Goal: Task Accomplishment & Management: Manage account settings

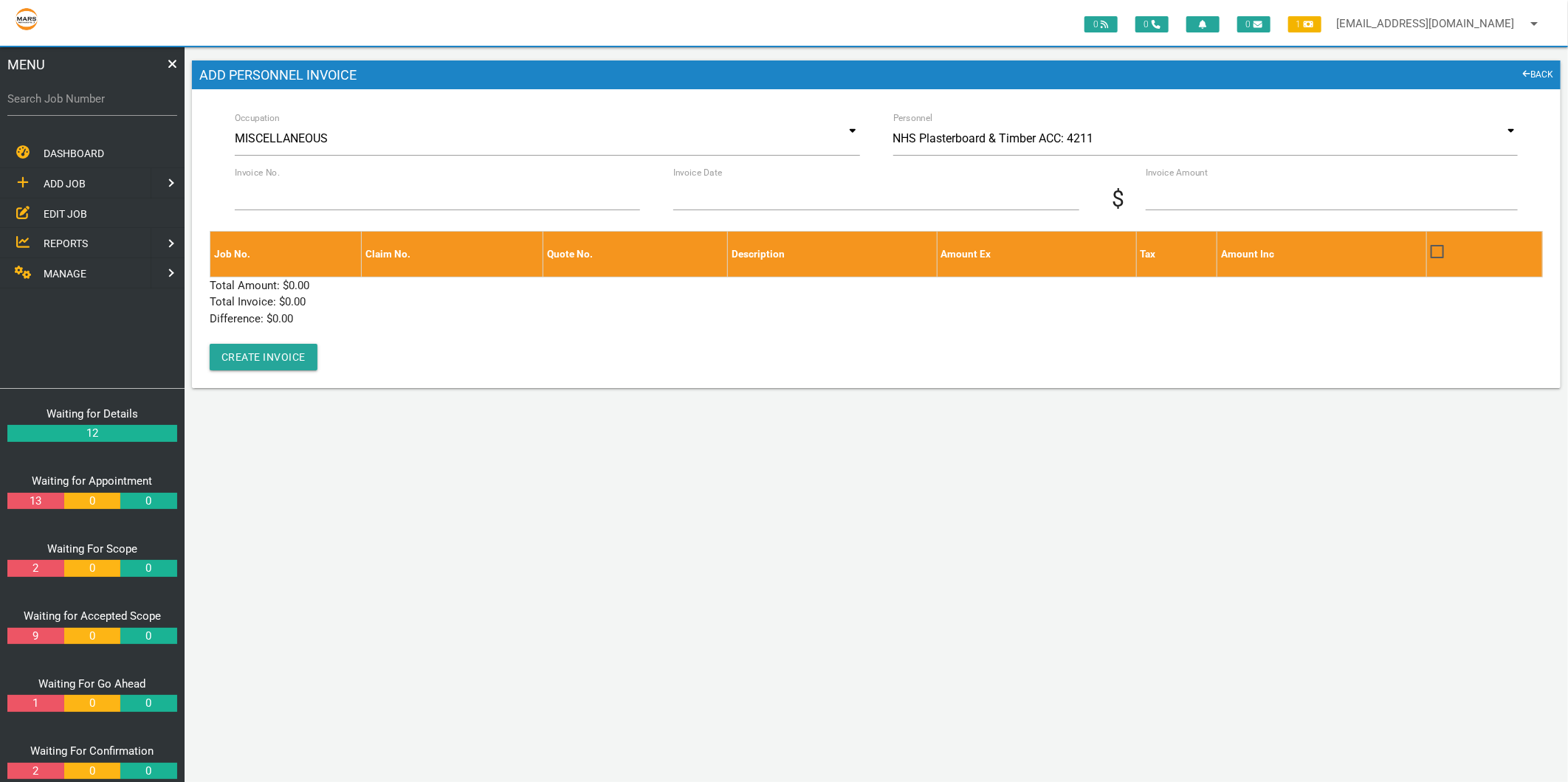
click at [71, 211] on span "EDIT JOB" at bounding box center [65, 213] width 43 height 12
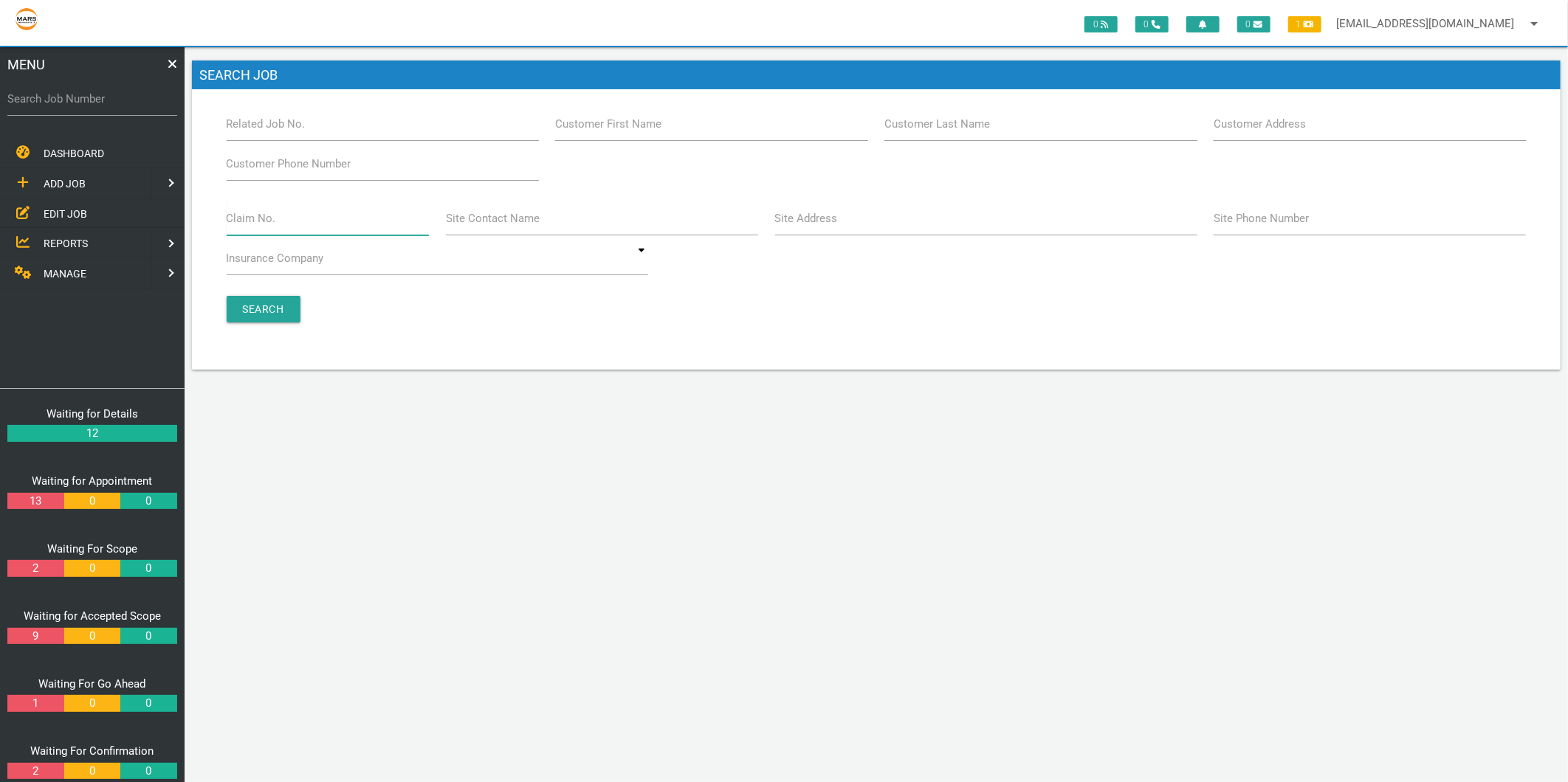
click at [317, 226] on input "Claim No." at bounding box center [327, 218] width 203 height 34
type input "villa 13"
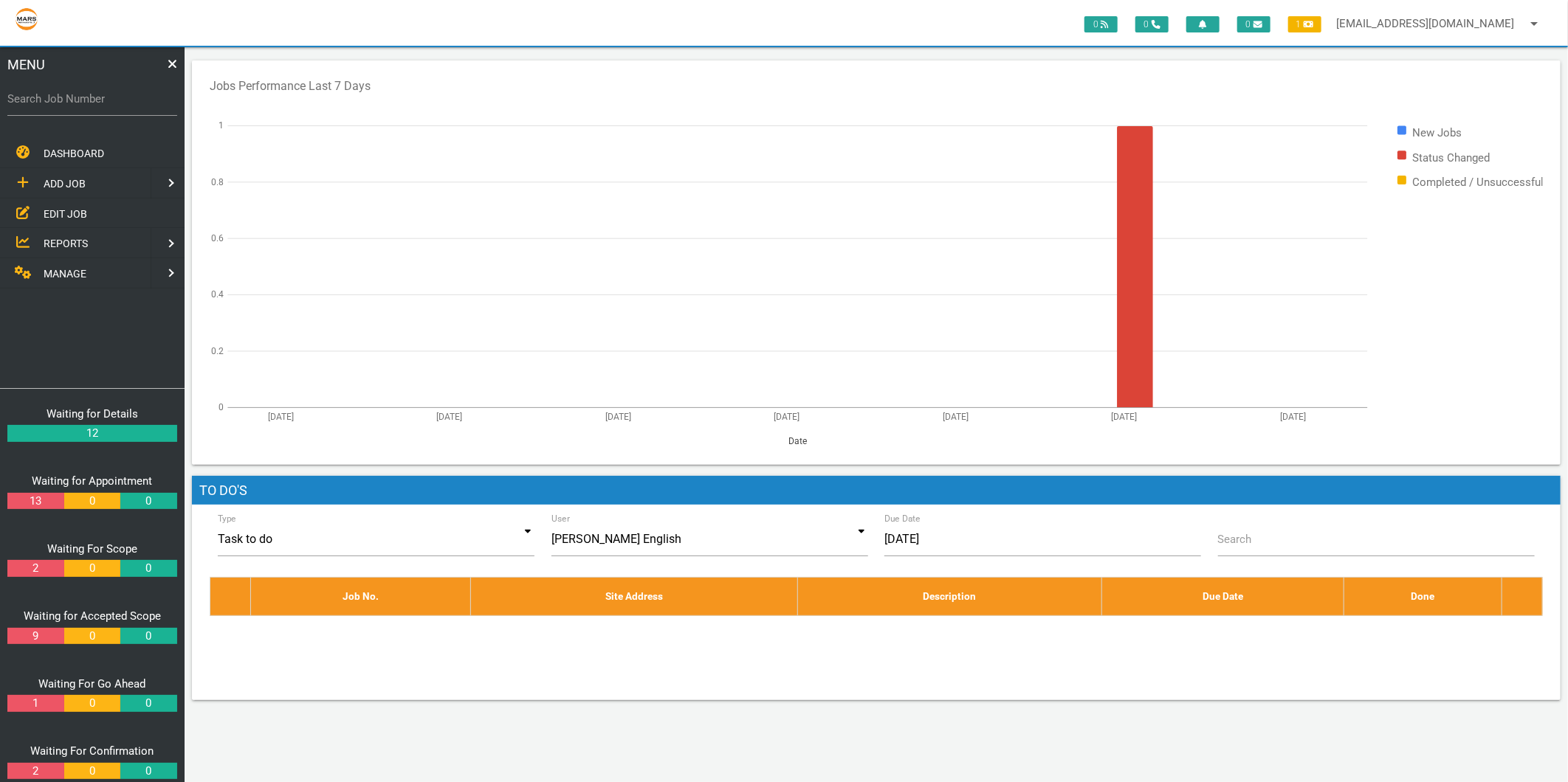
click at [62, 211] on span "EDIT JOB" at bounding box center [65, 213] width 43 height 12
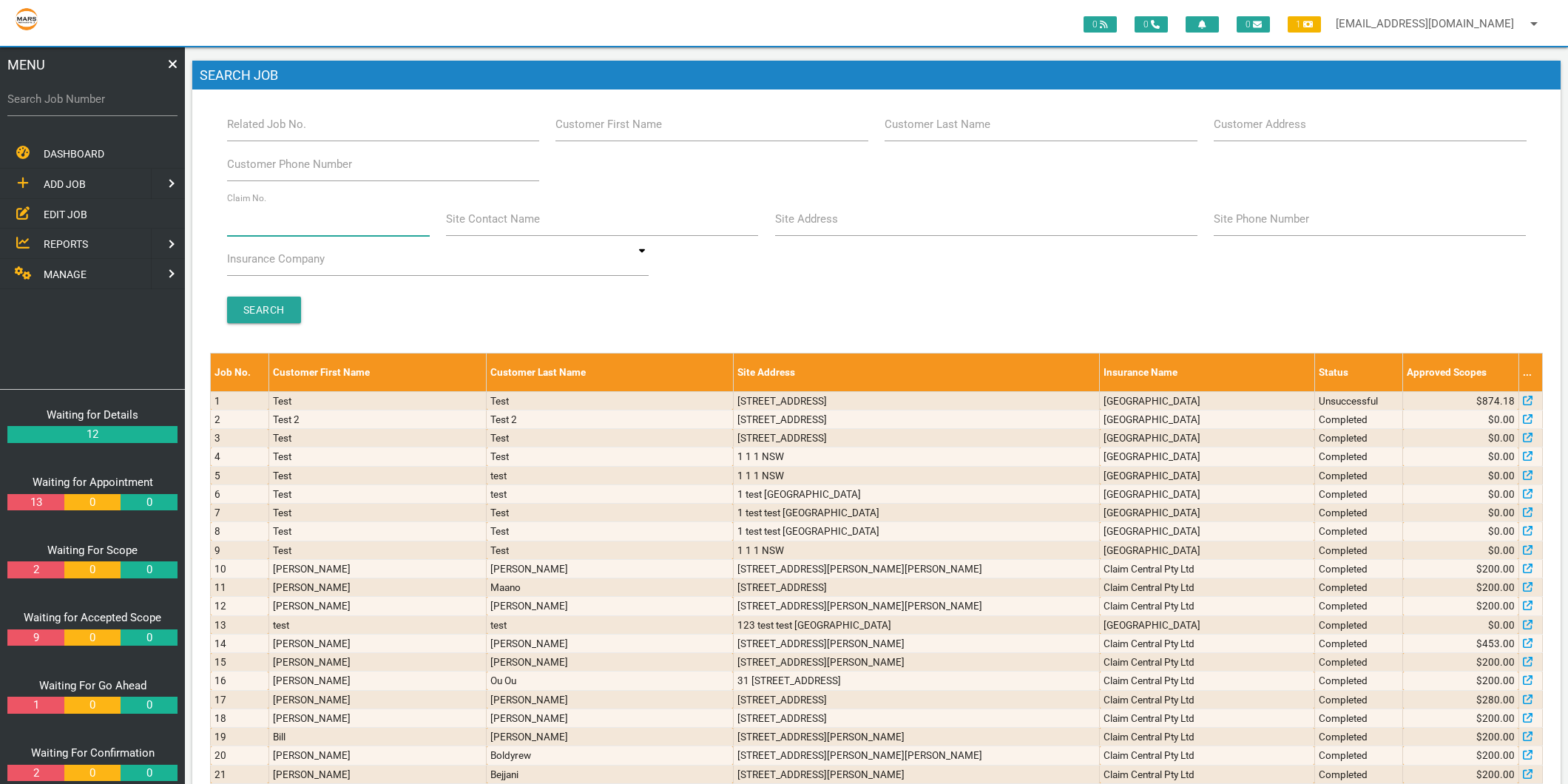
click at [289, 226] on input "Claim No." at bounding box center [328, 218] width 202 height 34
type input "villa 13"
click at [238, 314] on input "Search" at bounding box center [264, 310] width 74 height 27
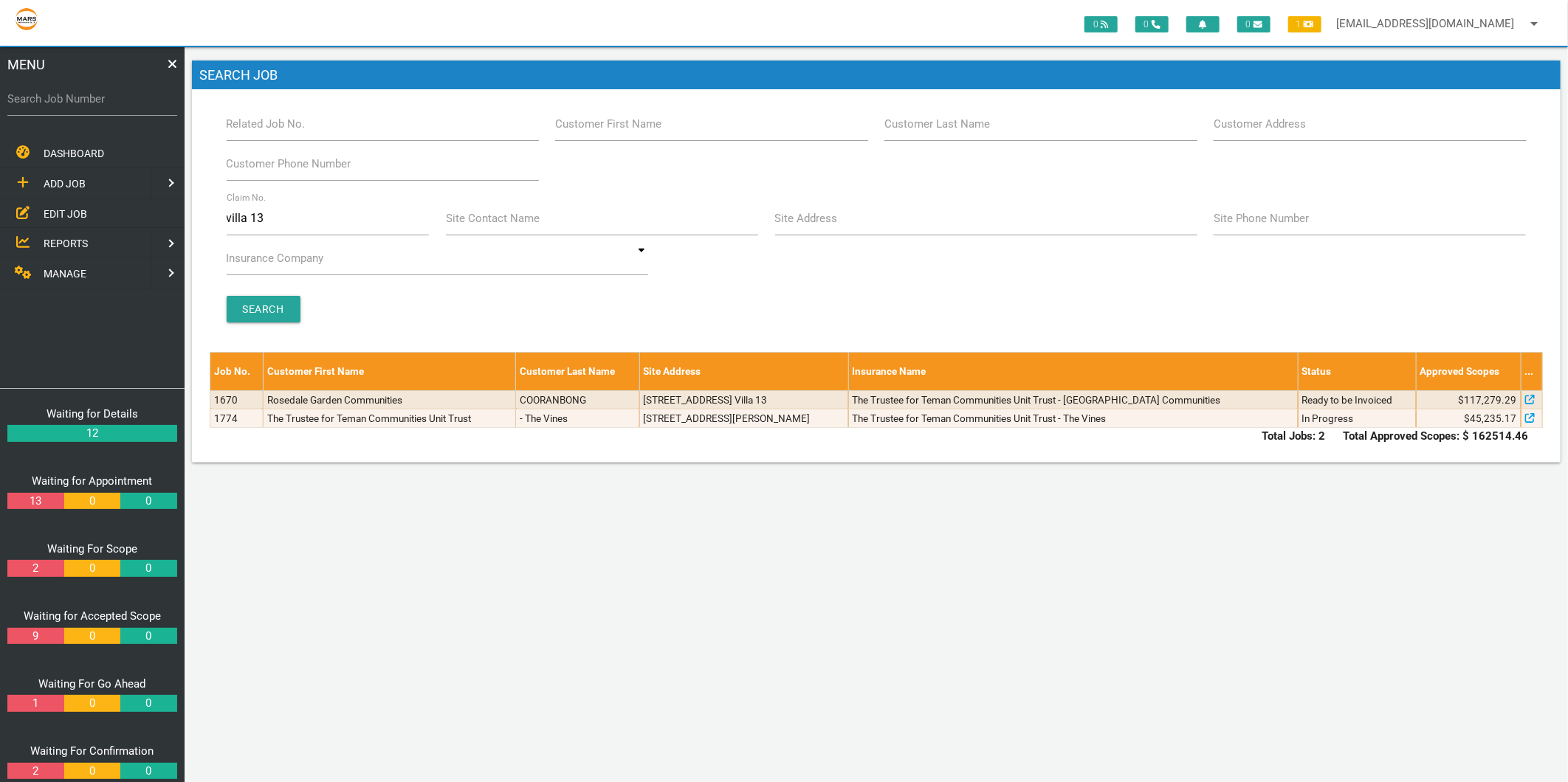
click at [273, 200] on div "Branch Beresfield Beresfield Related Job No. Customer First Name Customer Last …" at bounding box center [876, 223] width 1333 height 230
click at [269, 211] on input "villa 13" at bounding box center [327, 218] width 203 height 34
type input "villa 22"
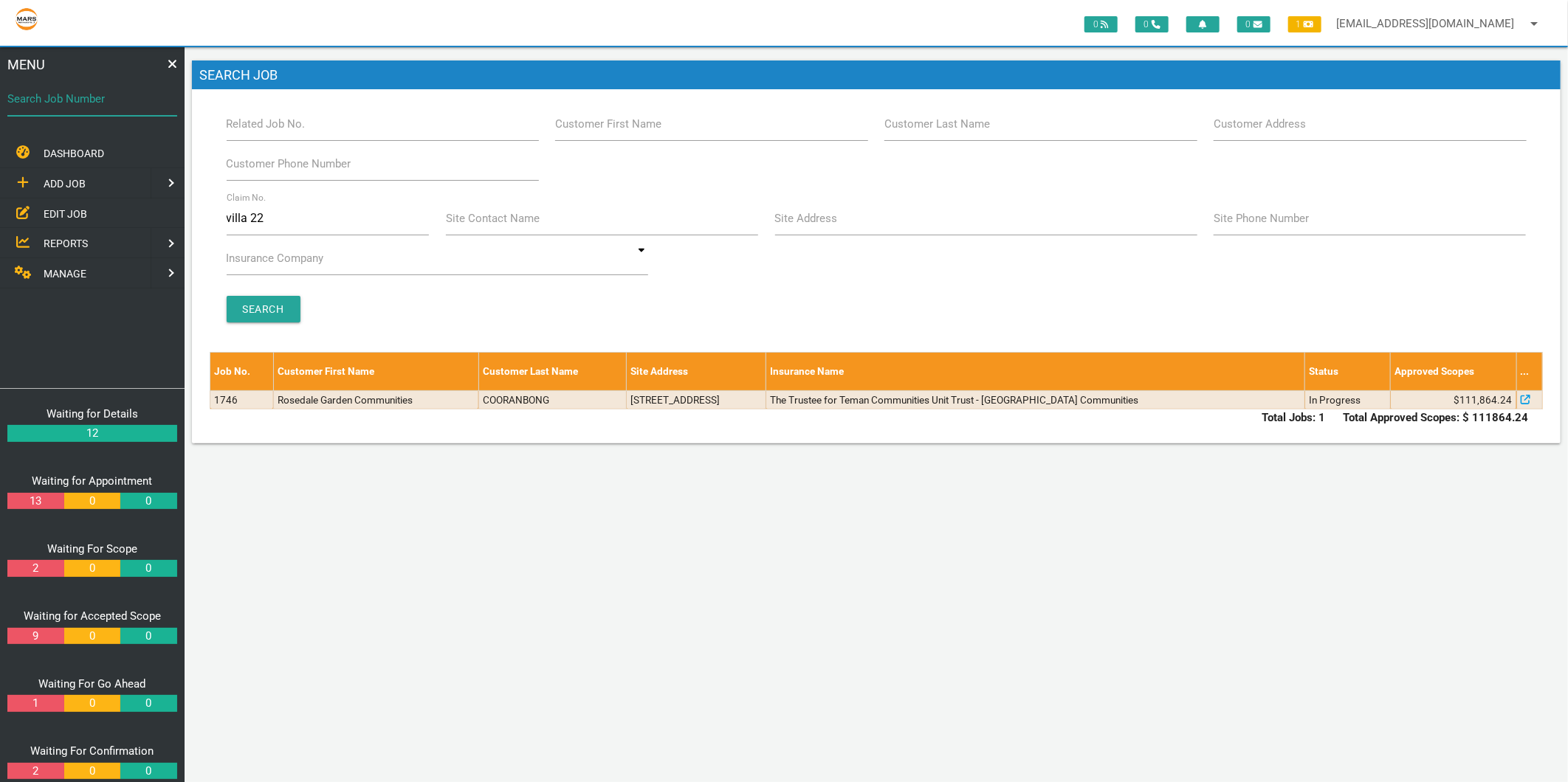
click at [101, 88] on div "Search Job Number" at bounding box center [92, 102] width 170 height 40
type input "1781"
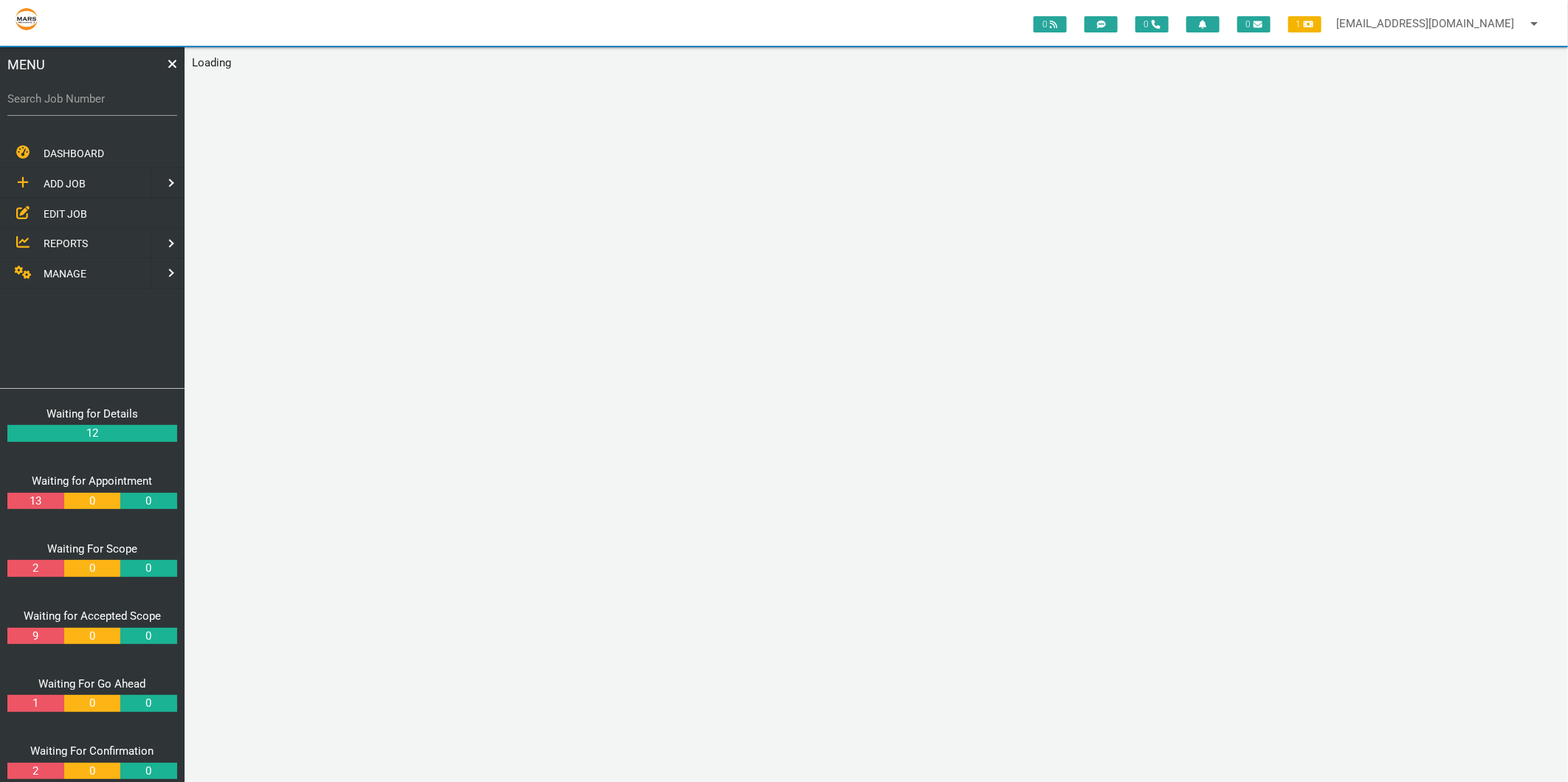
click at [94, 120] on div "Search Job Number" at bounding box center [92, 102] width 170 height 40
click at [69, 107] on input "Search Job Number" at bounding box center [92, 99] width 170 height 34
type input "1781"
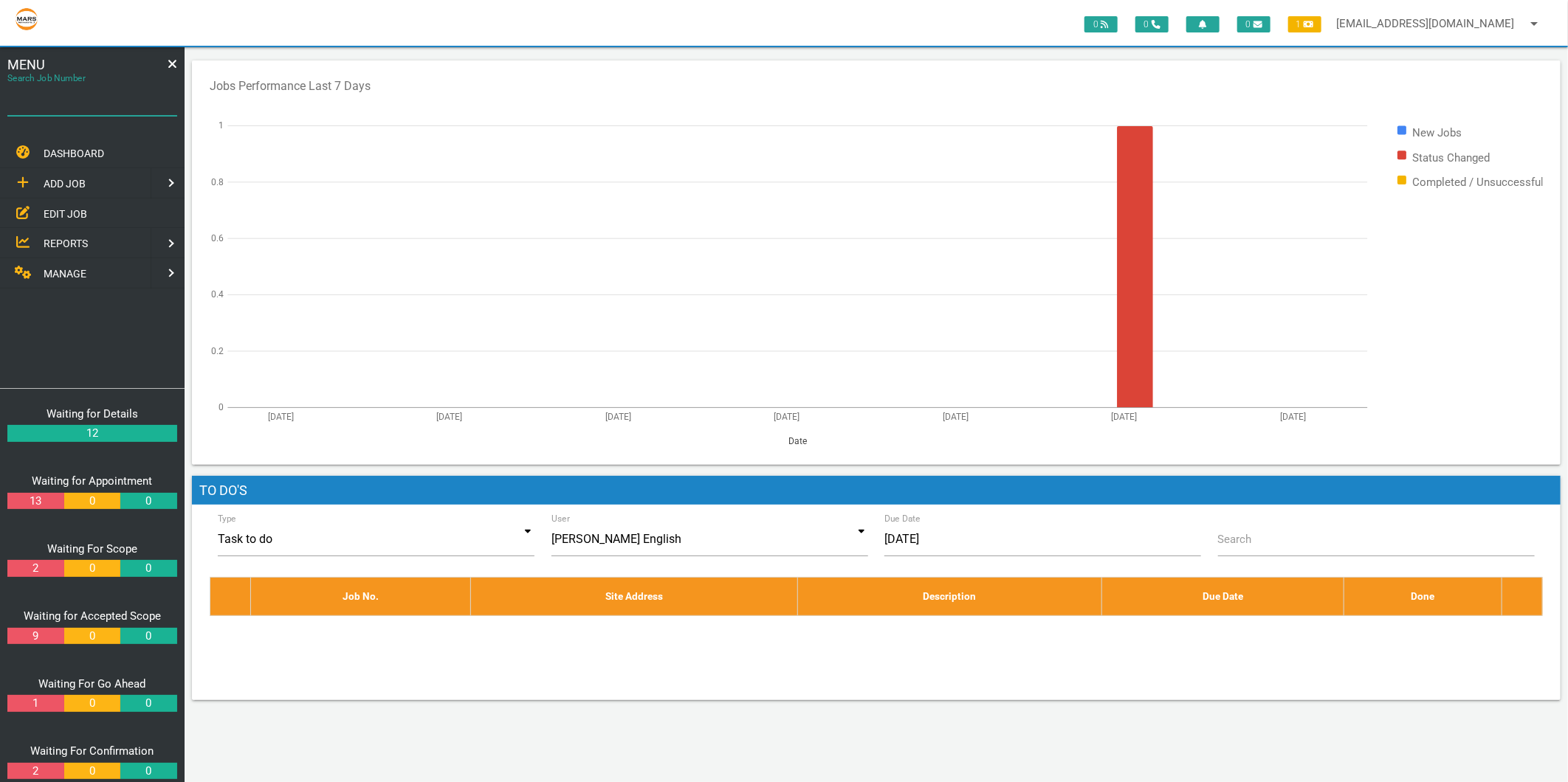
click at [49, 84] on div "Search Job Number" at bounding box center [92, 102] width 170 height 40
type input "1781"
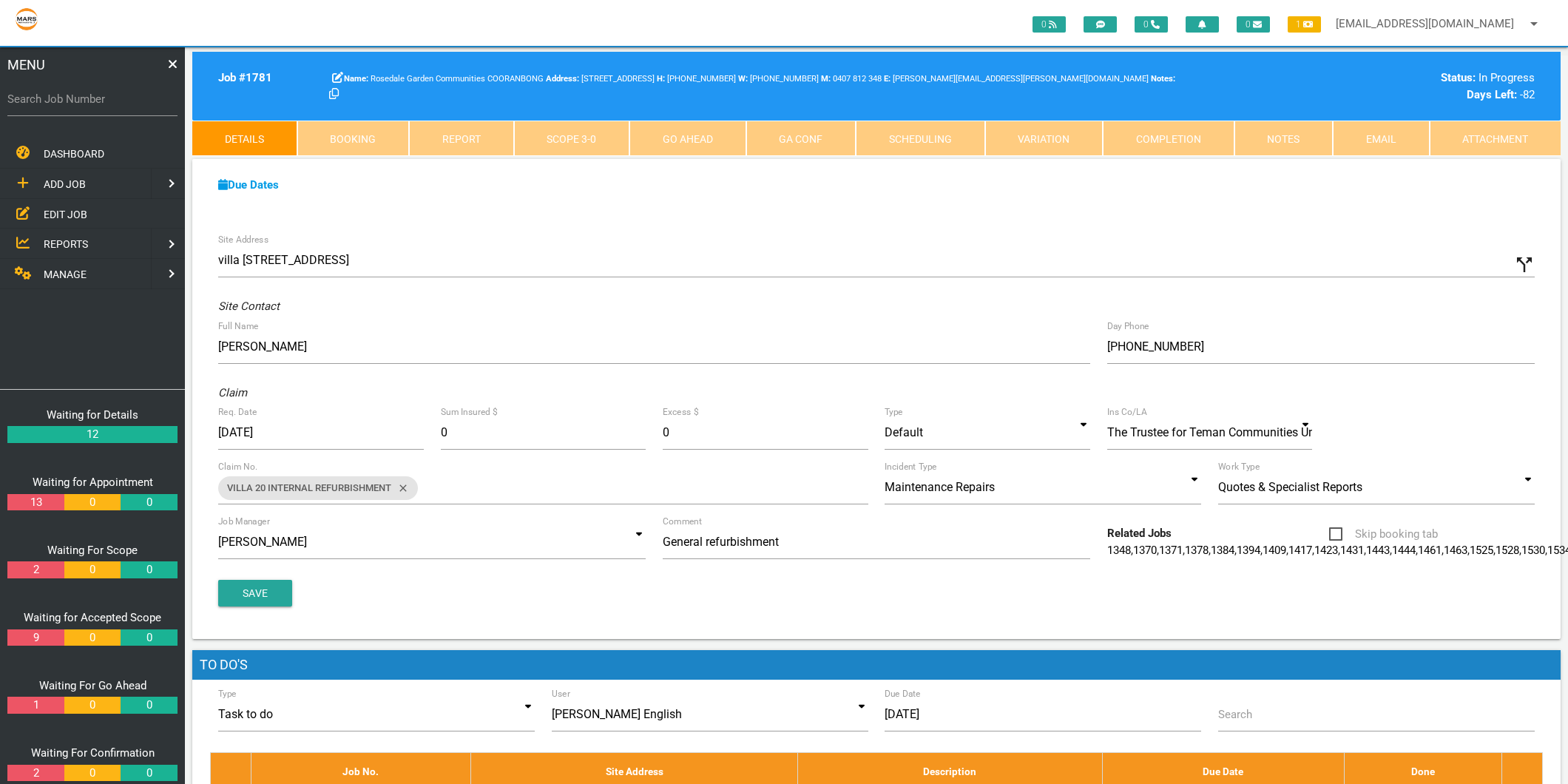
click at [577, 134] on link "Scope 3 - 0" at bounding box center [572, 138] width 116 height 36
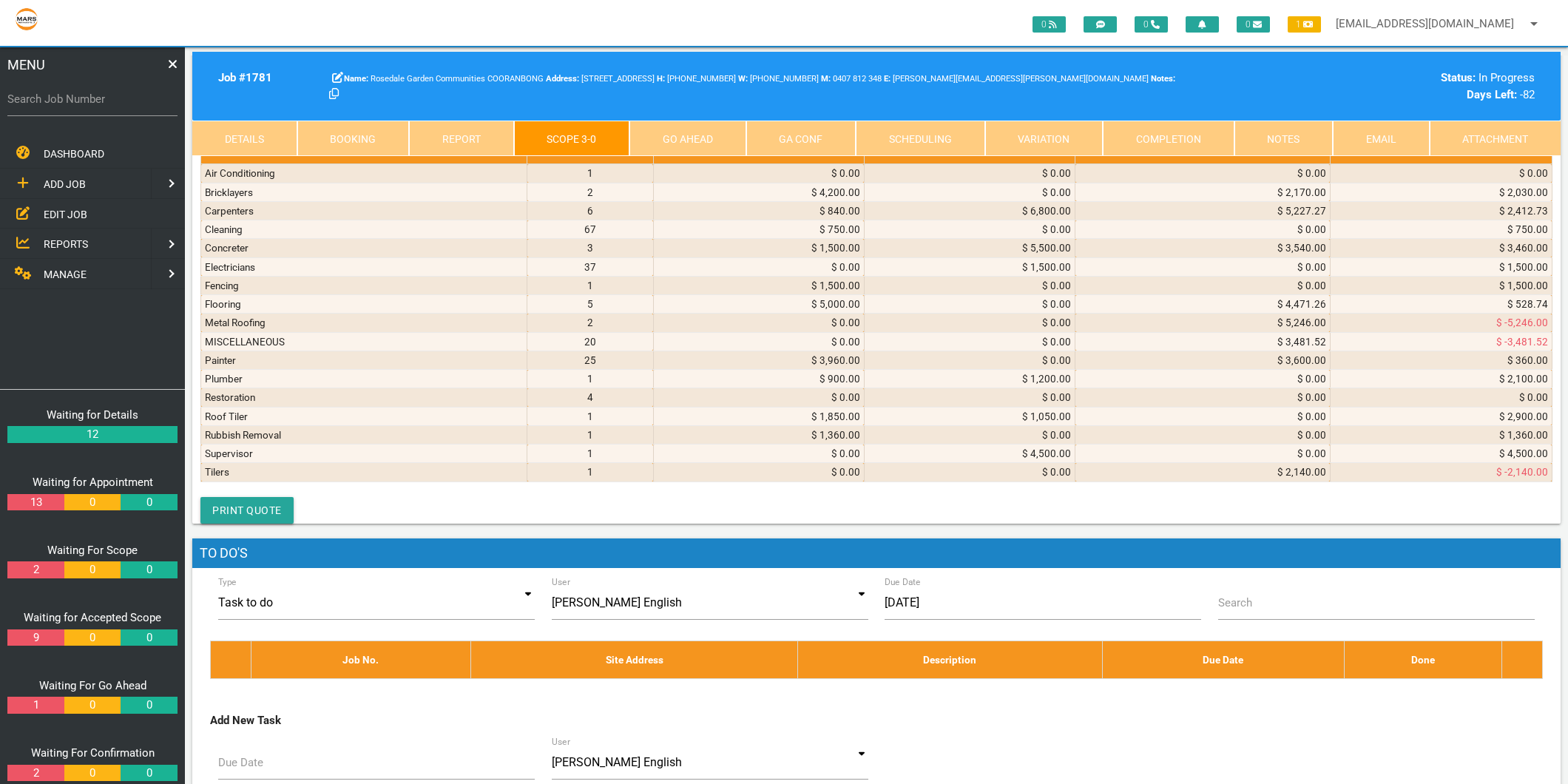
scroll to position [8632, 0]
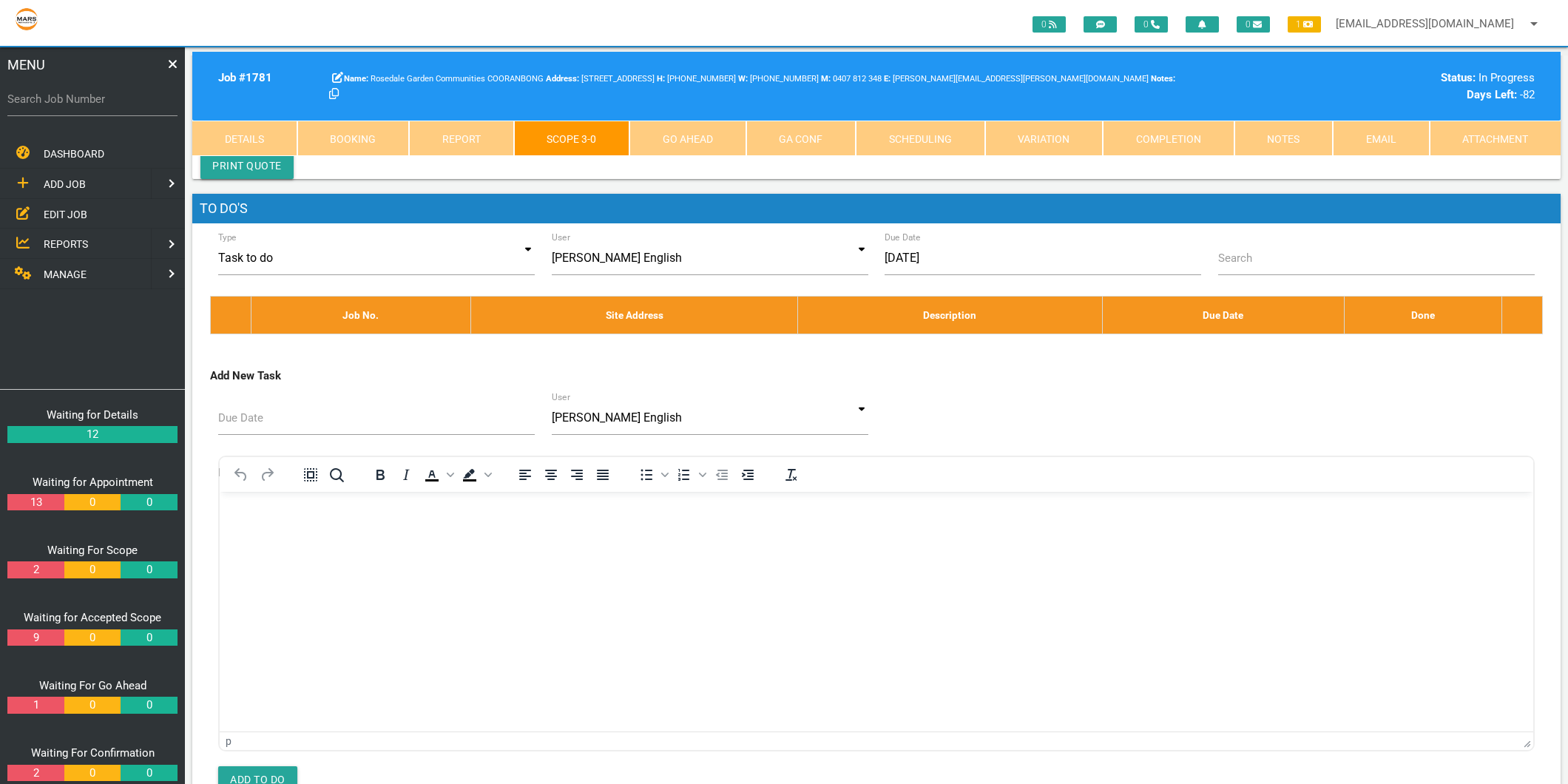
type textarea "NHS INVOICE 2724170 7/8/2025 111X"
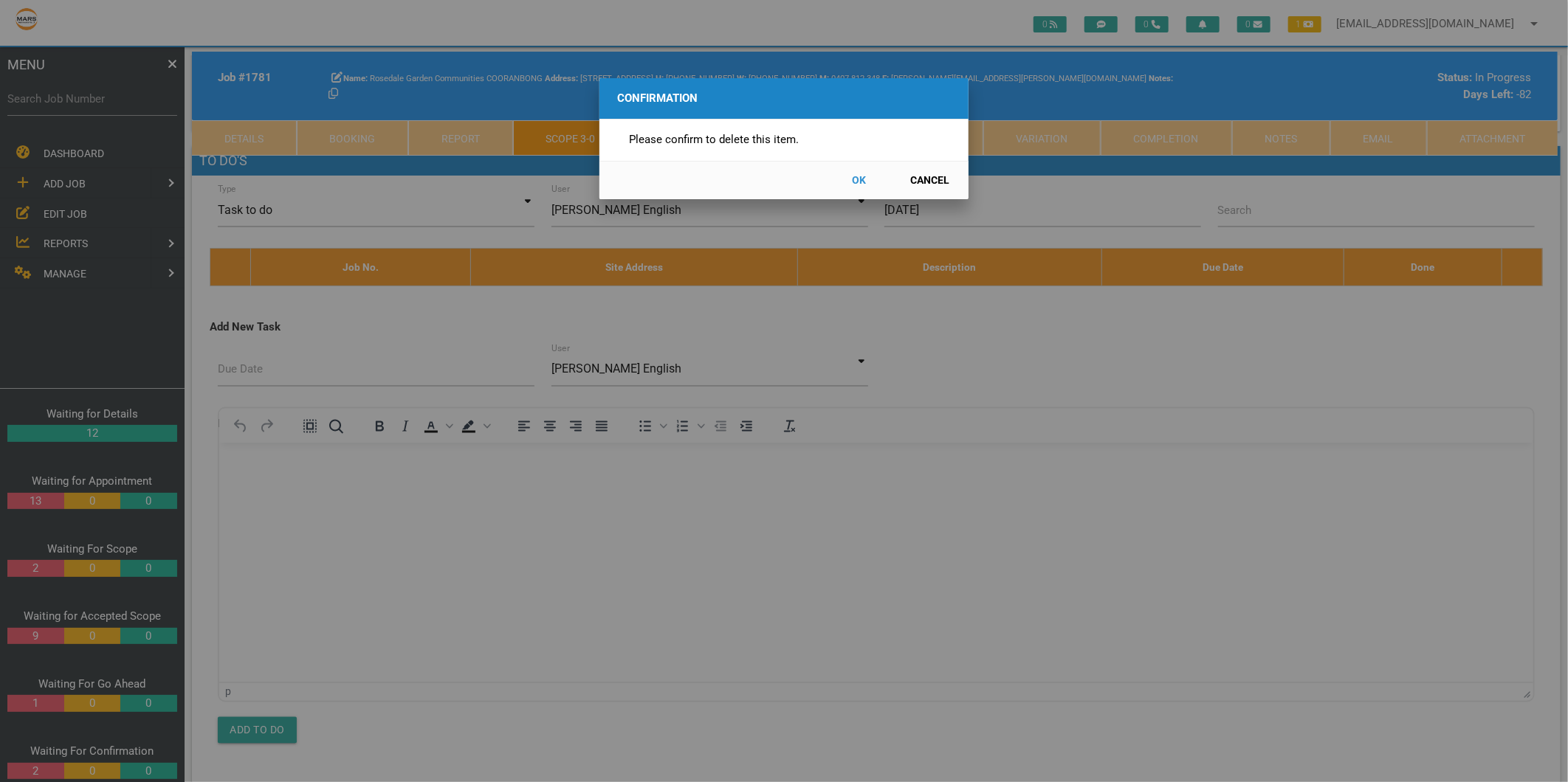
click at [861, 179] on button "OK" at bounding box center [859, 180] width 65 height 26
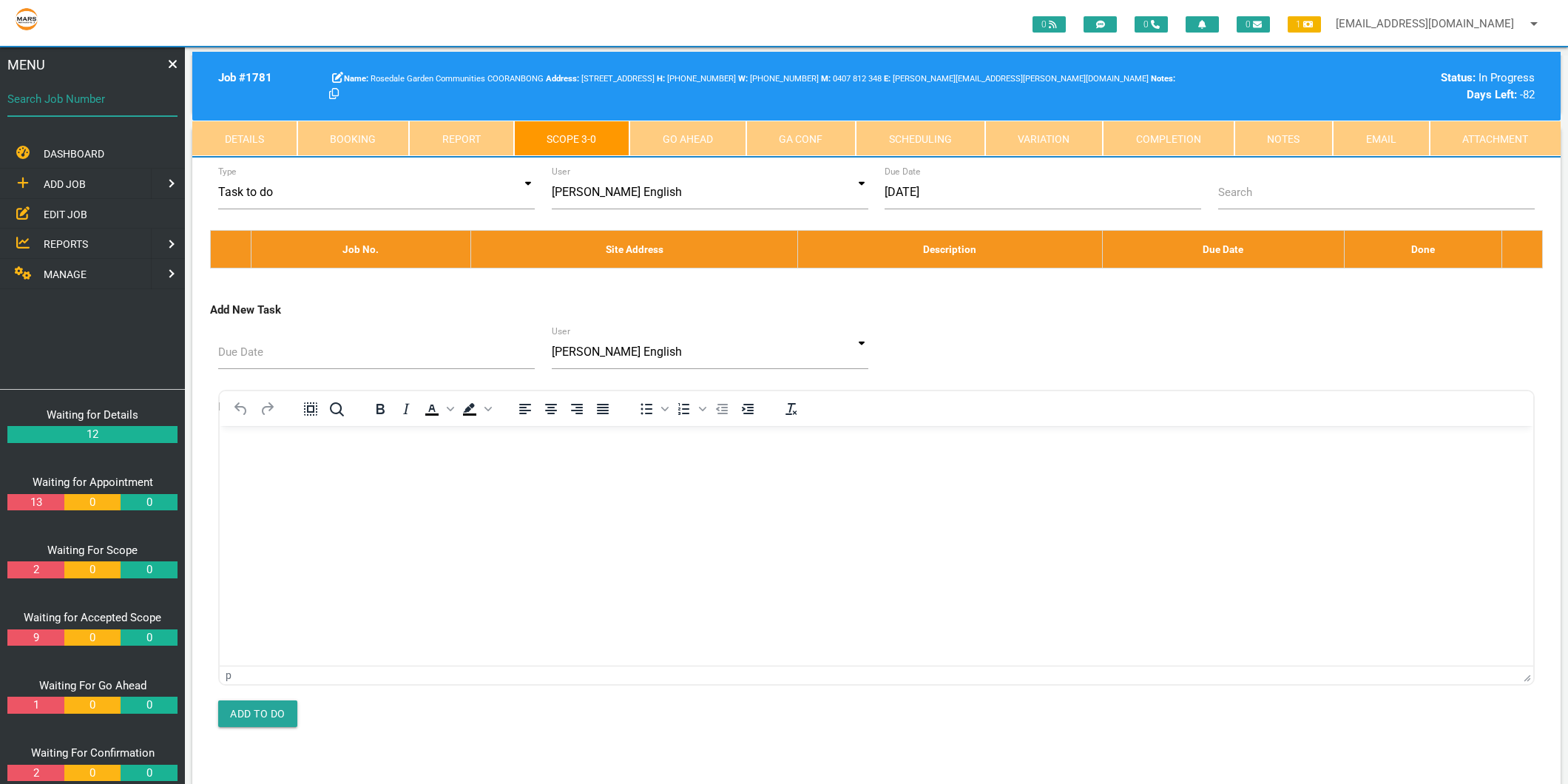
click at [108, 108] on div "Search Job Number" at bounding box center [92, 102] width 170 height 40
type input "1766"
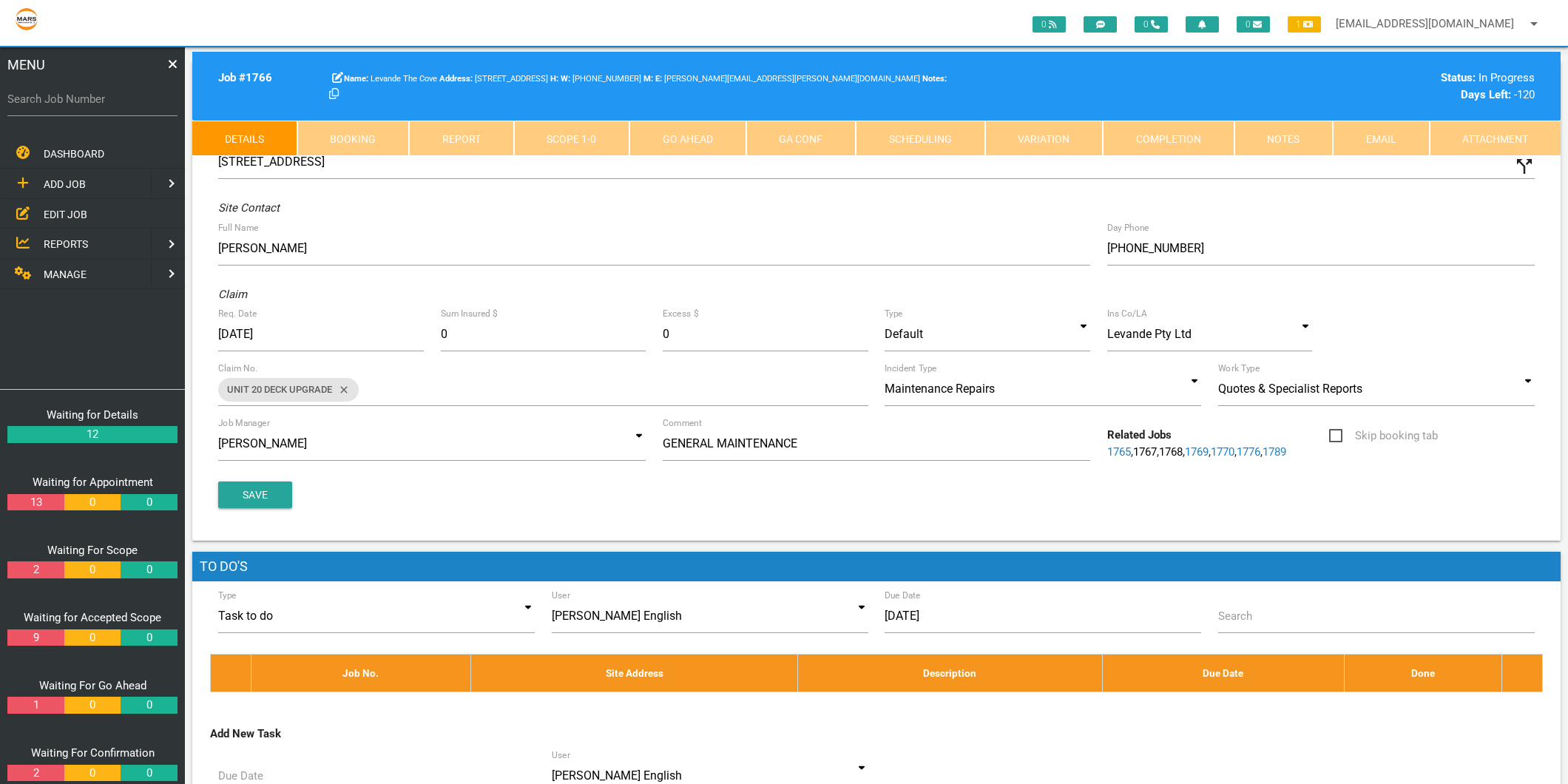
click at [597, 139] on link "Scope 1 - 0" at bounding box center [572, 138] width 116 height 36
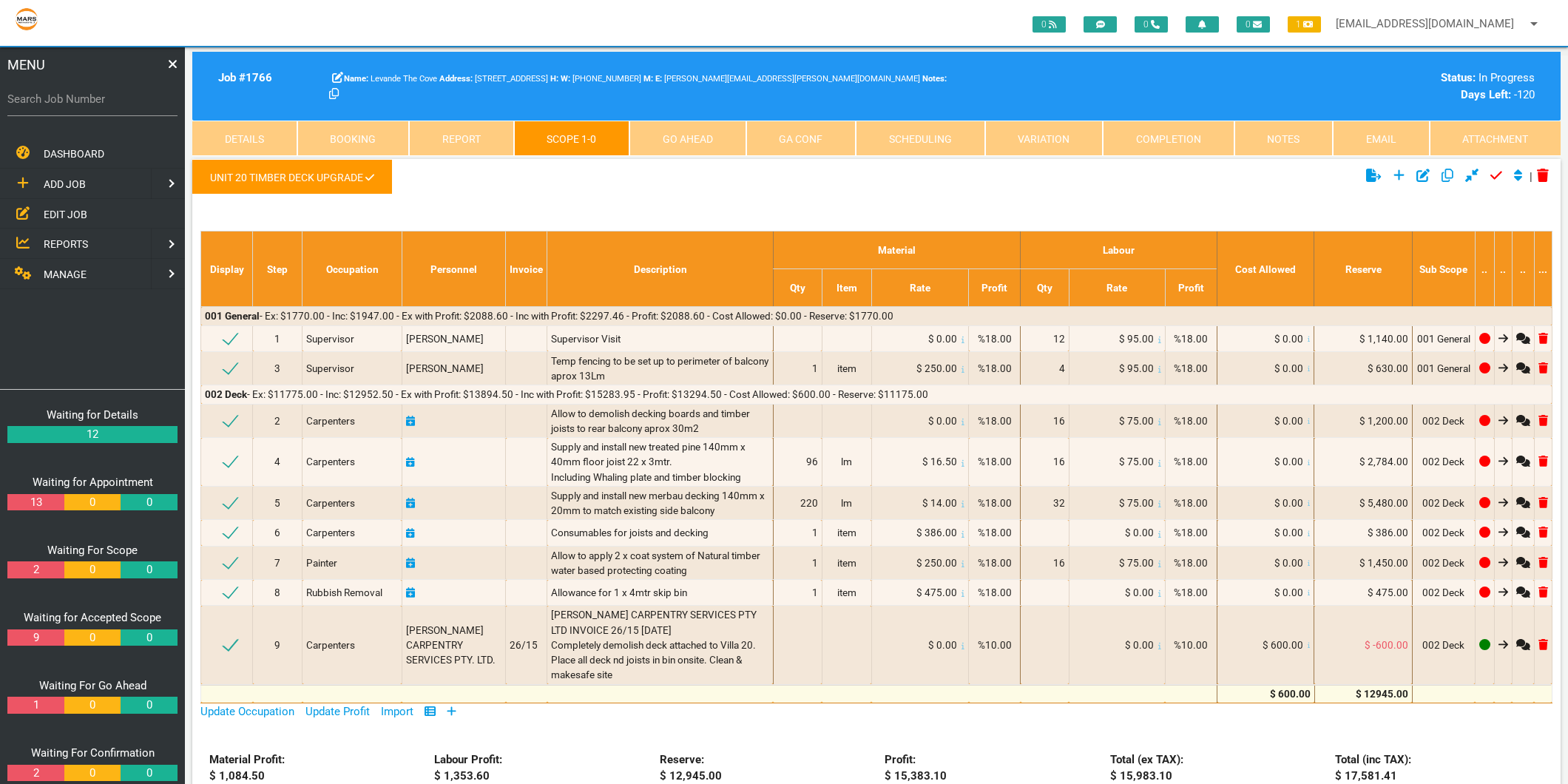
click at [461, 712] on div "Update Occupation Update Profit Import Display Step Occupation Personnel Invoic…" at bounding box center [876, 712] width 1352 height 17
click at [456, 712] on icon at bounding box center [452, 710] width 9 height 9
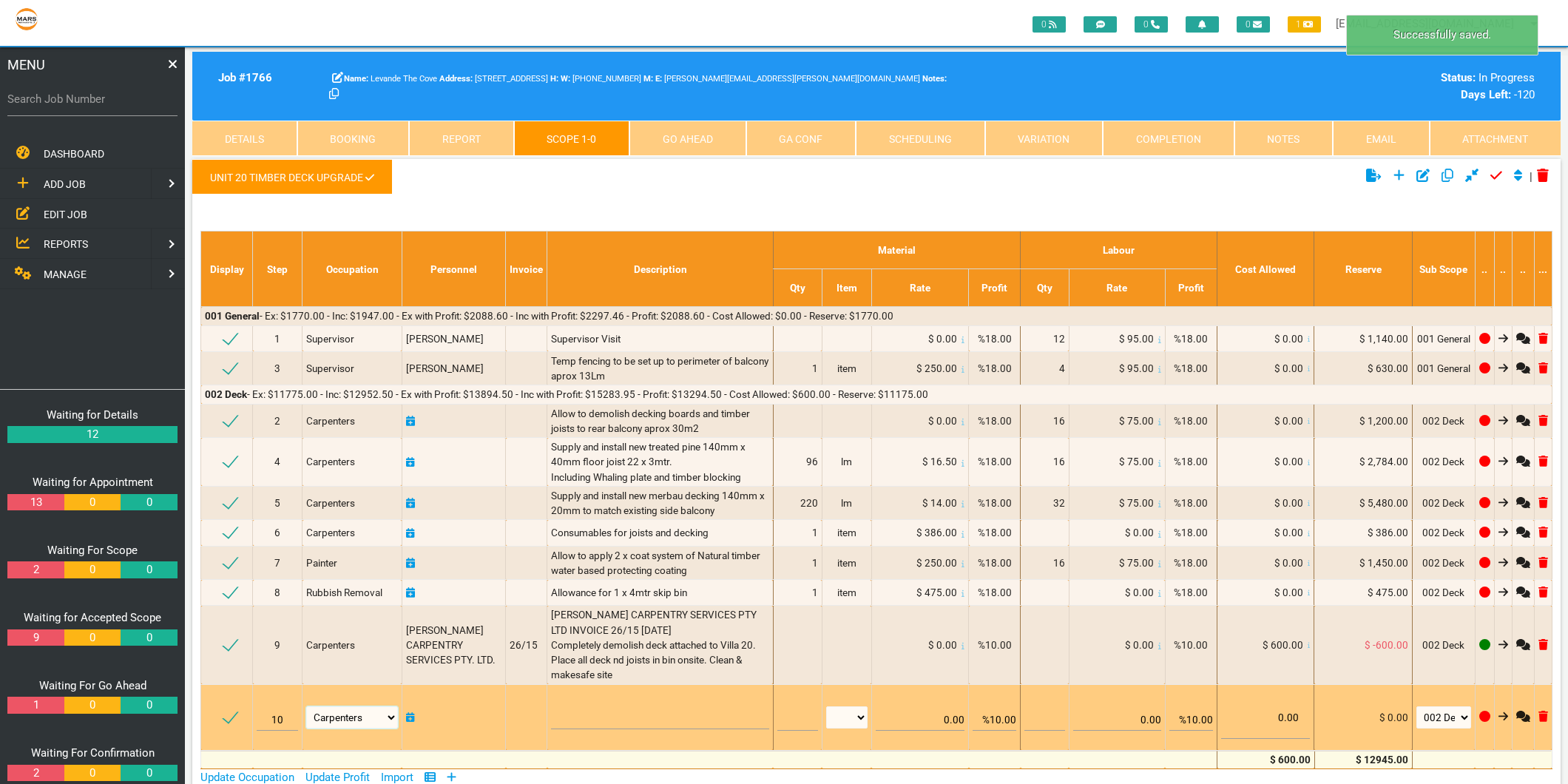
click at [375, 718] on select "Air Conditioning Asbestos Removal Awnings Blinds Bricklayers Building Inspectio…" at bounding box center [352, 718] width 92 height 22
select select "MISCELLANEOUS"
click at [307, 706] on select "Air Conditioning Asbestos Removal Awnings Blinds Bricklayers Building Inspectio…" at bounding box center [352, 718] width 92 height 22
click at [606, 703] on textarea at bounding box center [659, 713] width 217 height 33
type textarea "n"
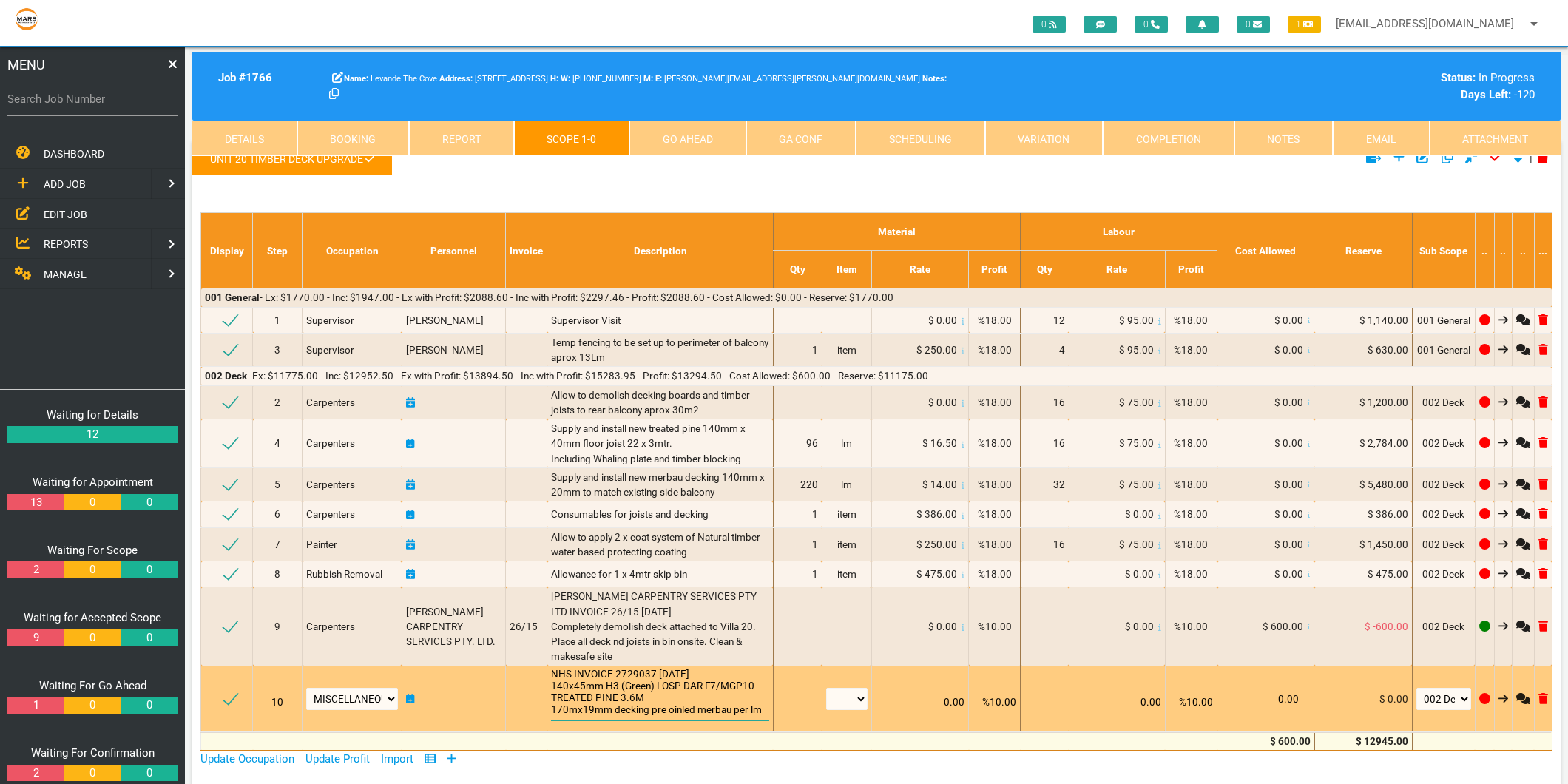
scroll to position [17, 0]
click at [762, 711] on textarea "NHS INVOICE 2729037 18/8/2025 140x45mm H3 (Green) LOSP DAR F7/MGP10 TREATED PIN…" at bounding box center [659, 695] width 217 height 52
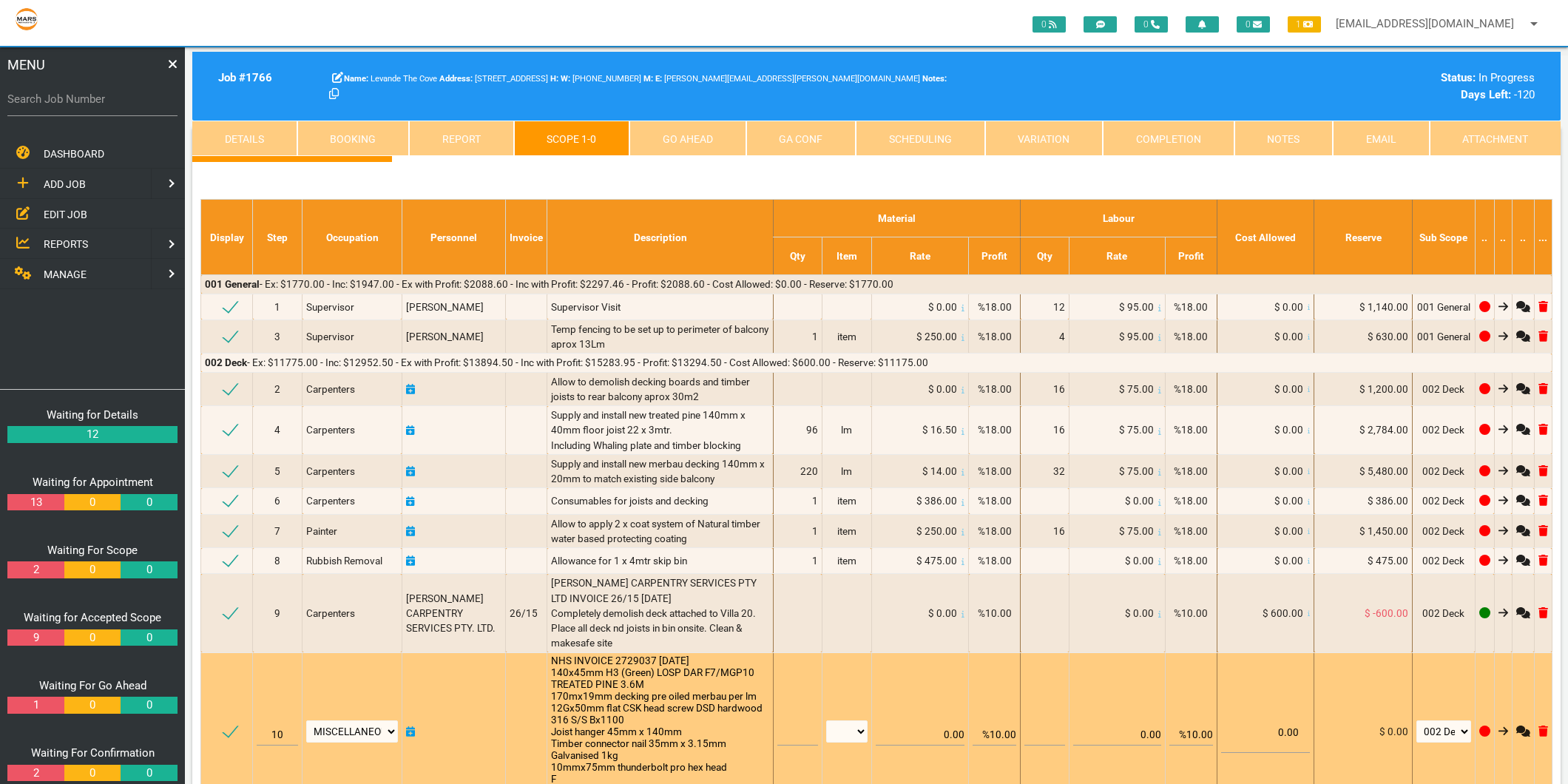
scroll to position [46, 0]
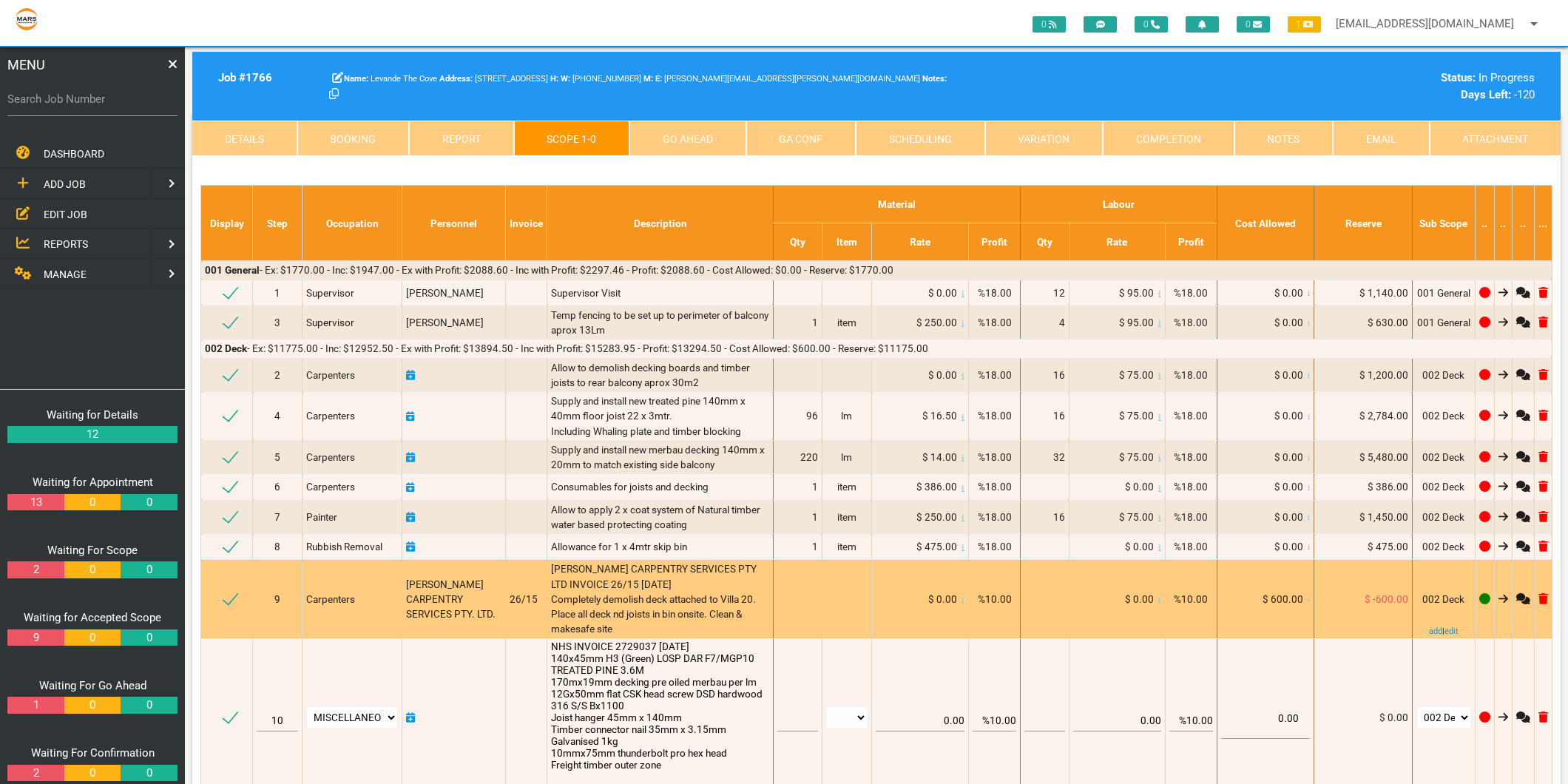
type textarea "NHS INVOICE 2729037 18/8/2025 140x45mm H3 (Green) LOSP DAR F7/MGP10 TREATED PIN…"
click at [652, 564] on span "MICK TRACEY CARPENTRY SERVICES PTY LTD INVOICE 26/15 20/8/2025 Completely demol…" at bounding box center [655, 599] width 208 height 72
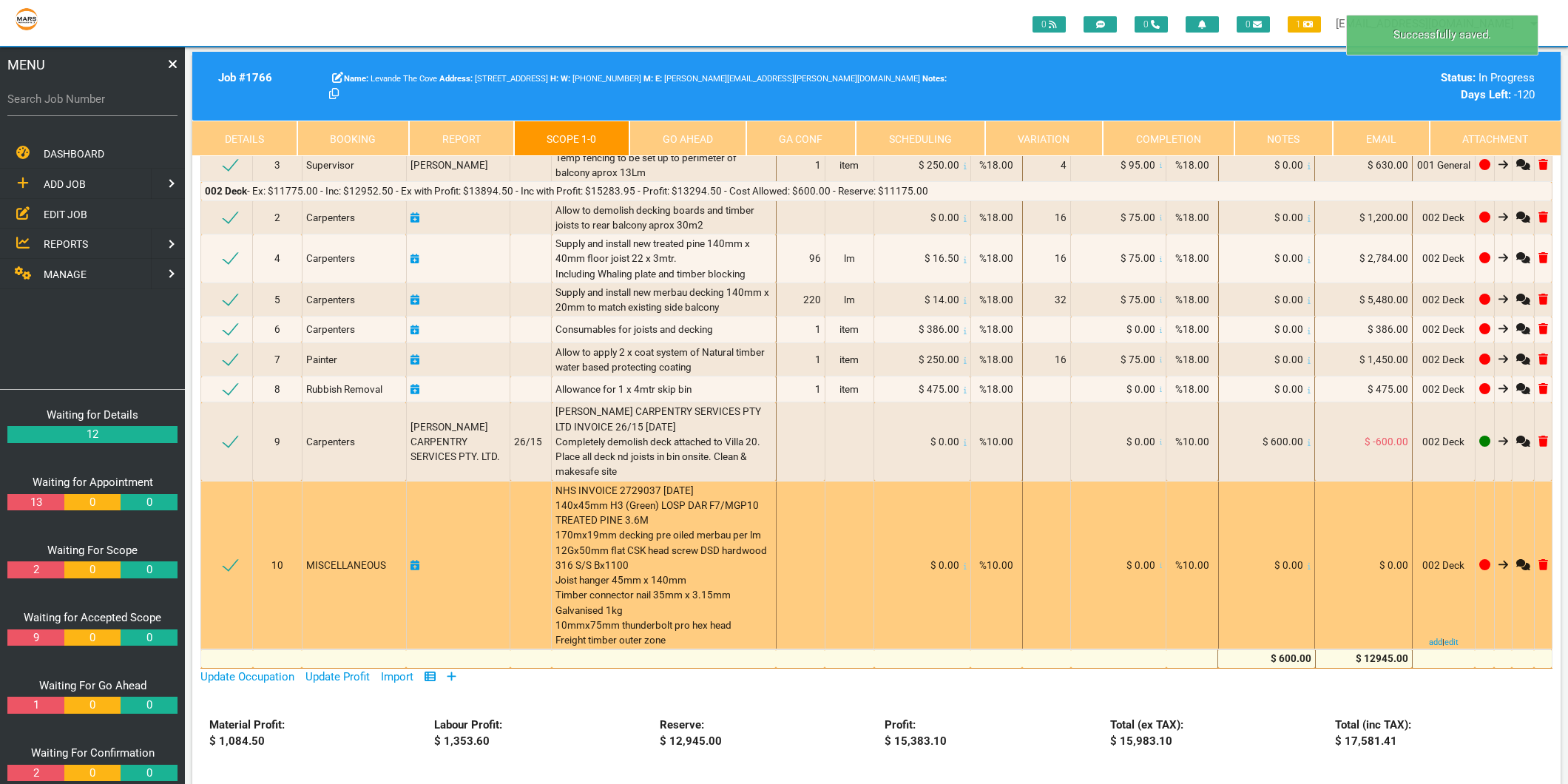
scroll to position [210, 0]
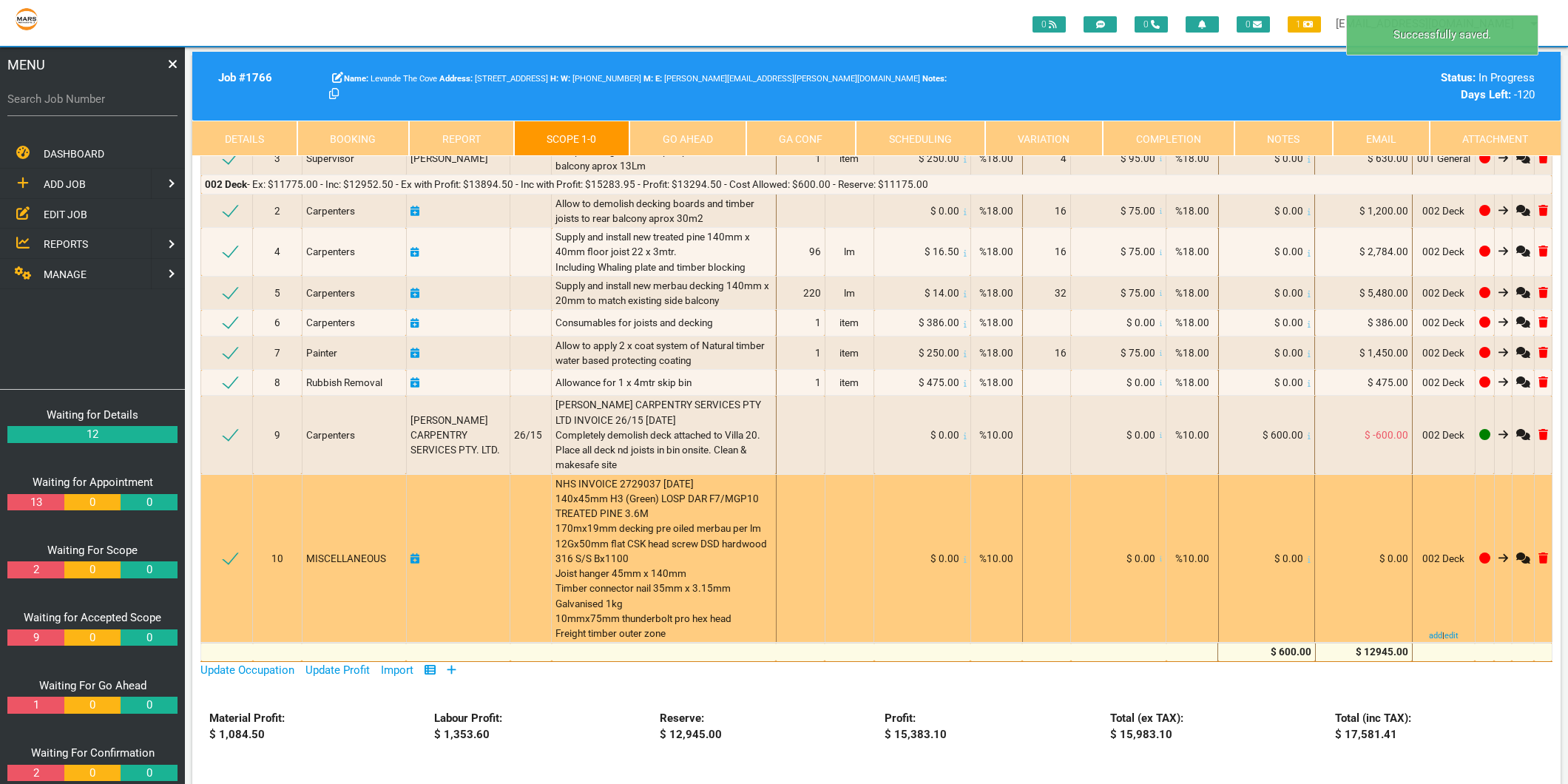
click at [1308, 555] on icon at bounding box center [1309, 559] width 3 height 7
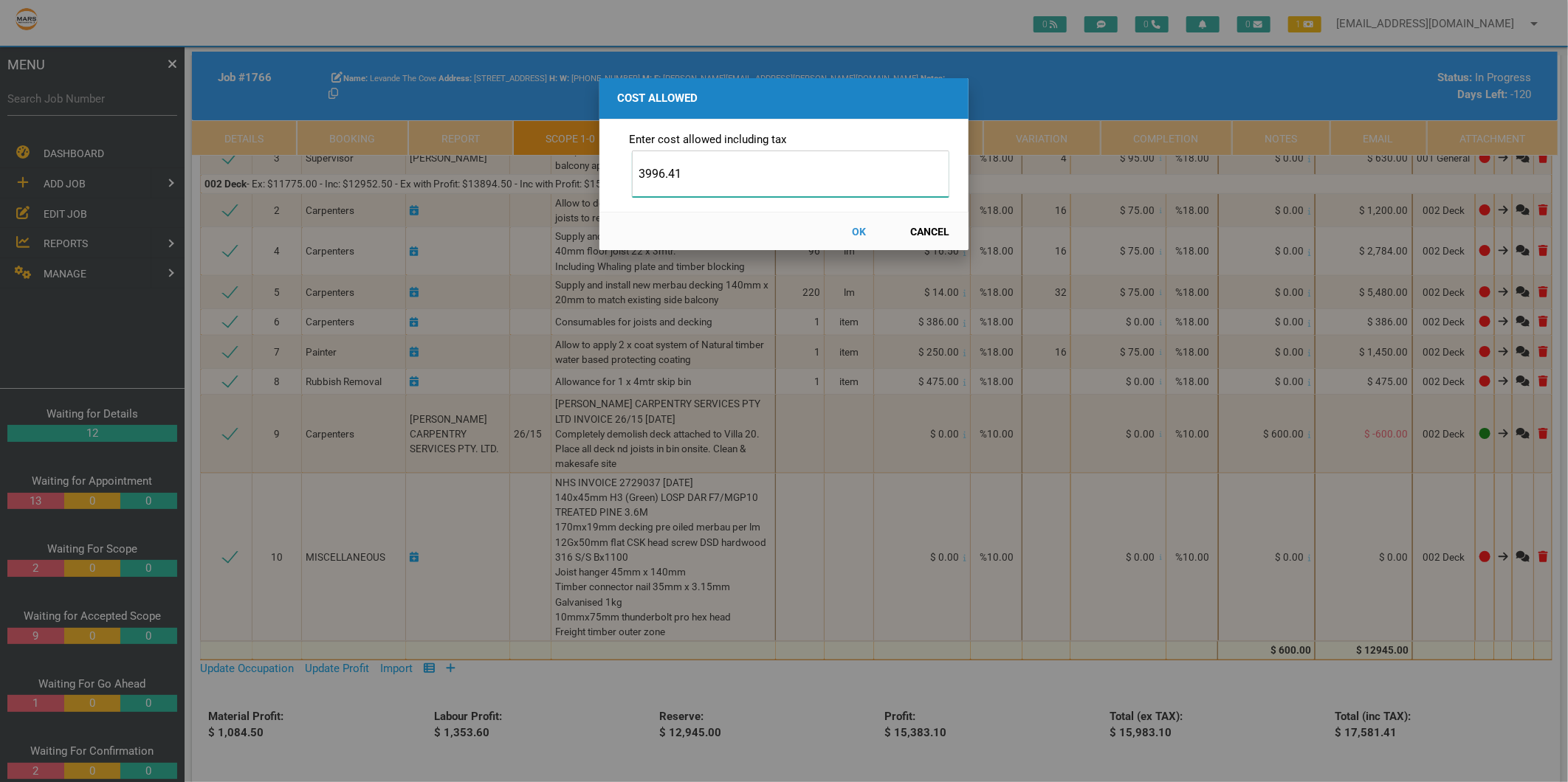
type input "3996.41"
click at [857, 226] on button "OK" at bounding box center [859, 231] width 65 height 26
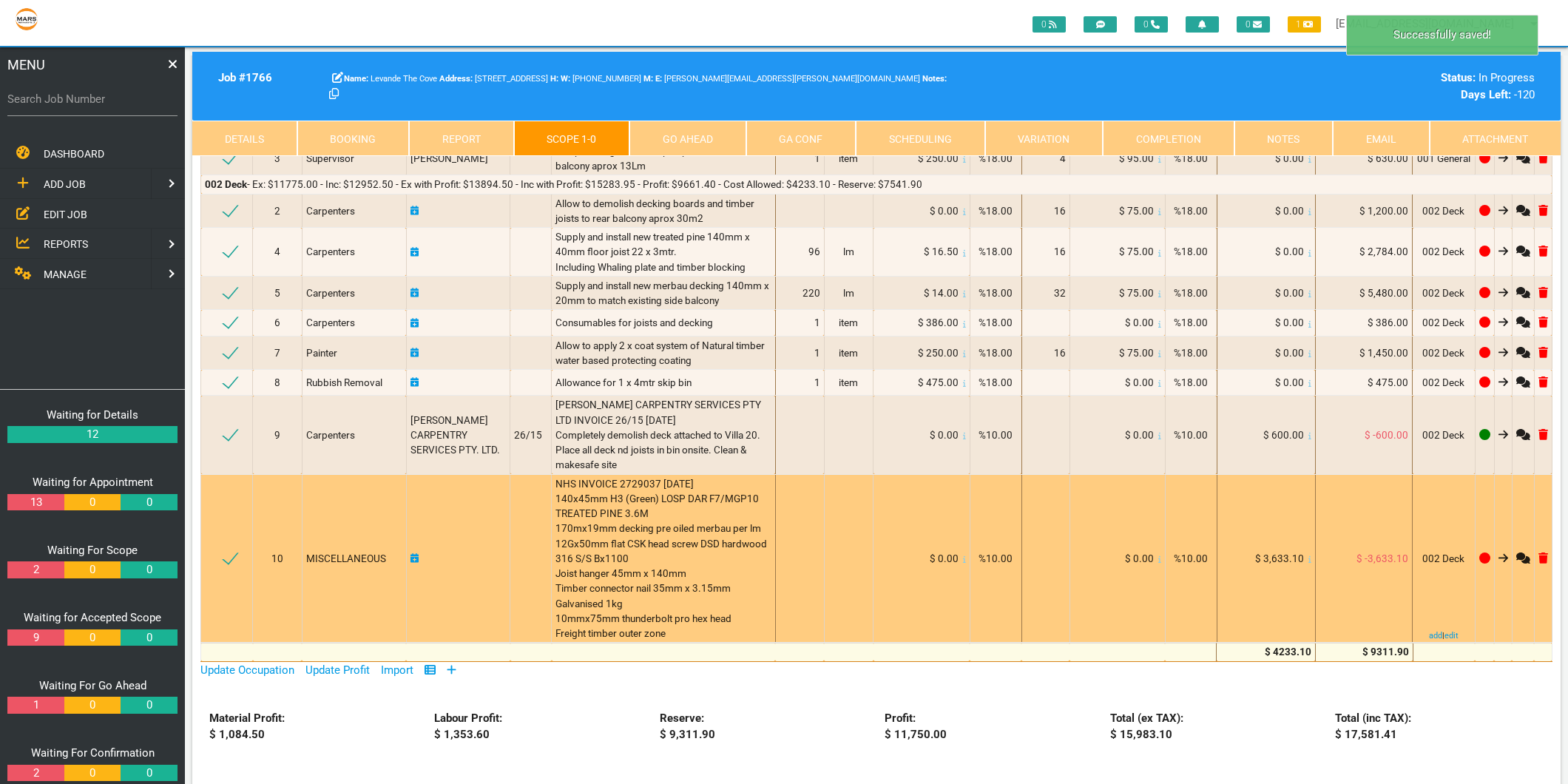
click at [418, 555] on icon at bounding box center [414, 559] width 9 height 10
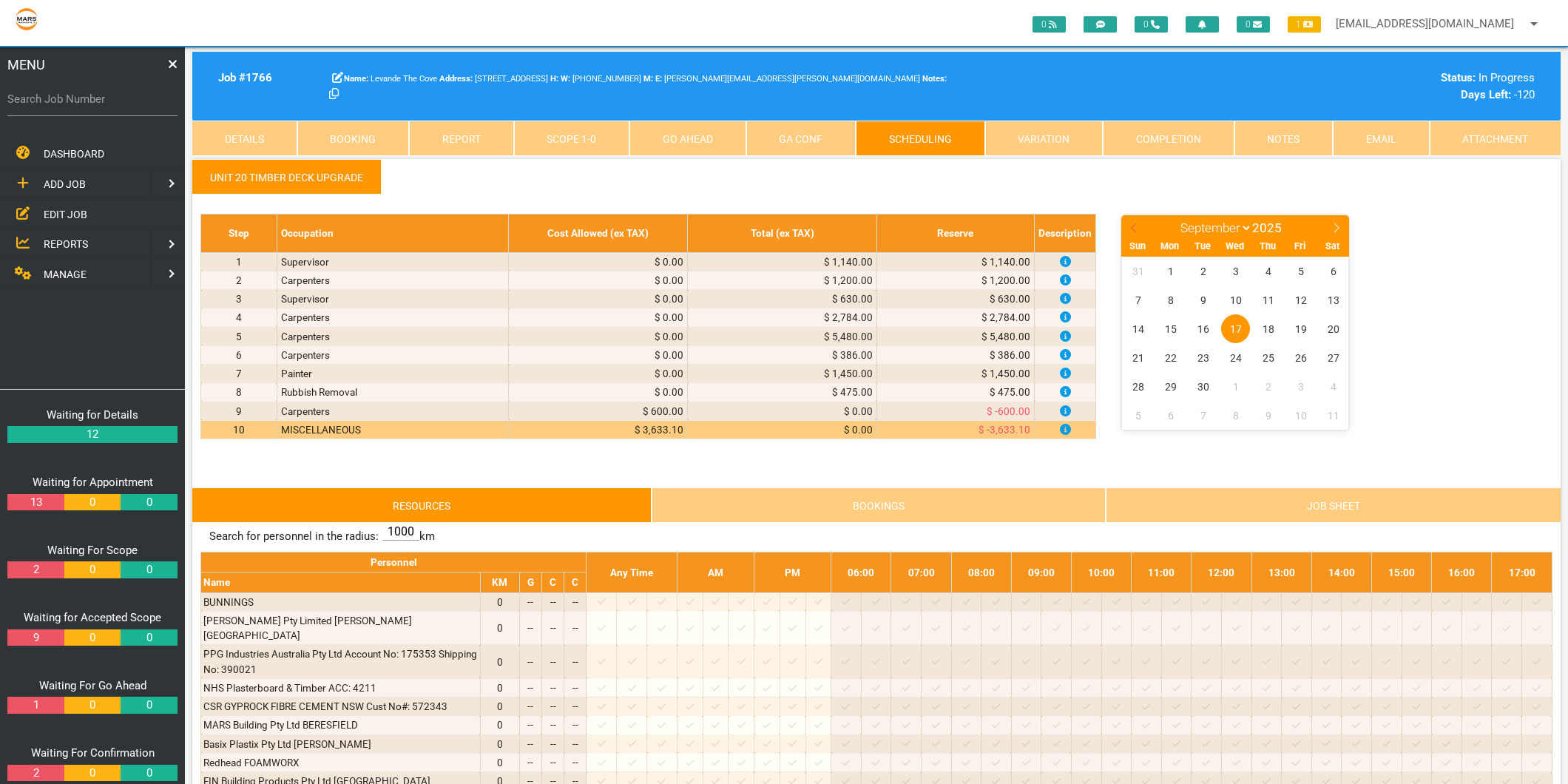
click at [1132, 226] on icon at bounding box center [1133, 228] width 6 height 9
select select "7"
click at [1171, 353] on span "18" at bounding box center [1170, 358] width 28 height 28
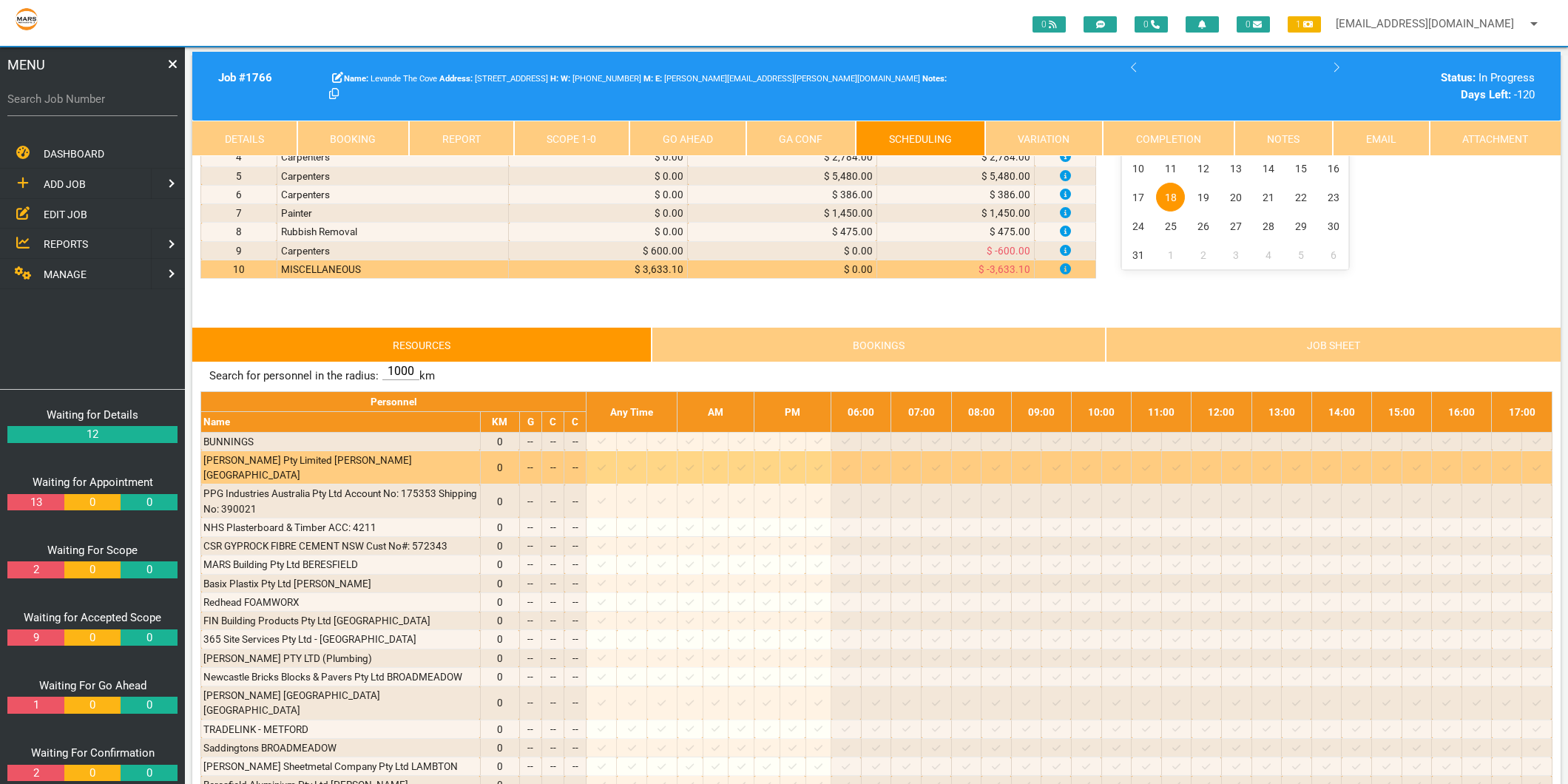
scroll to position [165, 0]
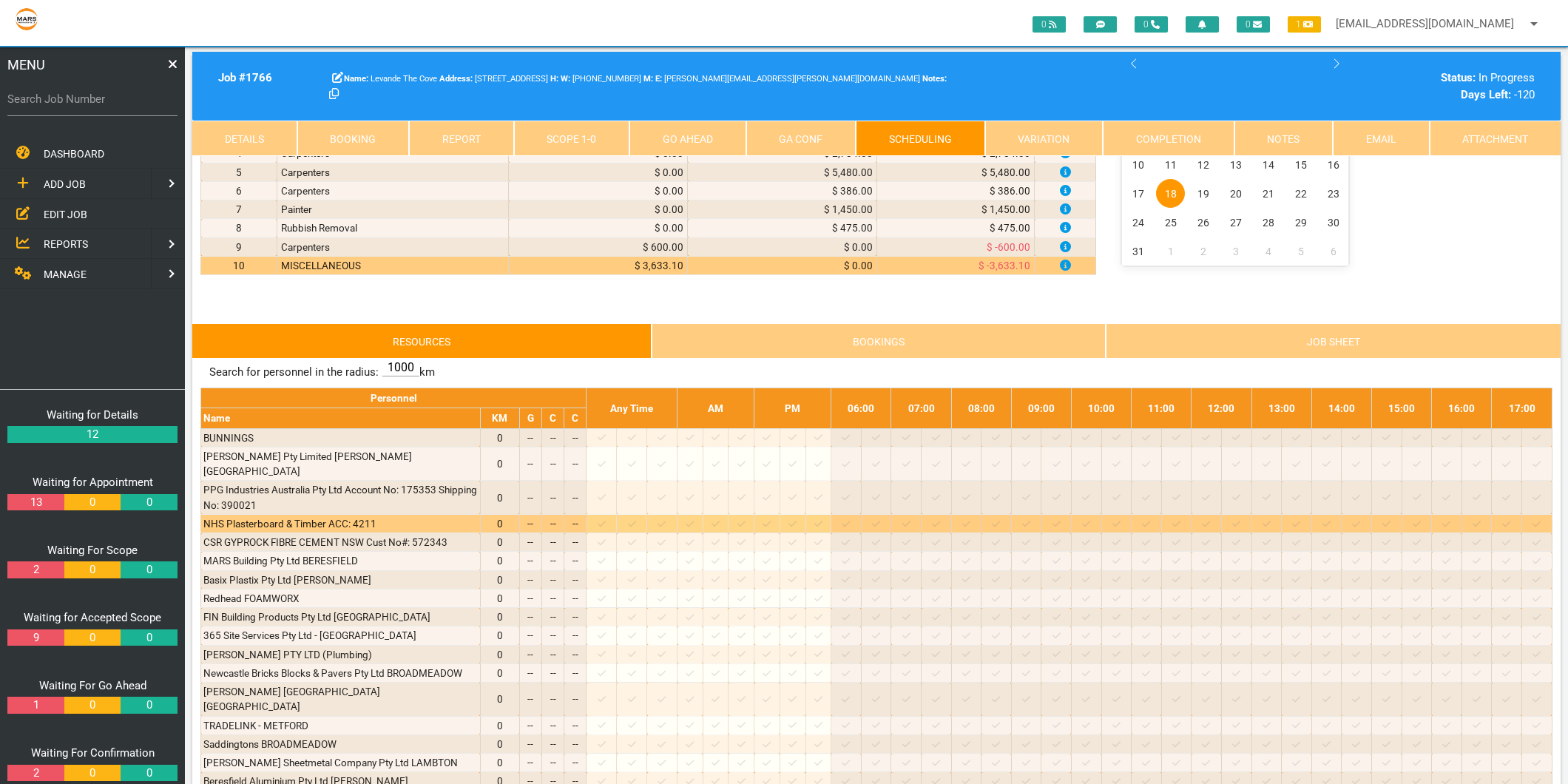
click at [606, 520] on icon at bounding box center [602, 525] width 8 height 9
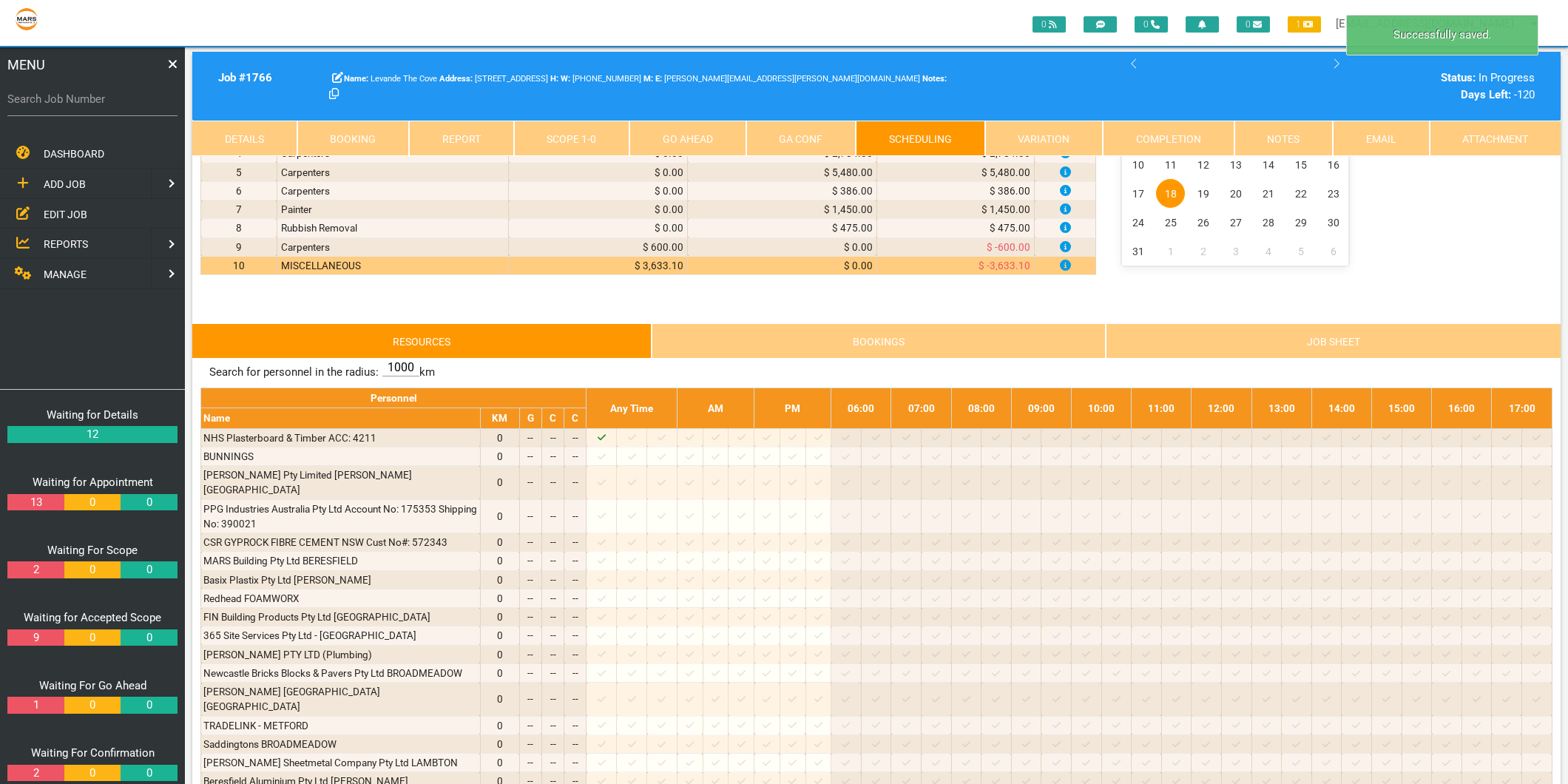
click at [547, 153] on link "Scope 1 - 0" at bounding box center [572, 138] width 116 height 36
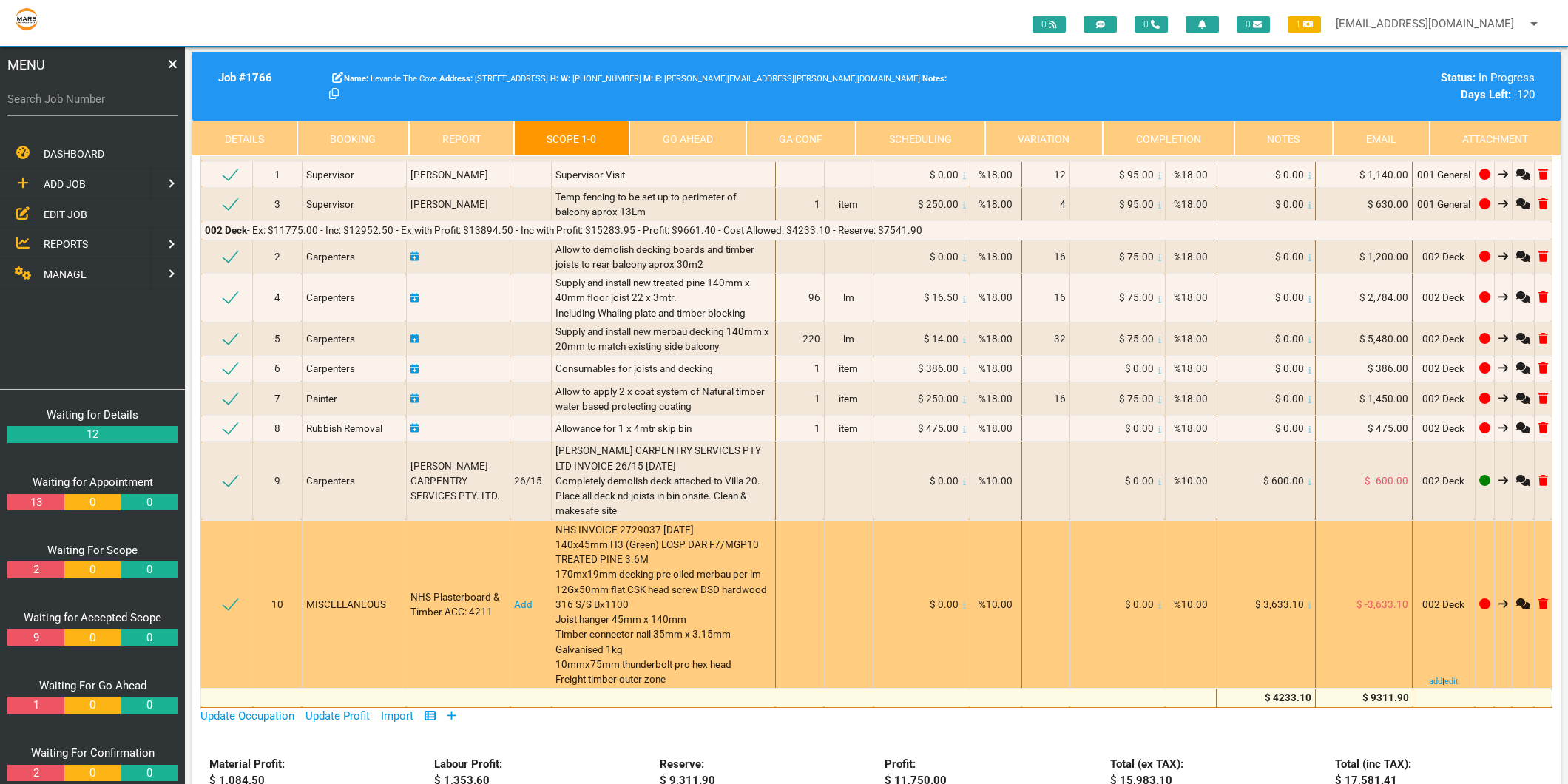
click at [520, 607] on link "Add" at bounding box center [523, 604] width 18 height 12
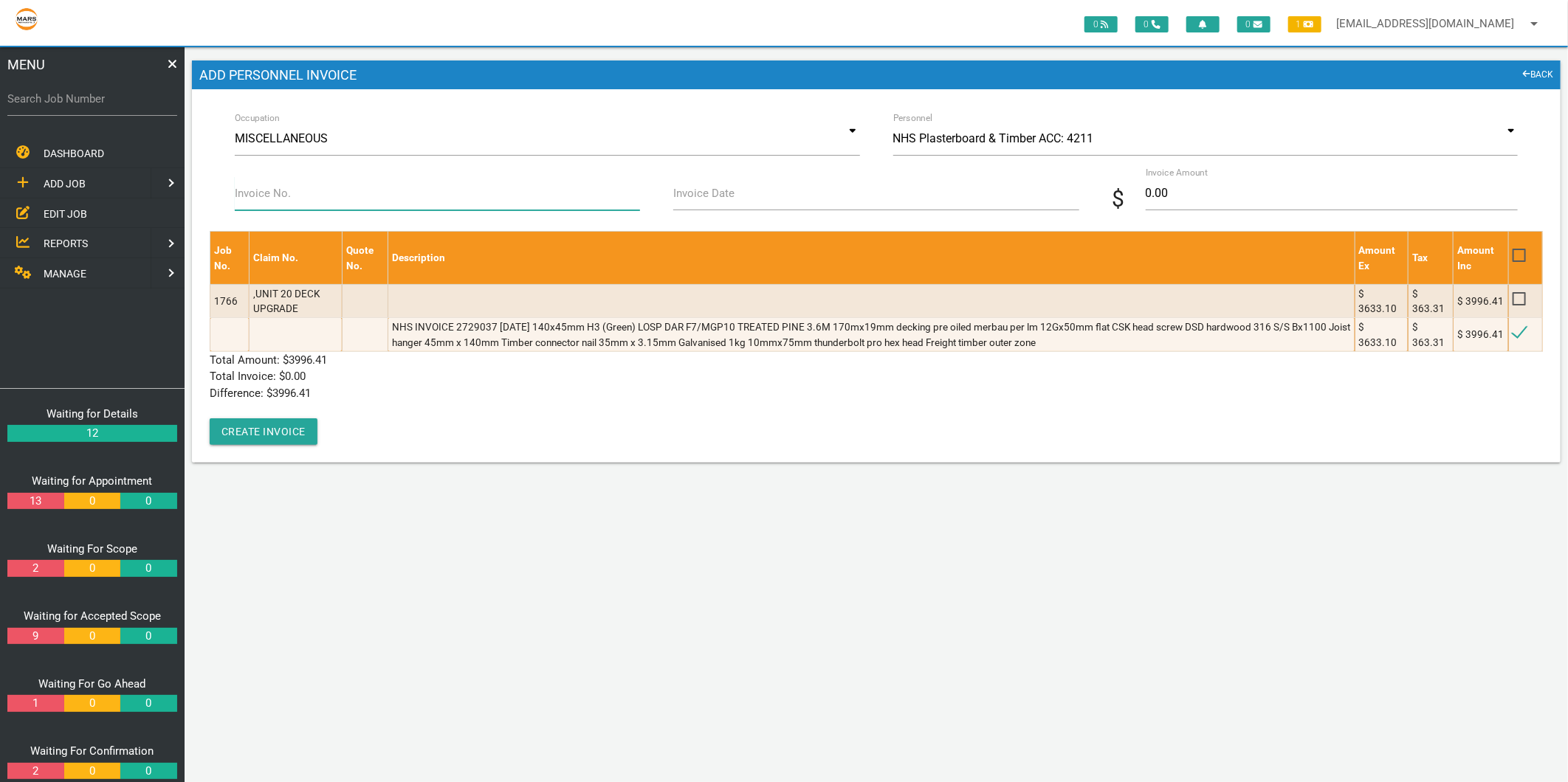
click at [256, 182] on div "Invoice No." at bounding box center [437, 196] width 422 height 40
type input "2729037"
click at [698, 204] on input "Invoice Date" at bounding box center [875, 193] width 405 height 34
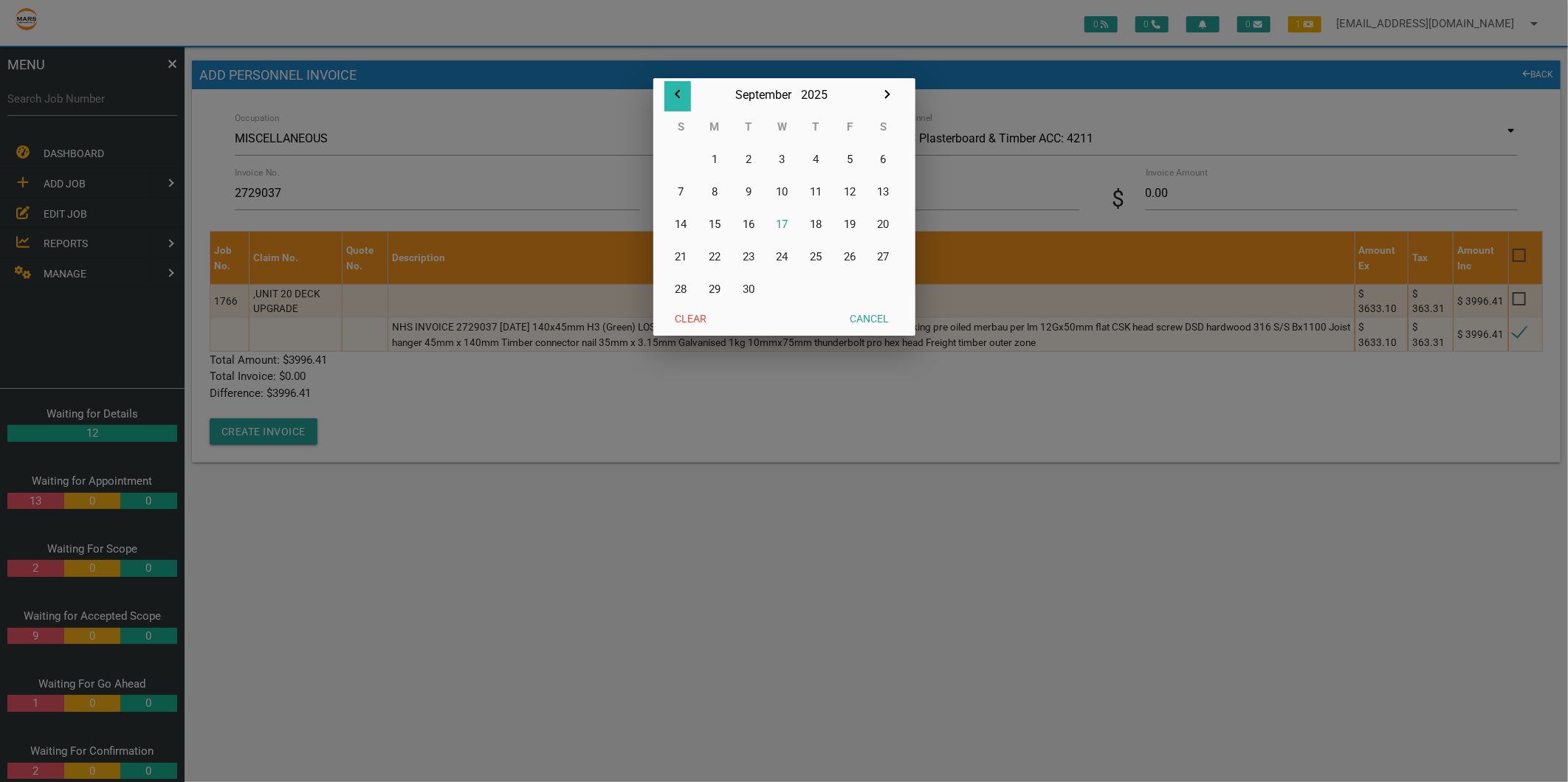
click at [676, 89] on icon "button" at bounding box center [677, 94] width 17 height 17
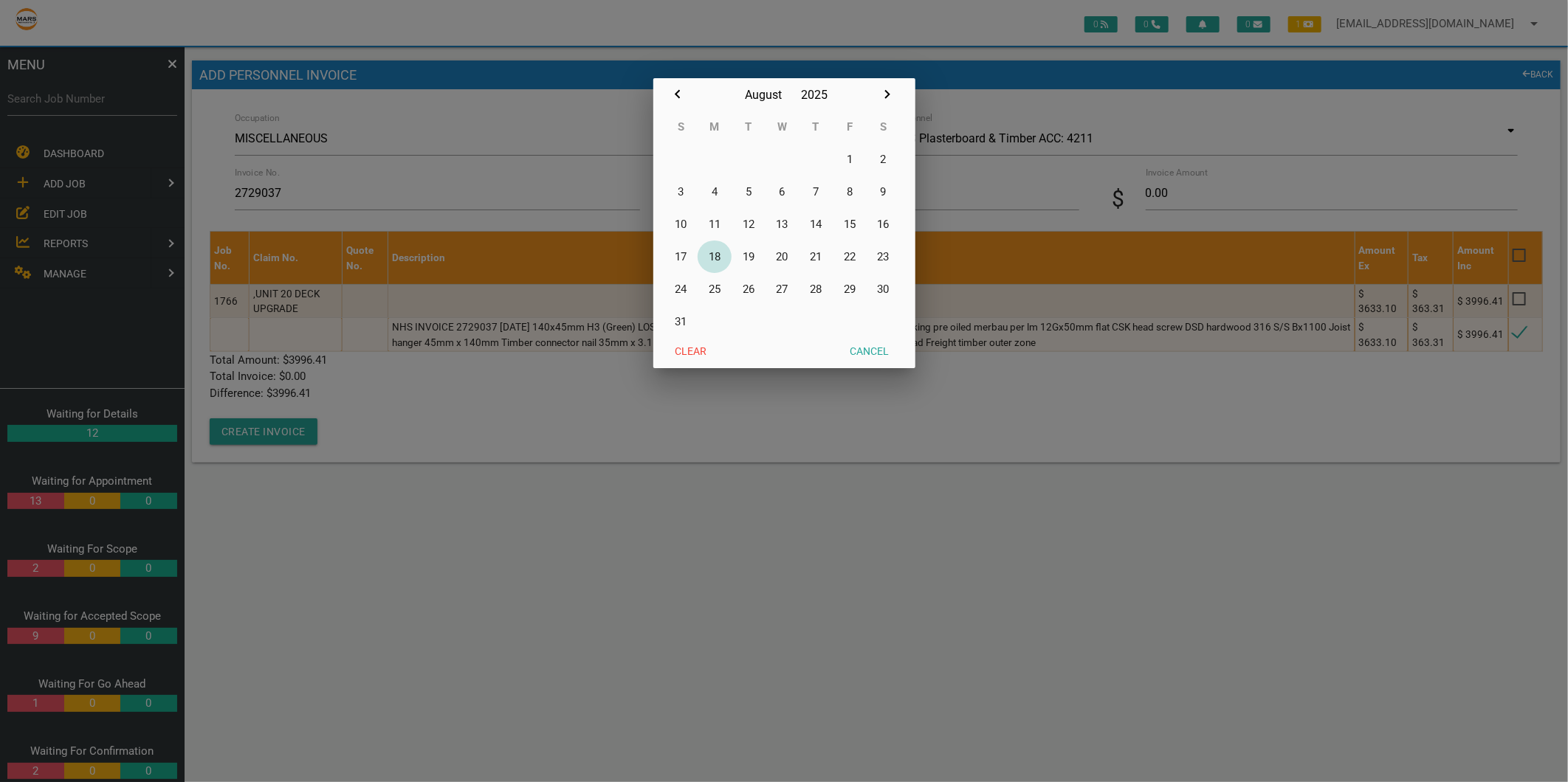
click at [713, 252] on button "18" at bounding box center [714, 256] width 34 height 32
type input "18/08/2025"
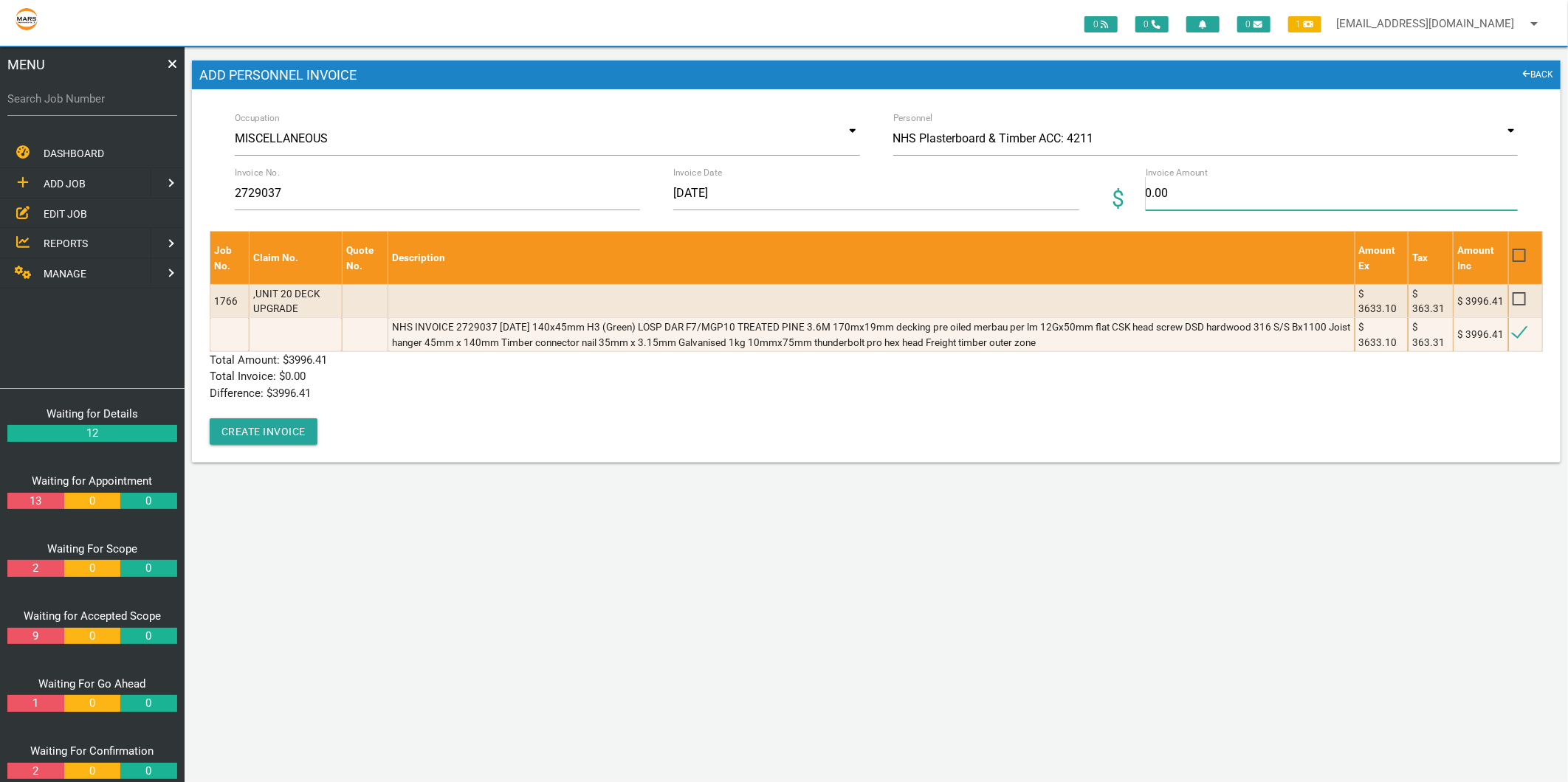
click at [1165, 186] on input "0.00" at bounding box center [1331, 193] width 372 height 34
type input "3996.41"
click at [425, 432] on div "Job No. Claim No. Quote No. Description Amount Ex Tax Amount Inc 1766 ,UNIT 20 …" at bounding box center [876, 338] width 1333 height 214
click at [249, 436] on button "Create Invoice" at bounding box center [264, 432] width 108 height 27
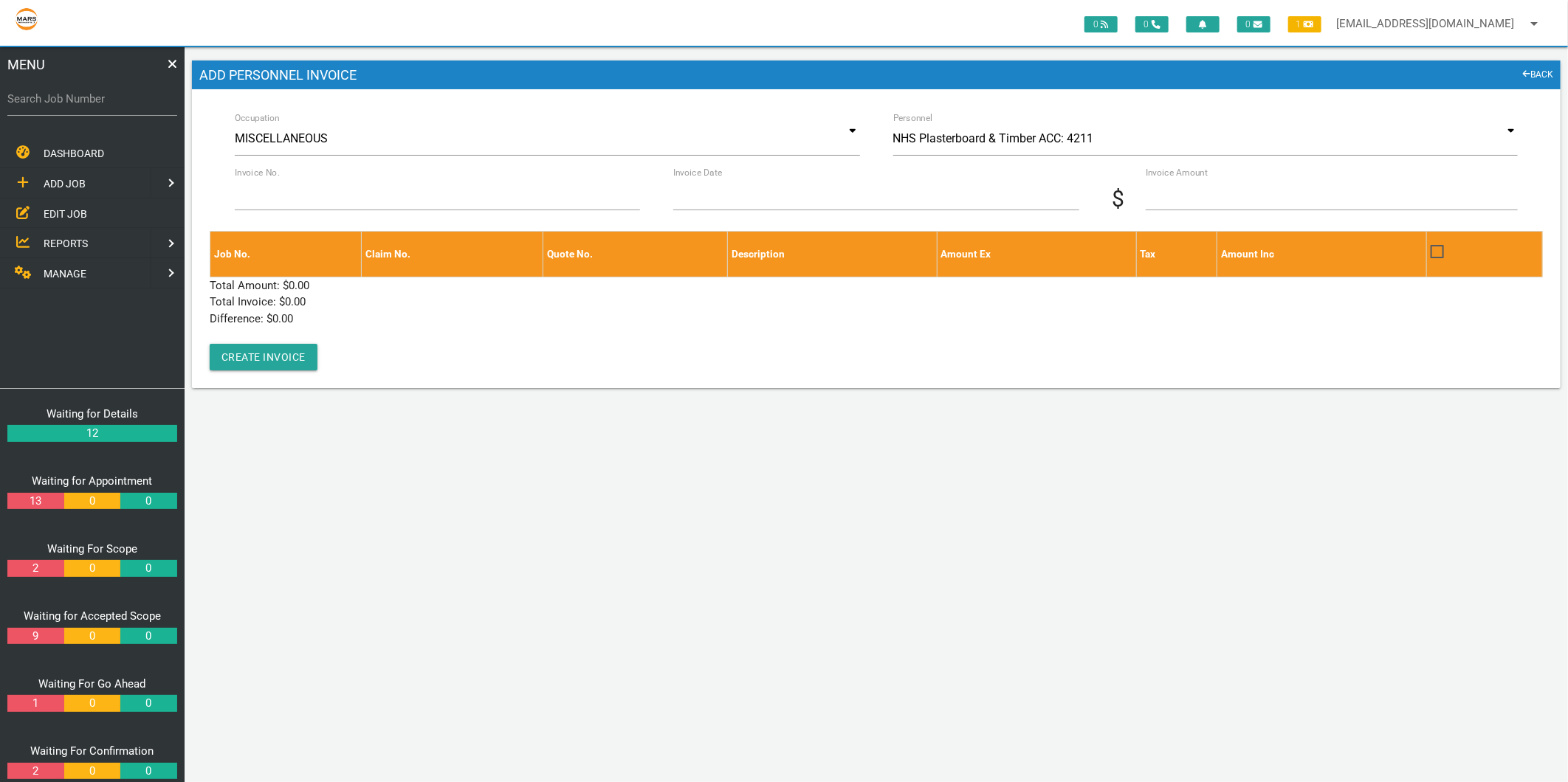
click at [70, 97] on label "Search Job Number" at bounding box center [92, 99] width 170 height 17
click at [70, 97] on input "Search Job Number" at bounding box center [92, 99] width 170 height 34
type input "1749"
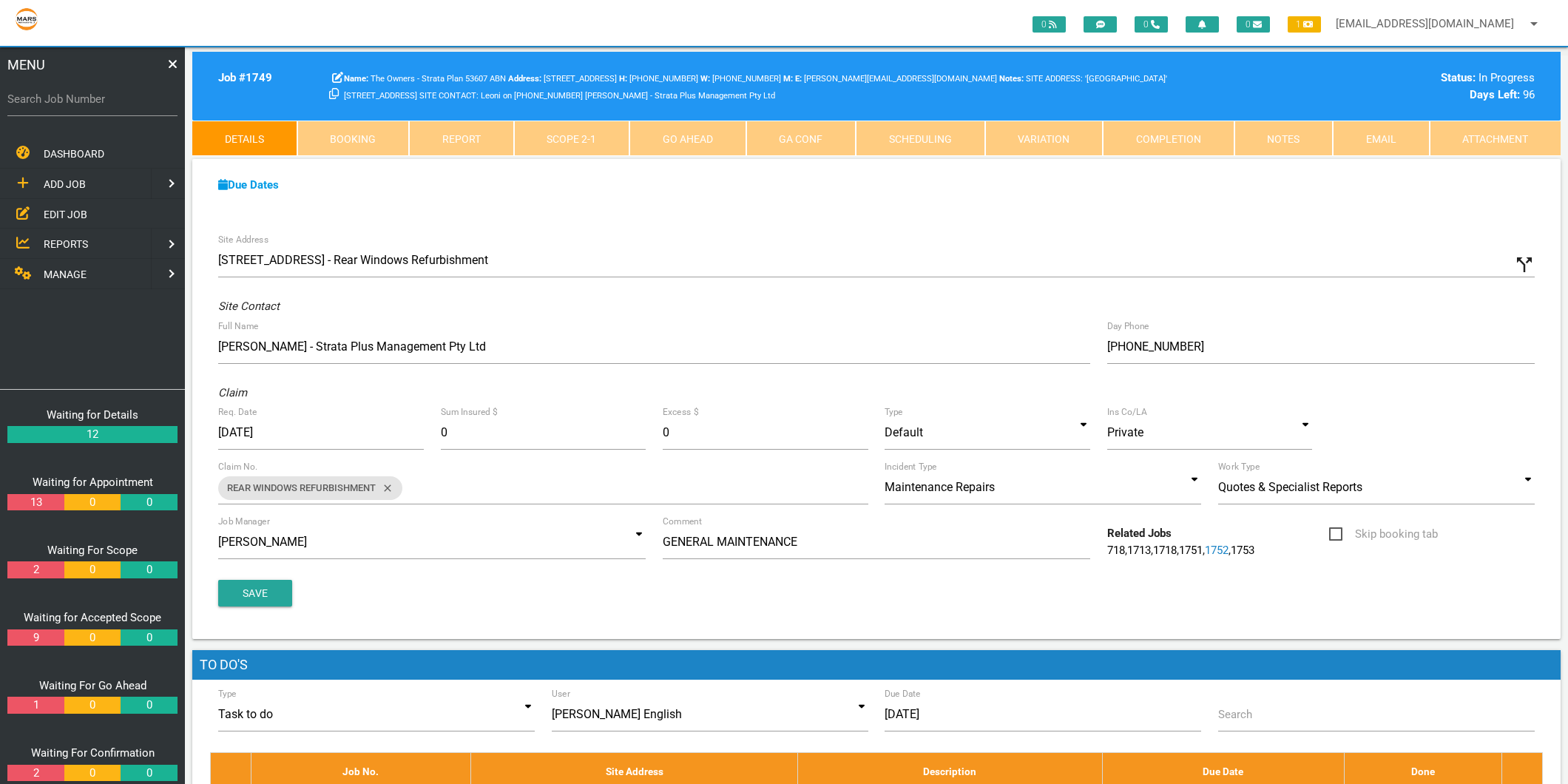
click at [568, 139] on link "Scope 2 - 1" at bounding box center [572, 138] width 116 height 36
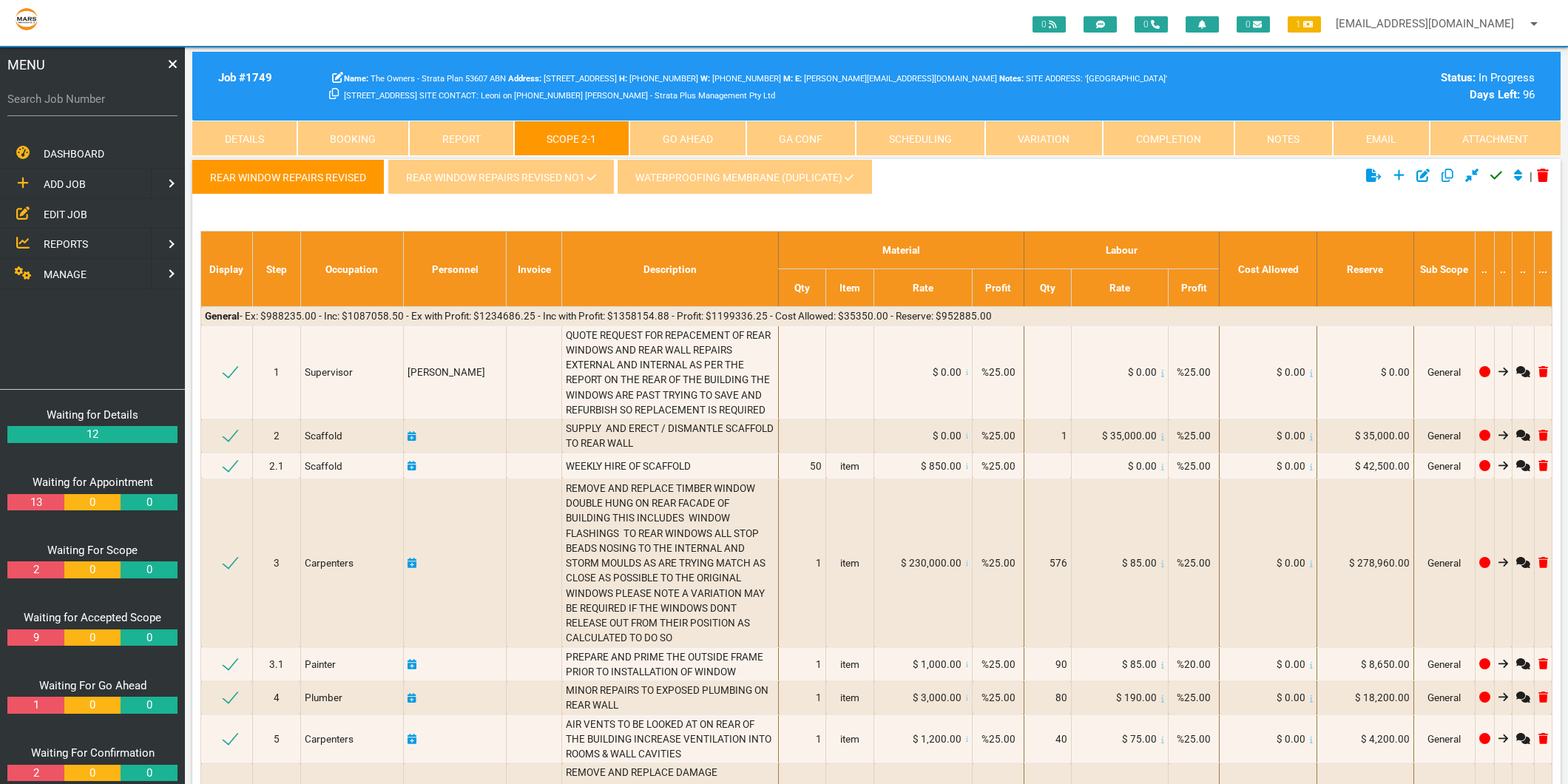
click at [550, 169] on link "REAR WINDOW REPAIRS REVISED NO1" at bounding box center [501, 176] width 226 height 36
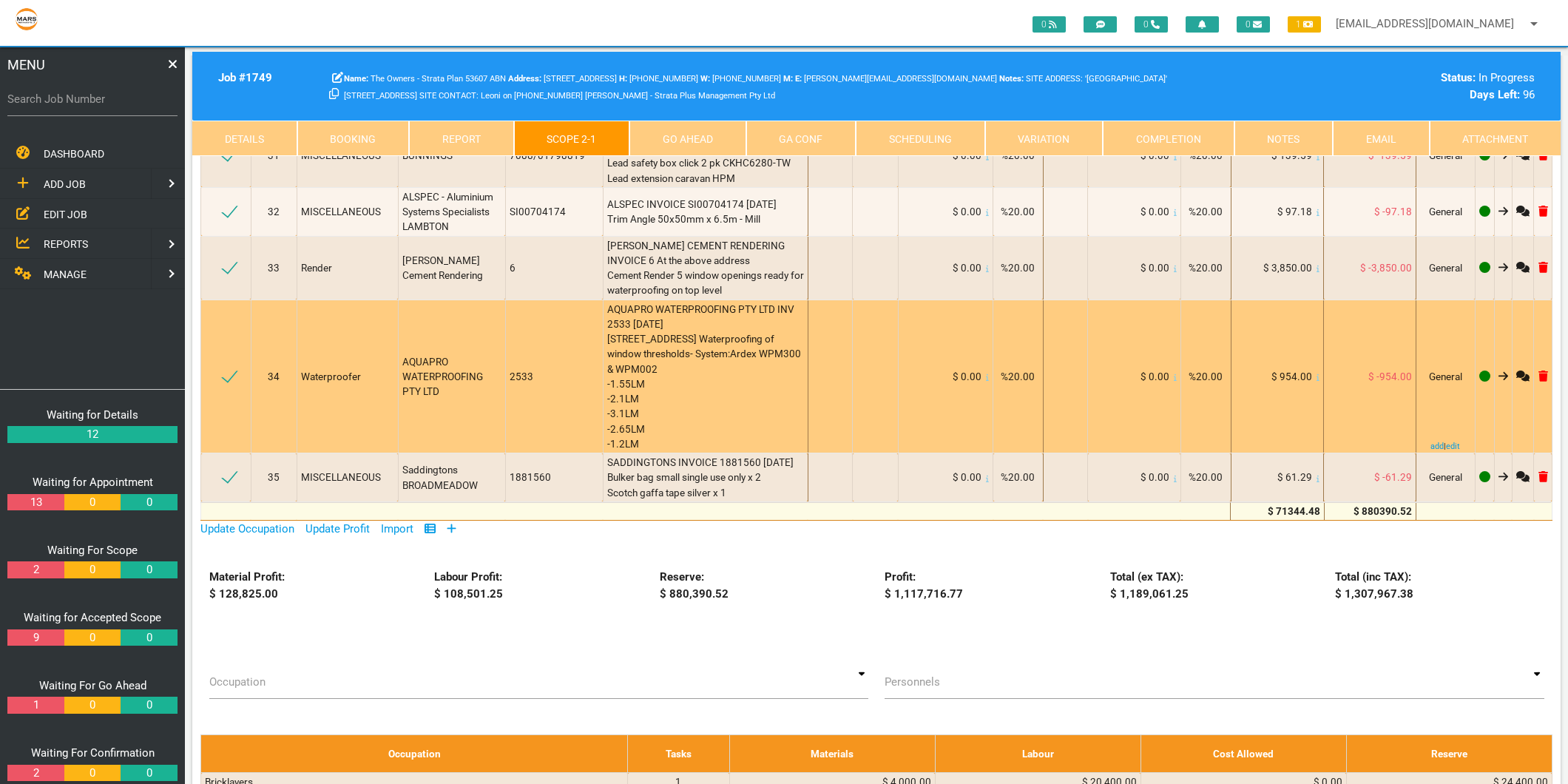
scroll to position [3124, 0]
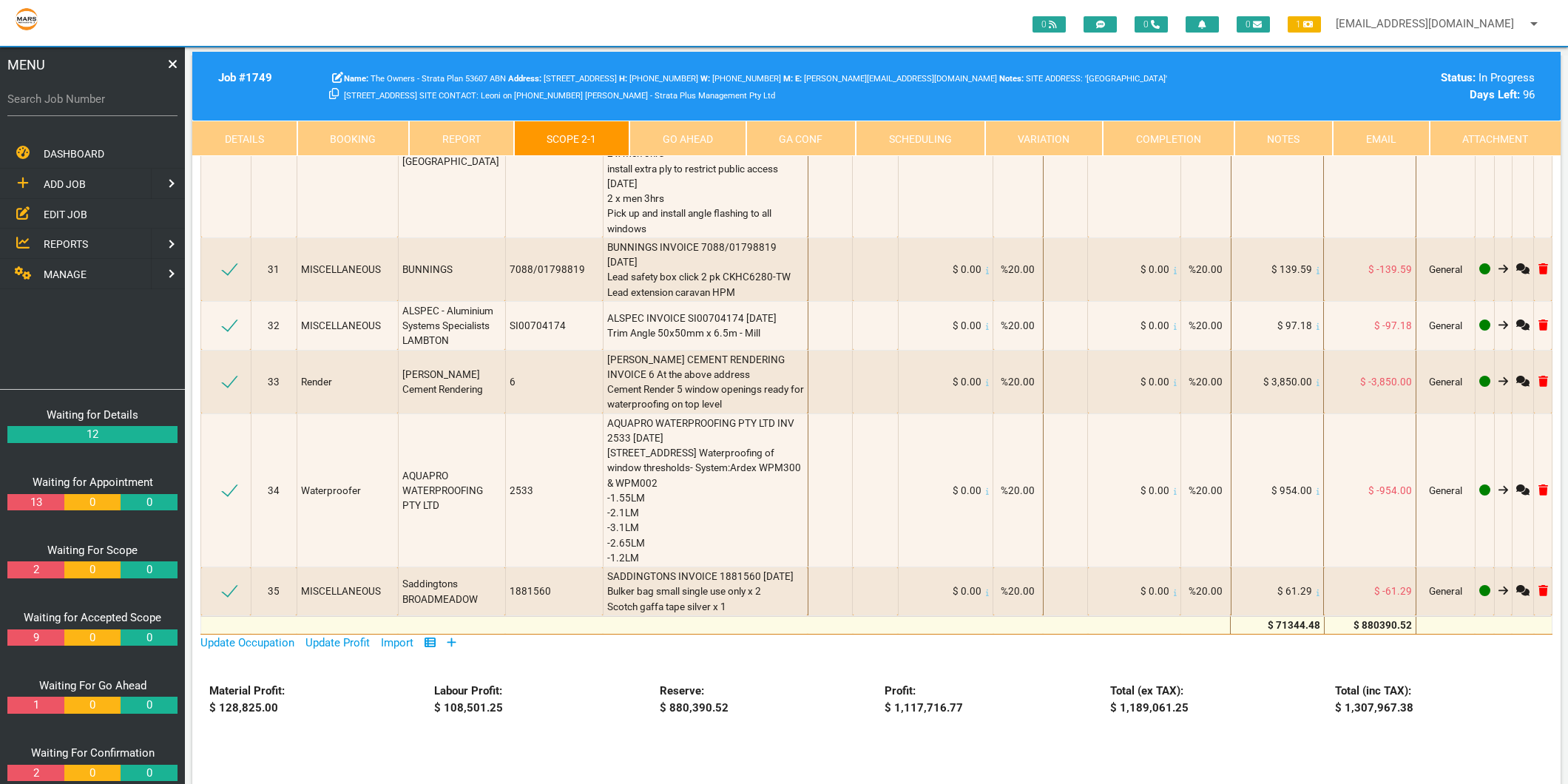
click at [456, 638] on icon at bounding box center [452, 642] width 9 height 9
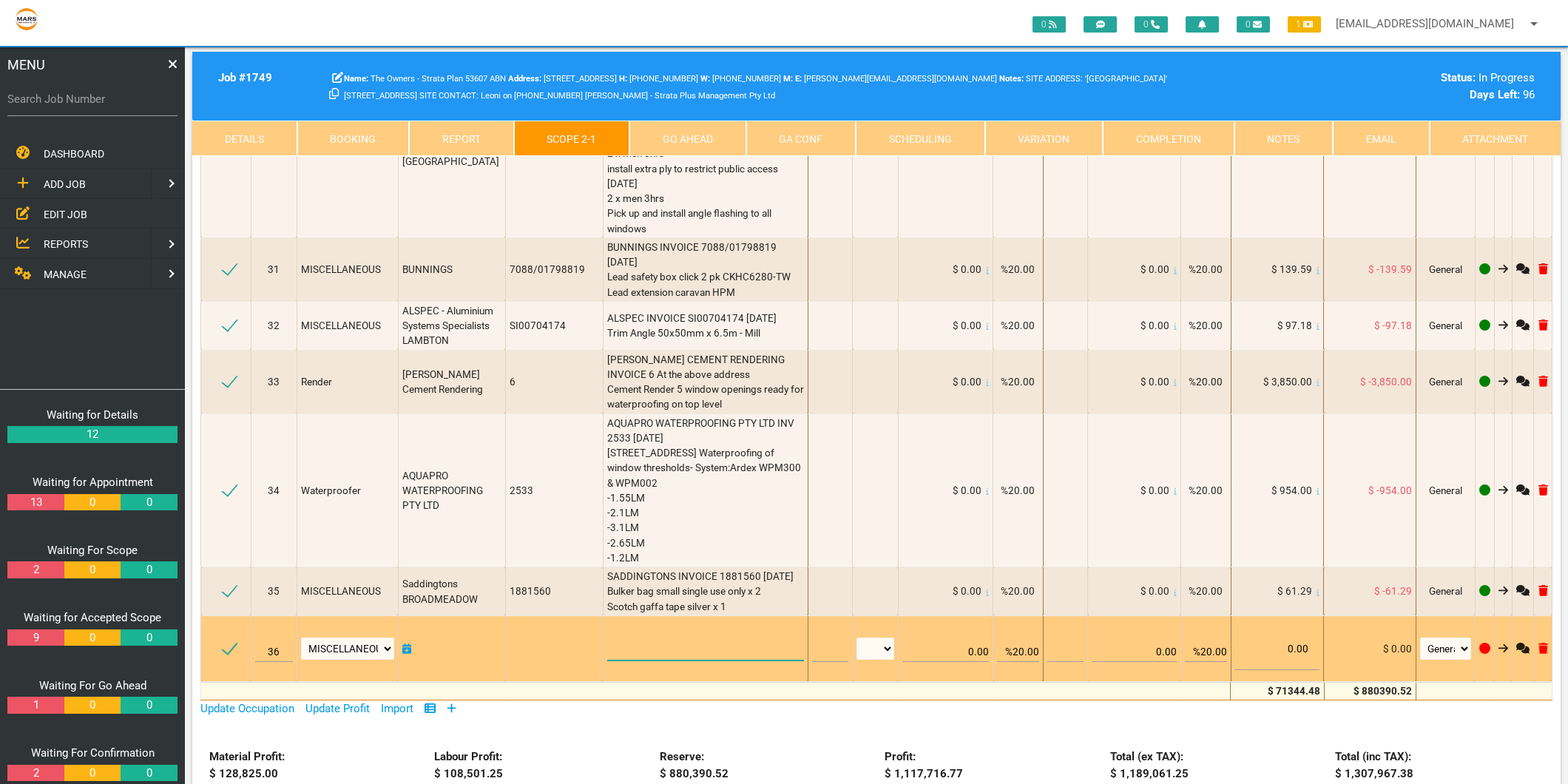
click at [607, 627] on textarea at bounding box center [705, 644] width 197 height 33
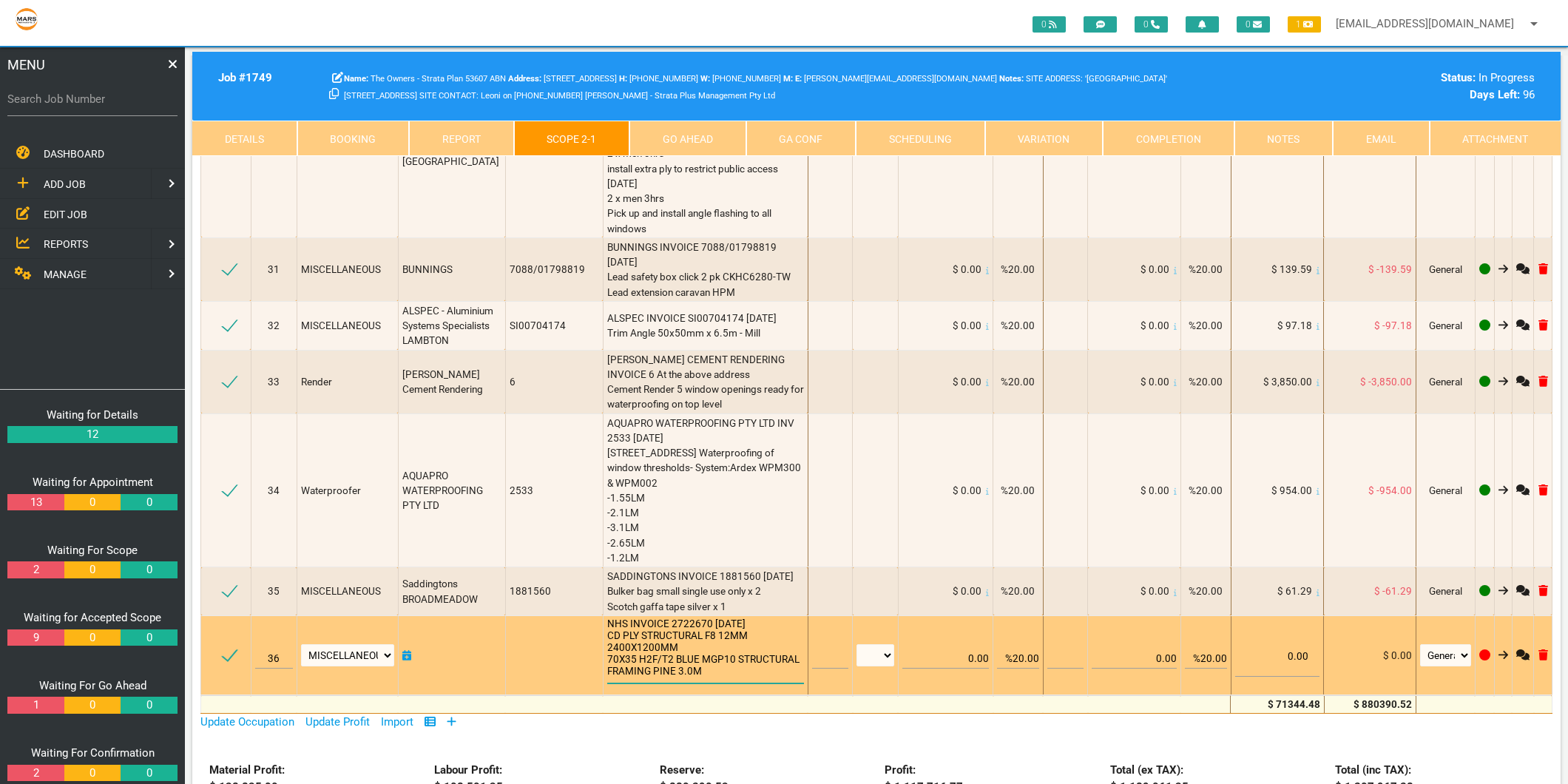
scroll to position [1, 0]
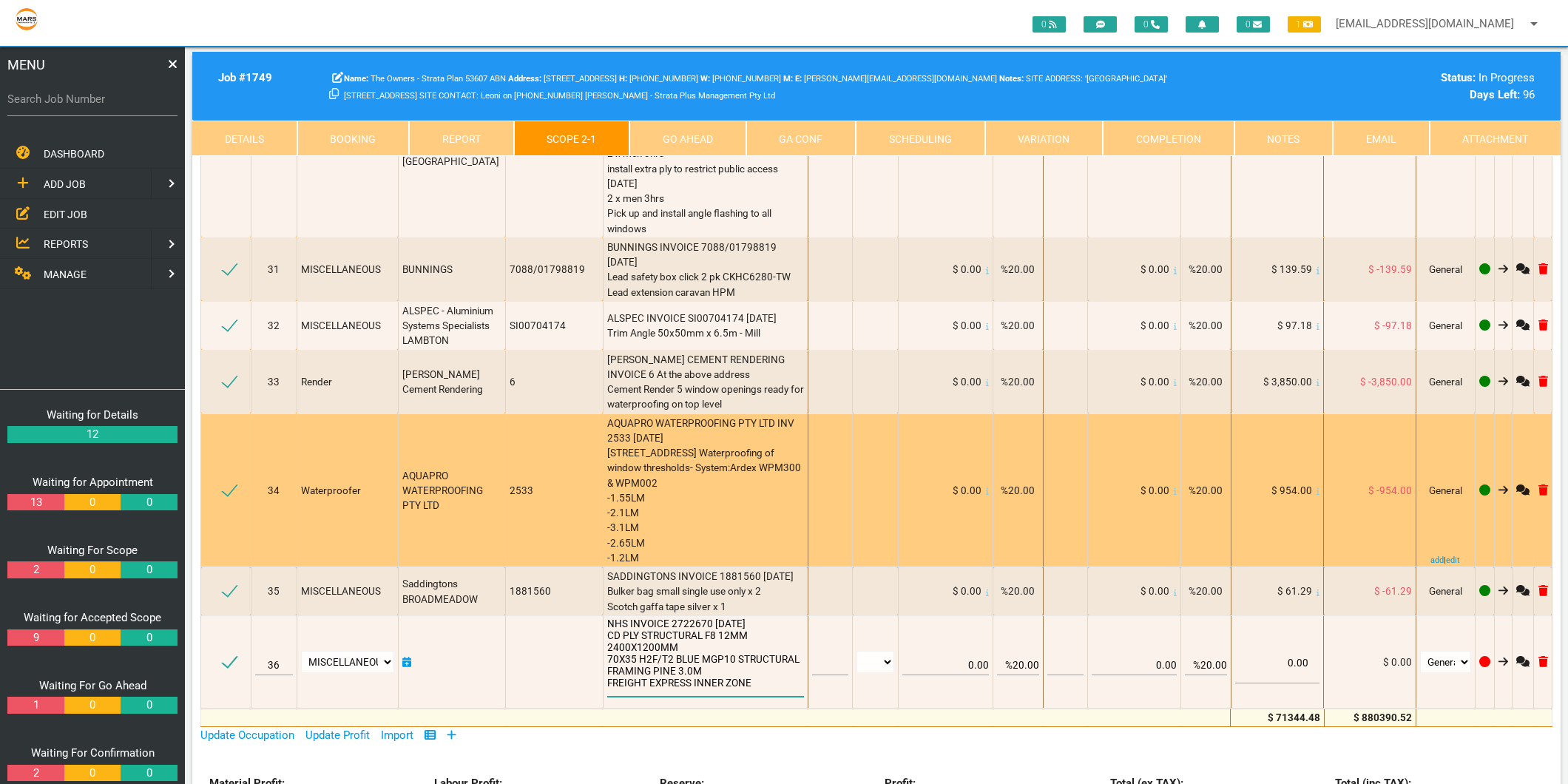
type textarea "NHS INVOICE 2722670 5/8/2025 CD PLY STRUCTURAL F8 12MM 2400X1200MM 70X35 H2F/T2…"
click at [682, 416] on div "AQUAPRO WATERPROOFING PTY LTD INV 2533 26/8/2025 6/55 Hunter St Newcastle NSW U…" at bounding box center [705, 491] width 197 height 150
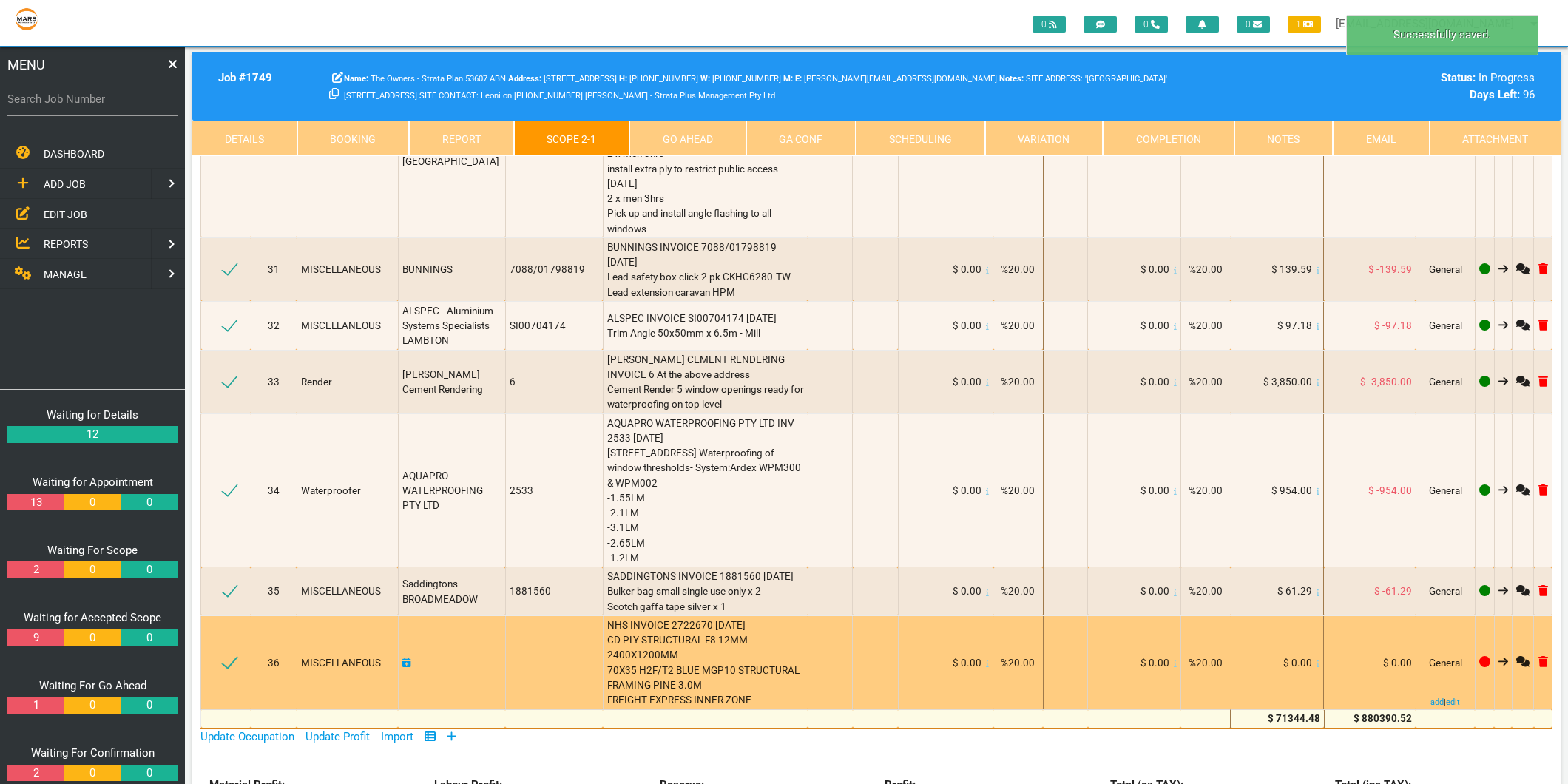
click at [1317, 660] on icon at bounding box center [1318, 663] width 3 height 7
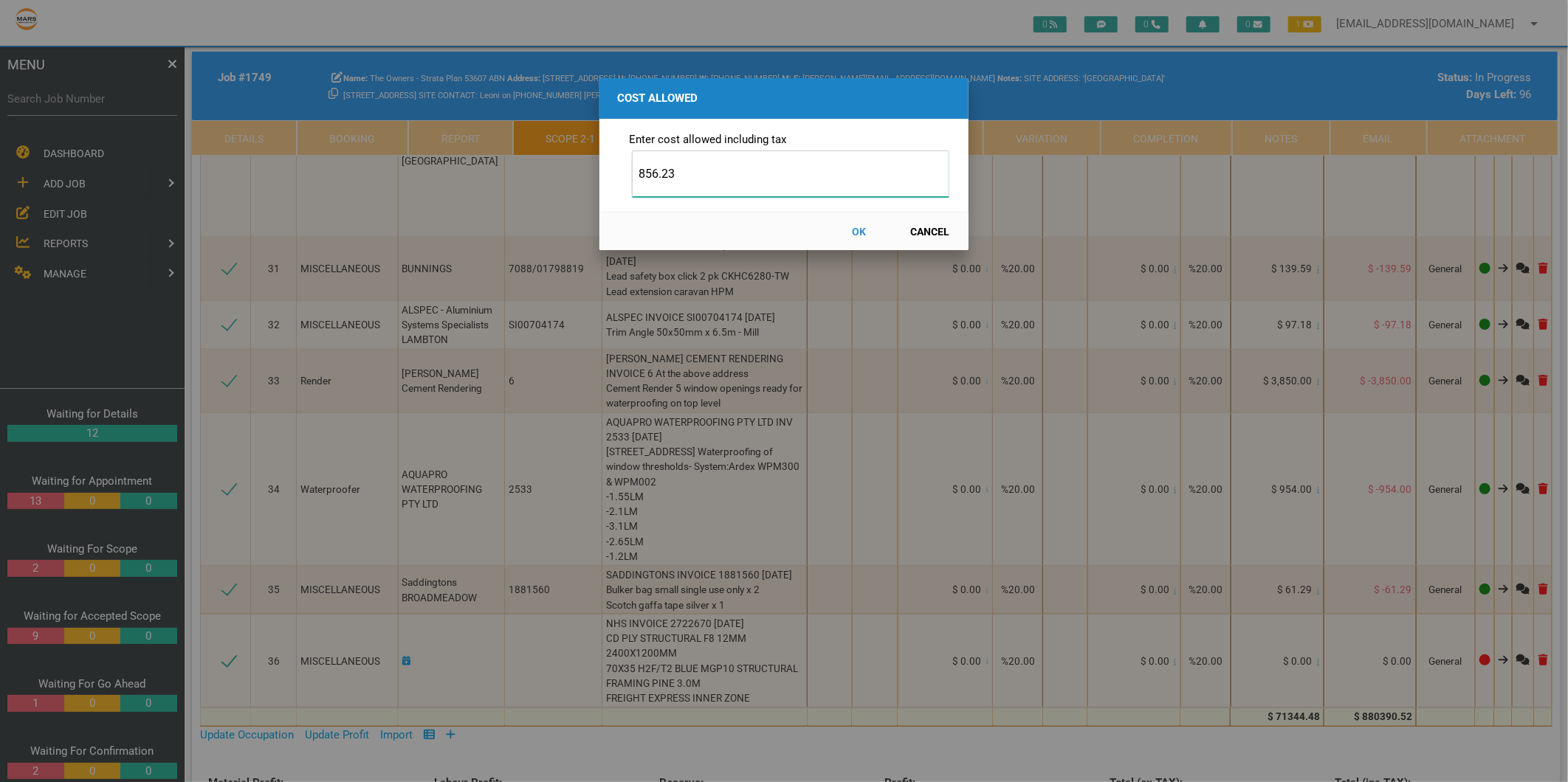
type input "856.23"
click at [849, 236] on button "OK" at bounding box center [859, 231] width 65 height 26
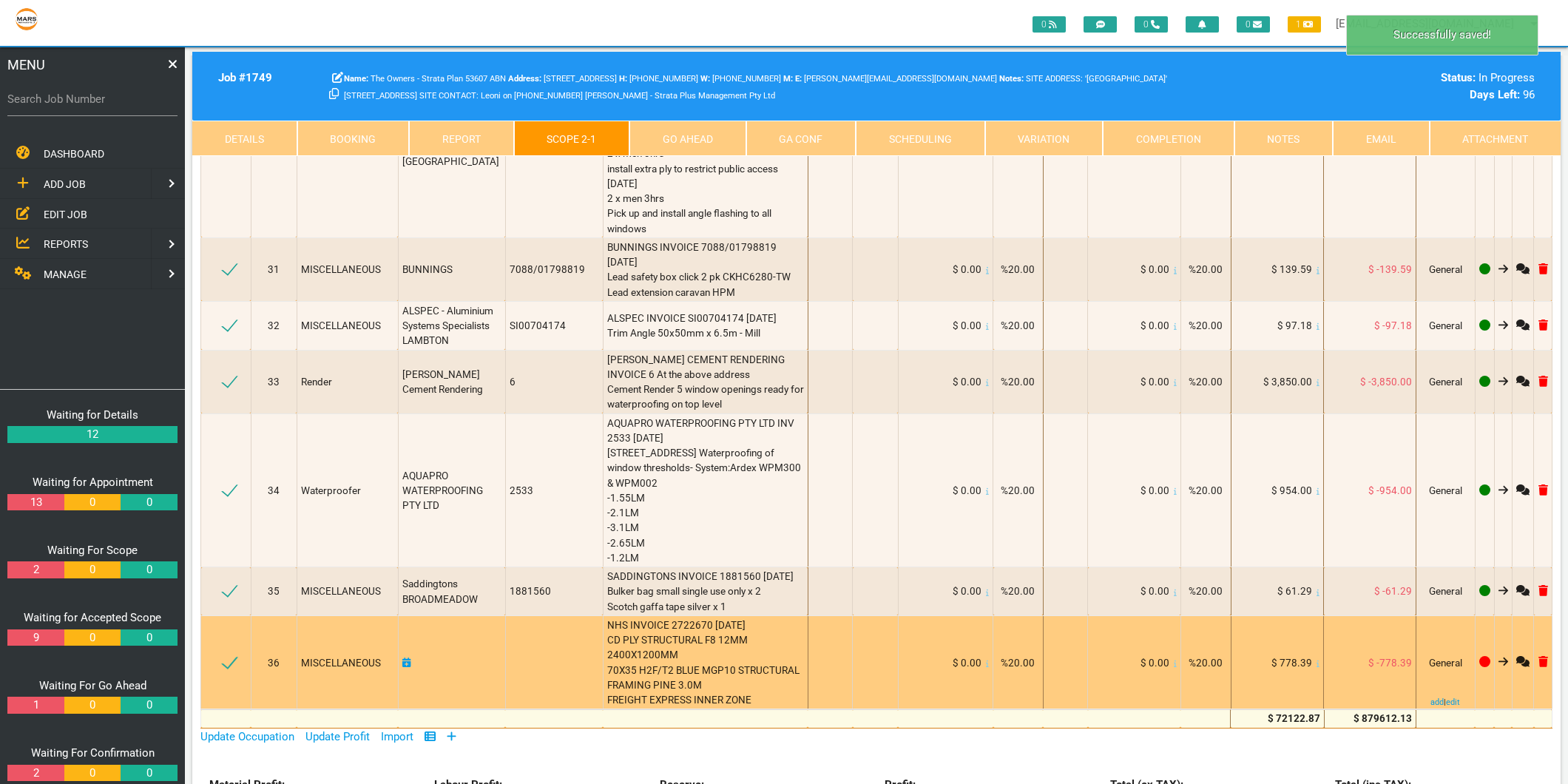
click at [409, 657] on icon at bounding box center [406, 662] width 9 height 10
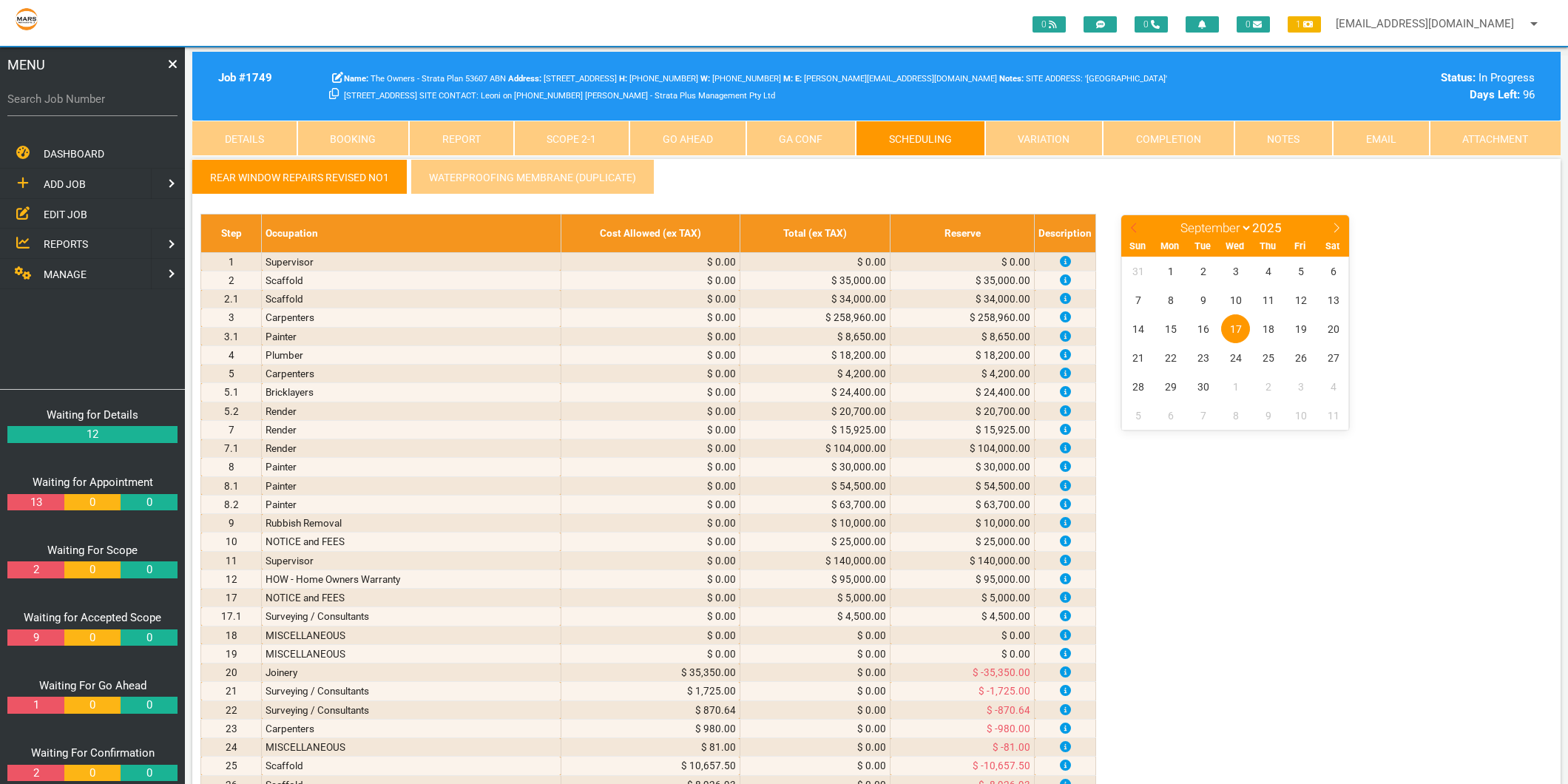
click at [1136, 227] on icon at bounding box center [1133, 228] width 10 height 10
select select "7"
click at [1205, 300] on span "5" at bounding box center [1203, 300] width 28 height 28
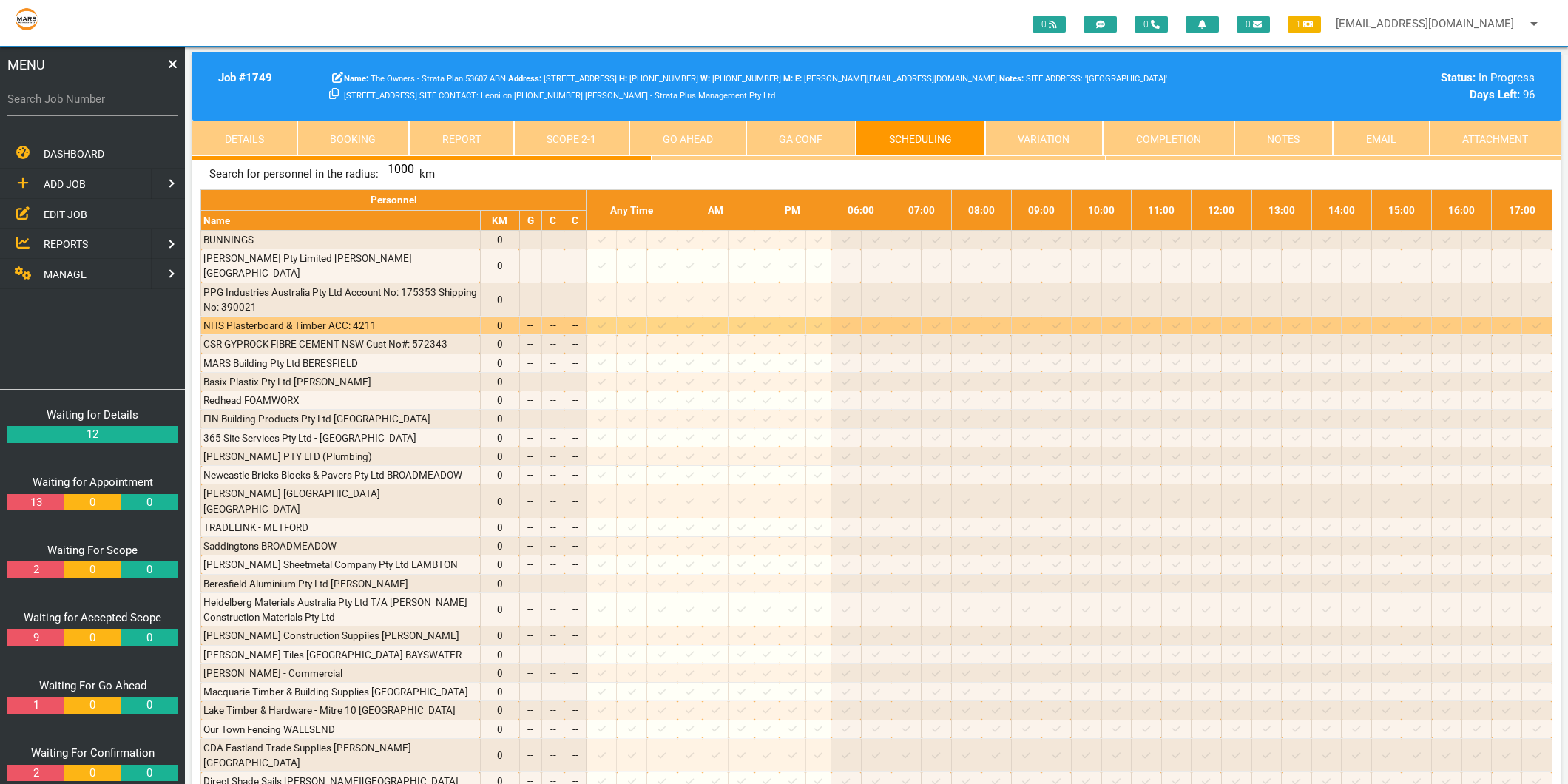
click at [606, 321] on icon at bounding box center [602, 326] width 8 height 9
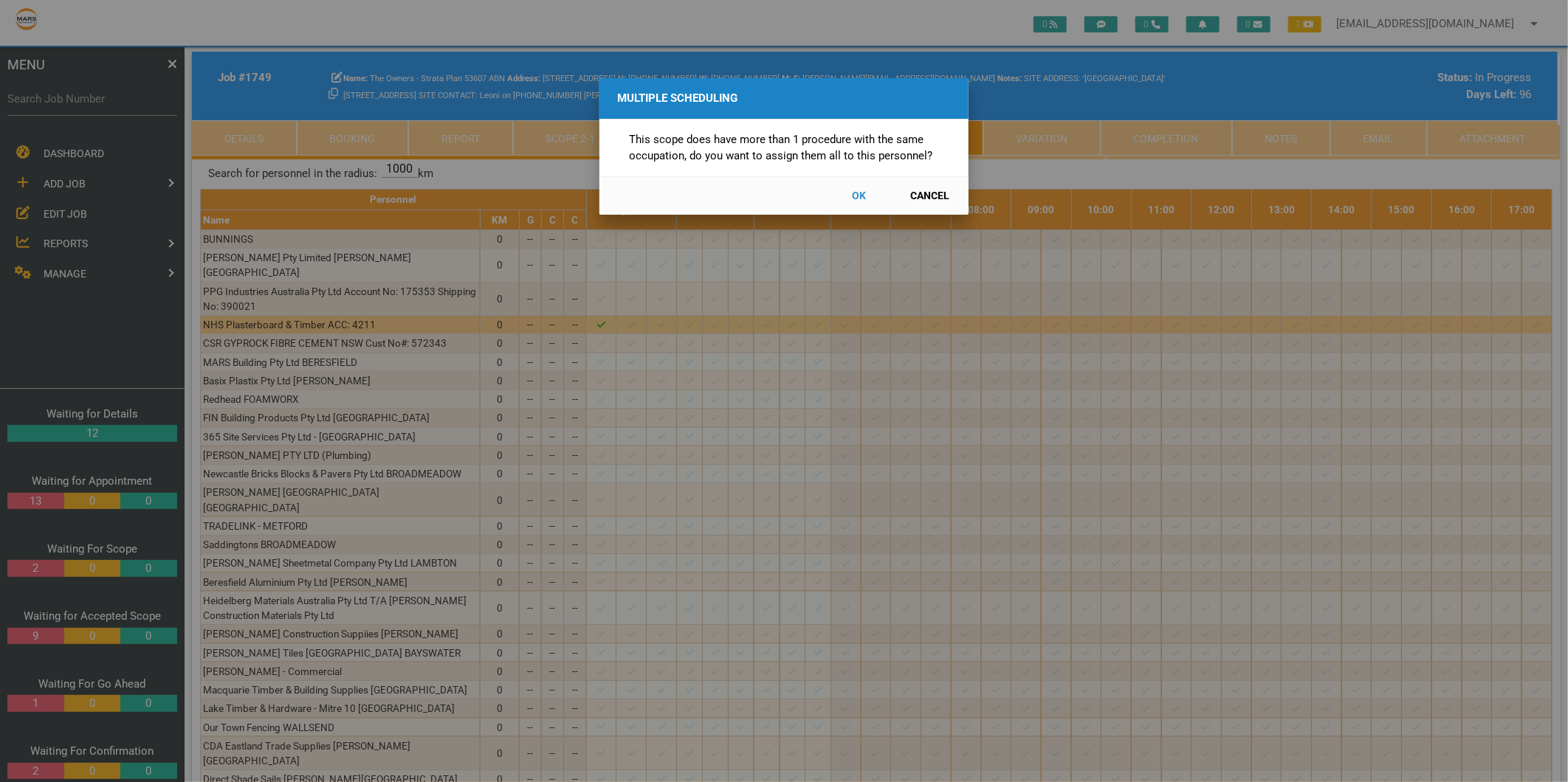
click at [926, 188] on button "Cancel" at bounding box center [930, 196] width 65 height 26
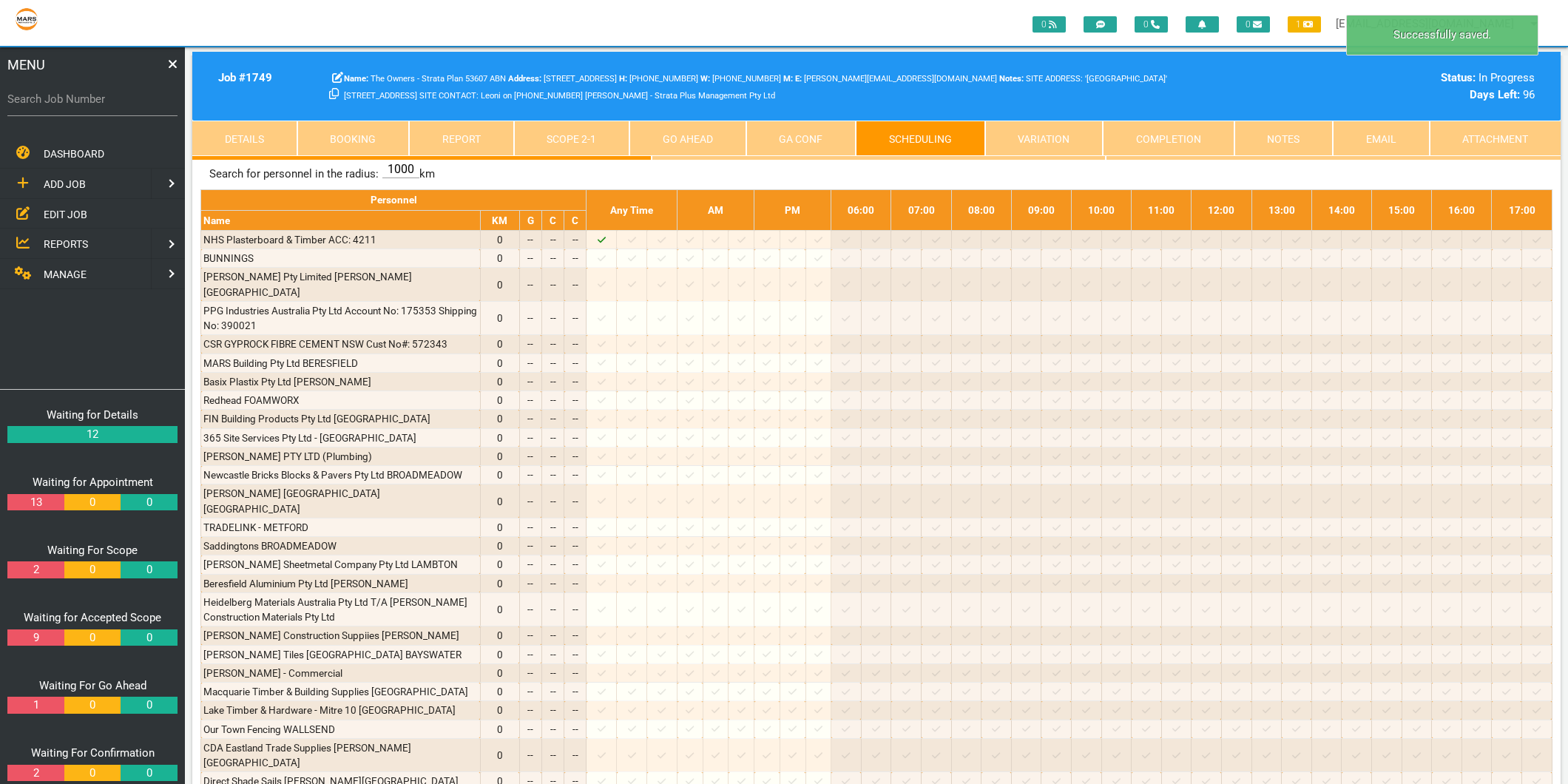
click at [534, 133] on link "Scope 2 - 1" at bounding box center [572, 138] width 116 height 36
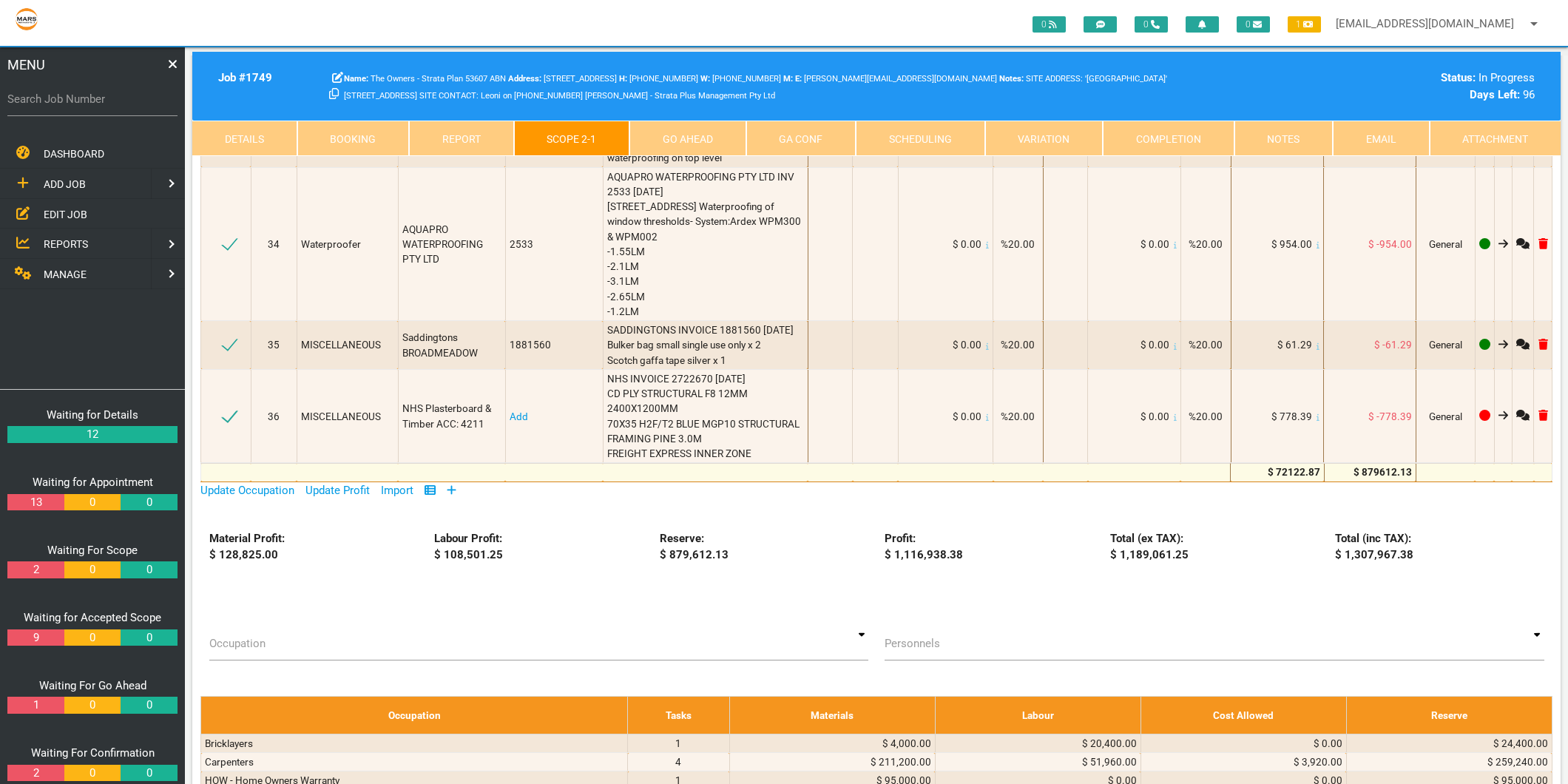
scroll to position [2960, 0]
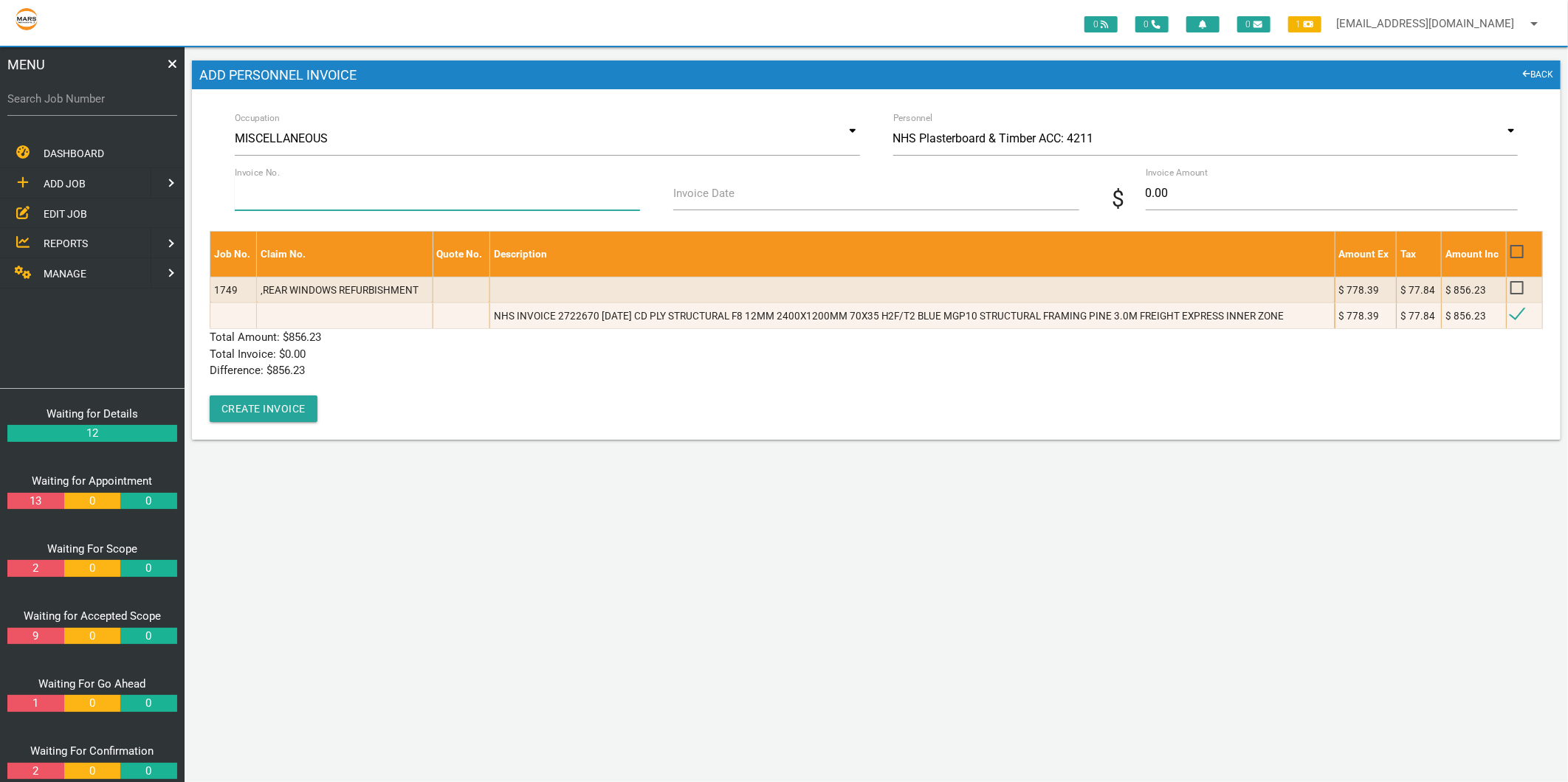
click at [273, 185] on div "Invoice No." at bounding box center [437, 196] width 422 height 40
type input "2722670"
click at [702, 204] on input "Invoice Date" at bounding box center [875, 193] width 405 height 34
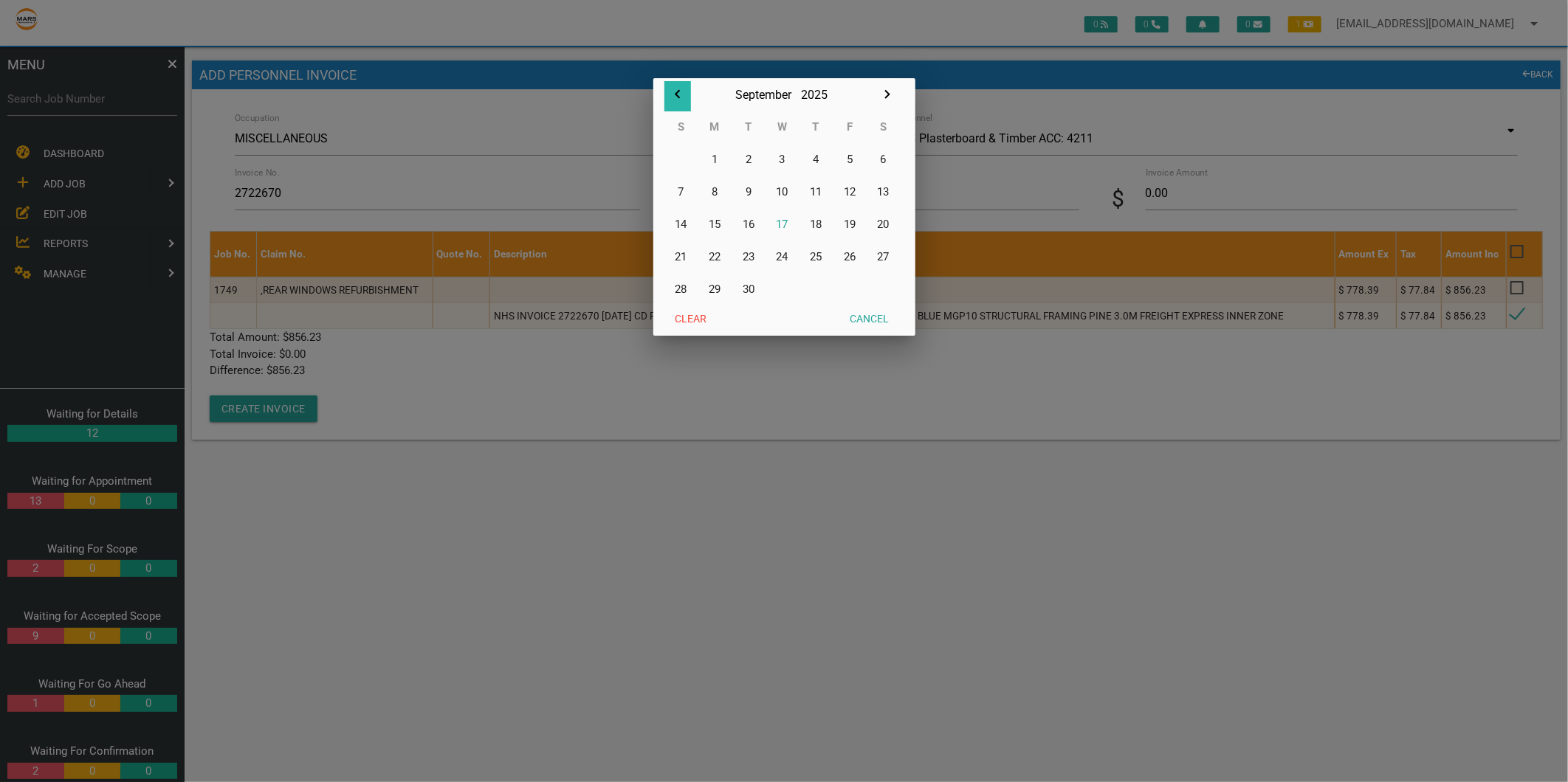
click at [675, 88] on icon "button" at bounding box center [677, 94] width 17 height 17
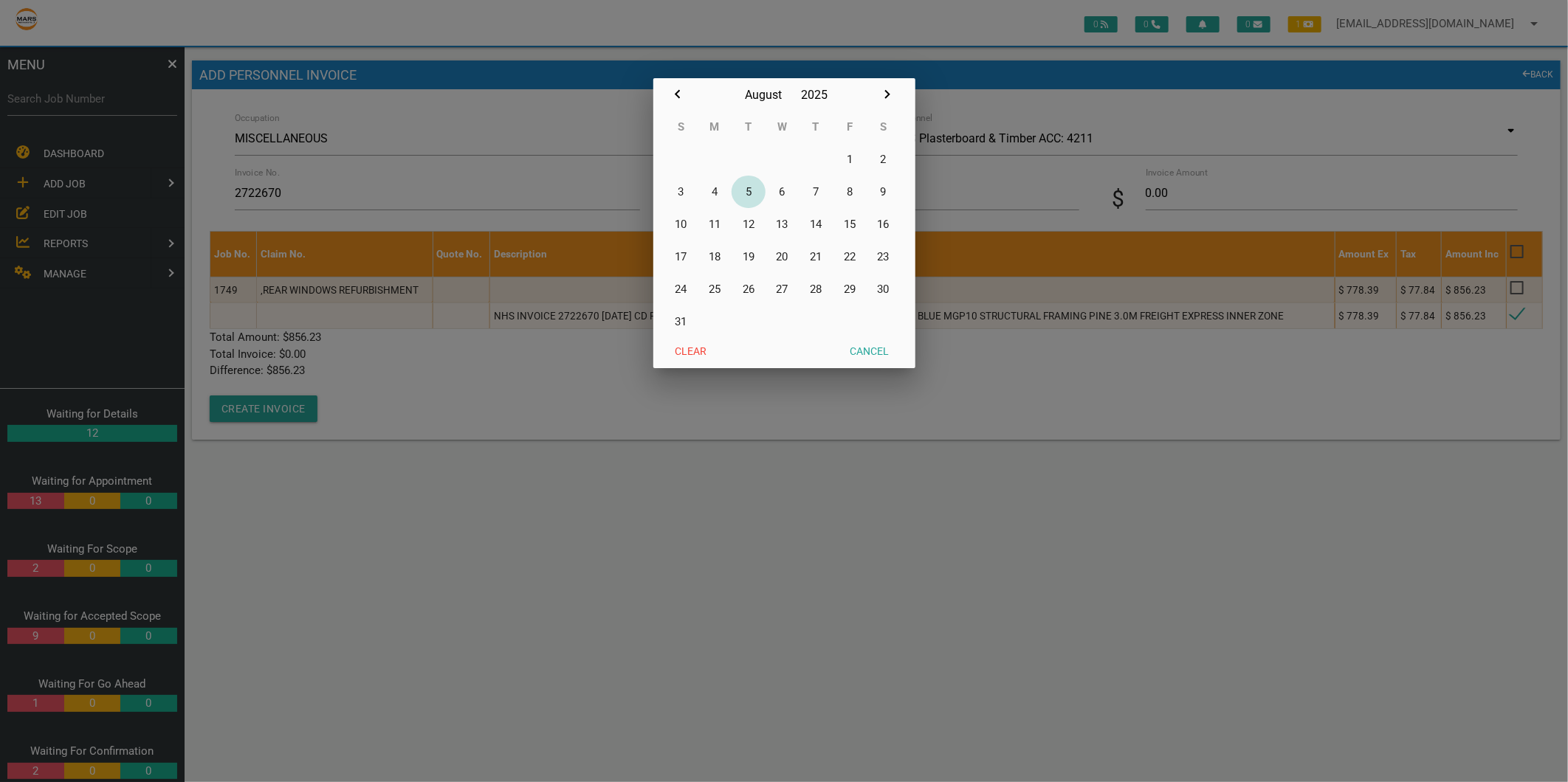
click at [751, 192] on button "5" at bounding box center [748, 192] width 34 height 32
type input "[DATE]"
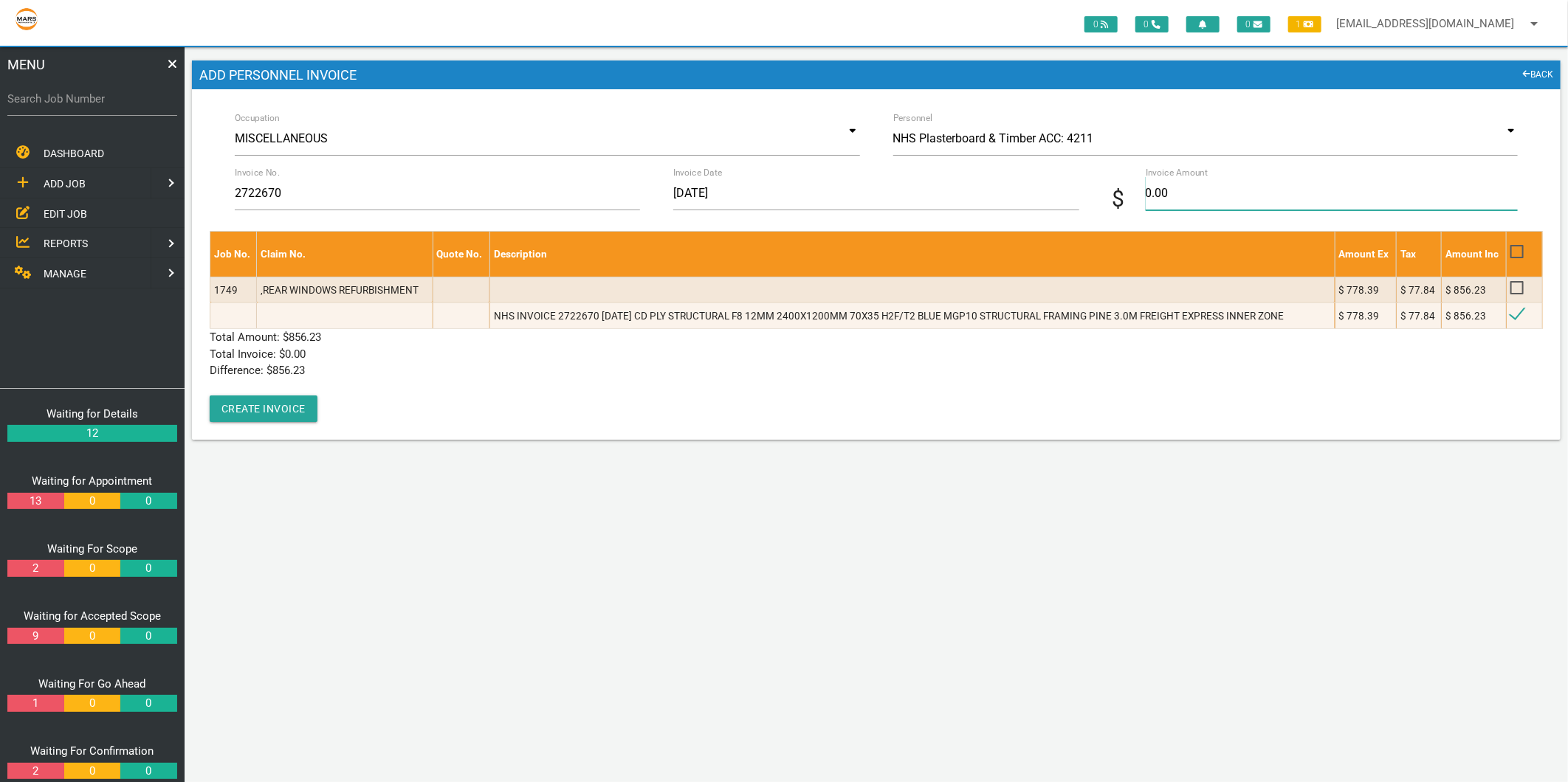
click at [1216, 208] on input "0.00" at bounding box center [1331, 193] width 372 height 34
type input "856.23"
click at [551, 358] on p "Total Invoice: $ 856.23" at bounding box center [876, 355] width 1333 height 17
click at [249, 402] on button "Create Invoice" at bounding box center [264, 409] width 108 height 27
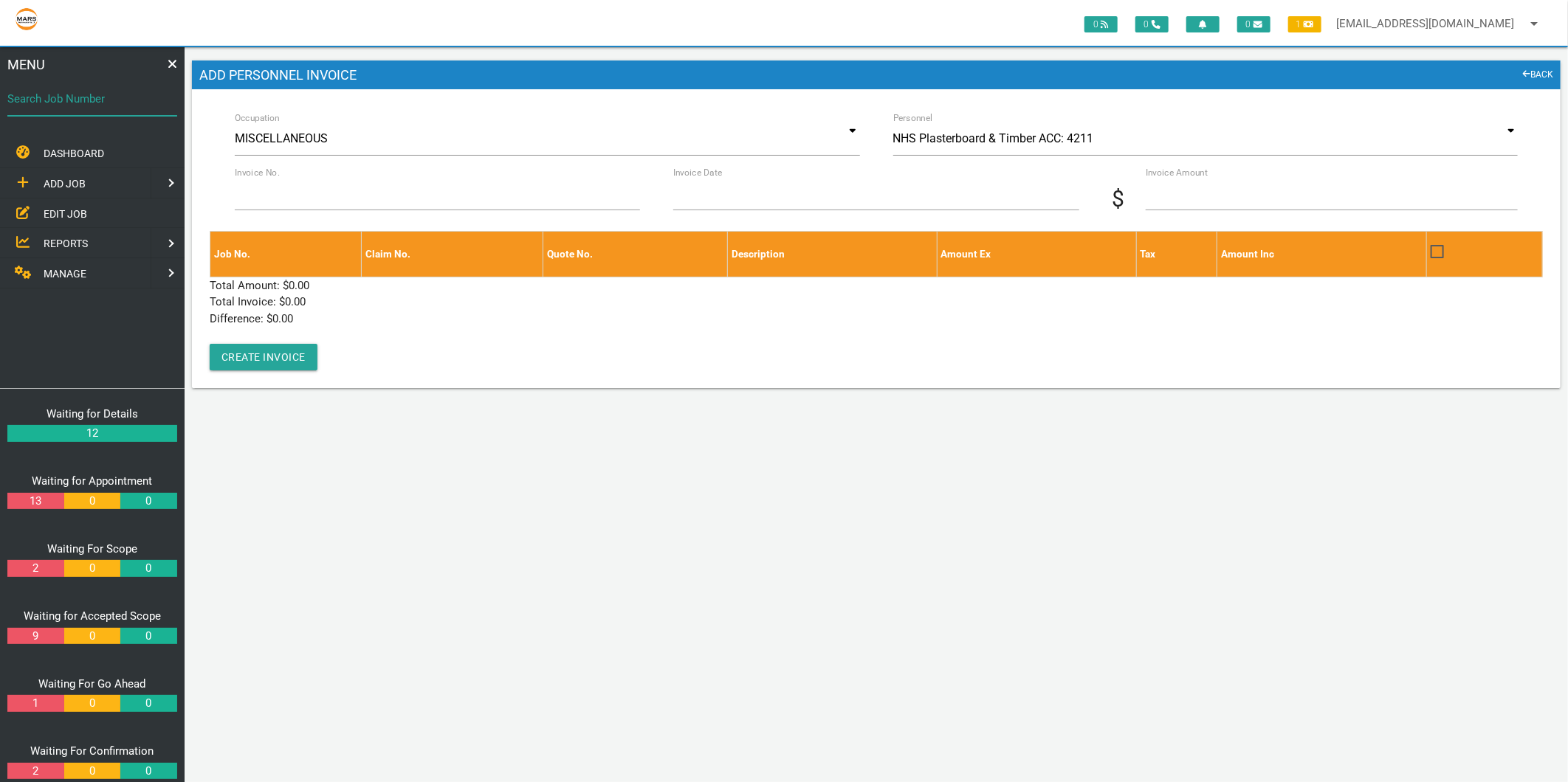
click at [126, 107] on input "Search Job Number" at bounding box center [92, 99] width 170 height 34
type input "1749"
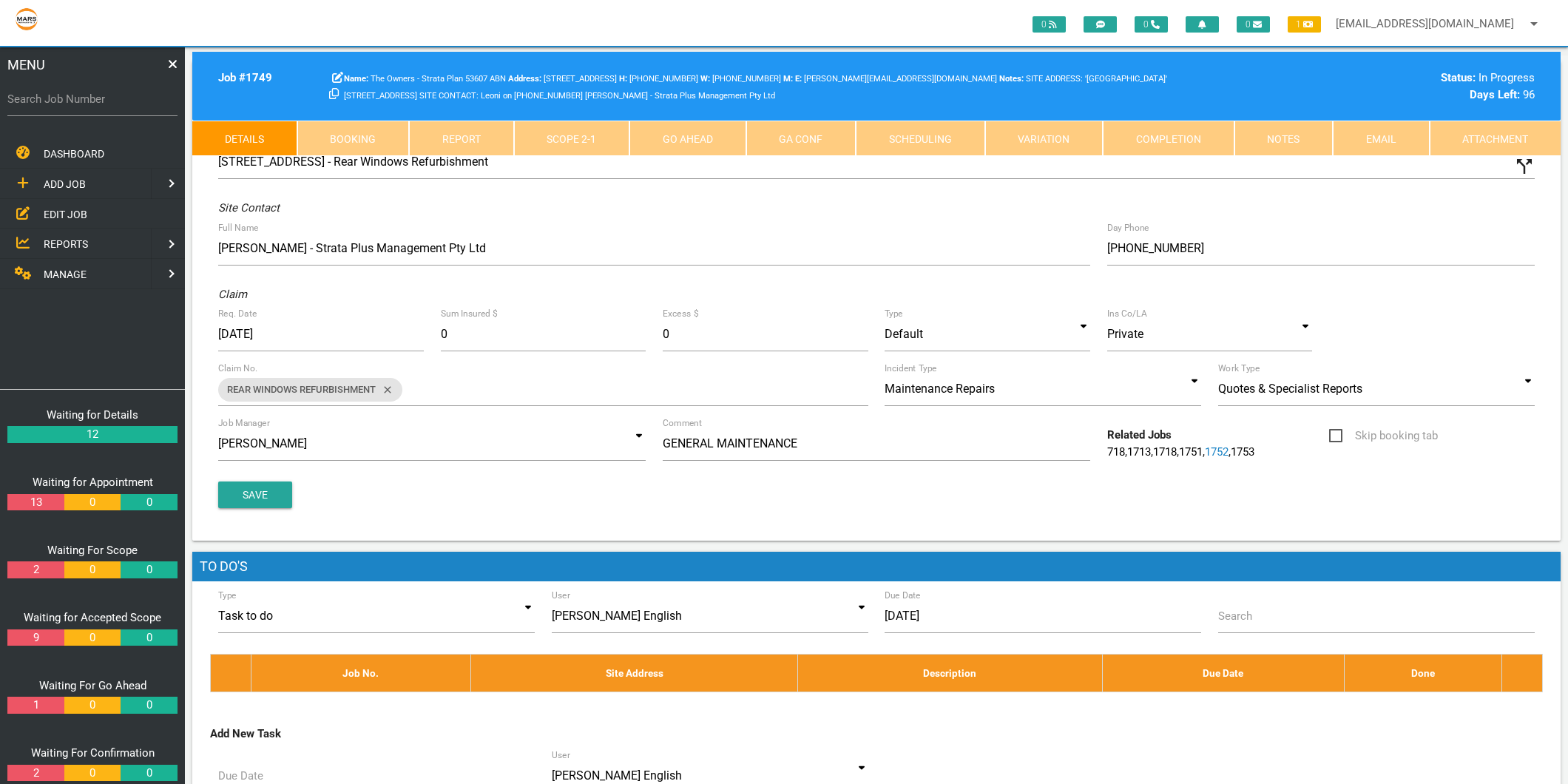
click at [566, 138] on link "Scope 2 - 1" at bounding box center [572, 138] width 116 height 36
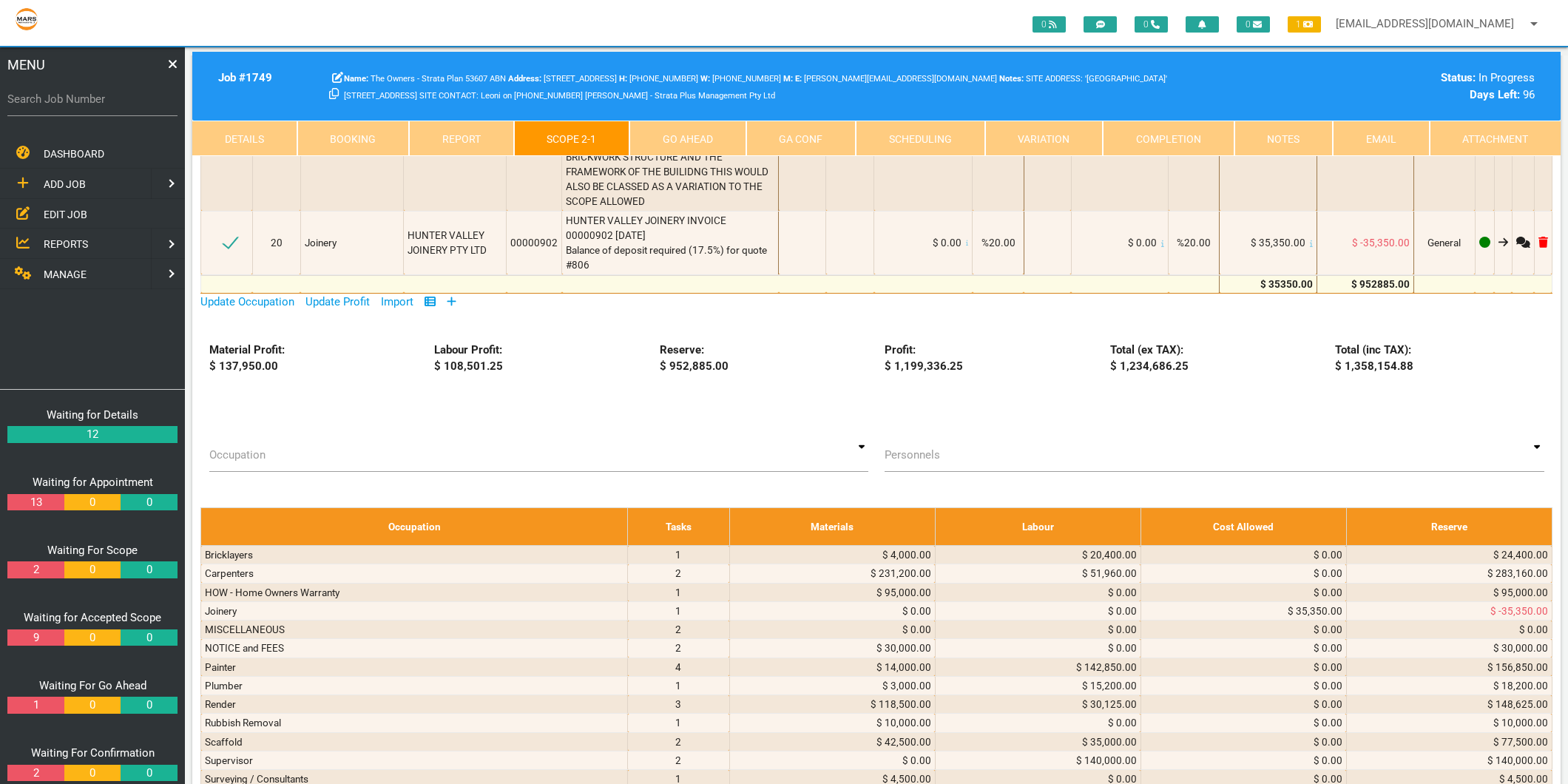
scroll to position [1397, 0]
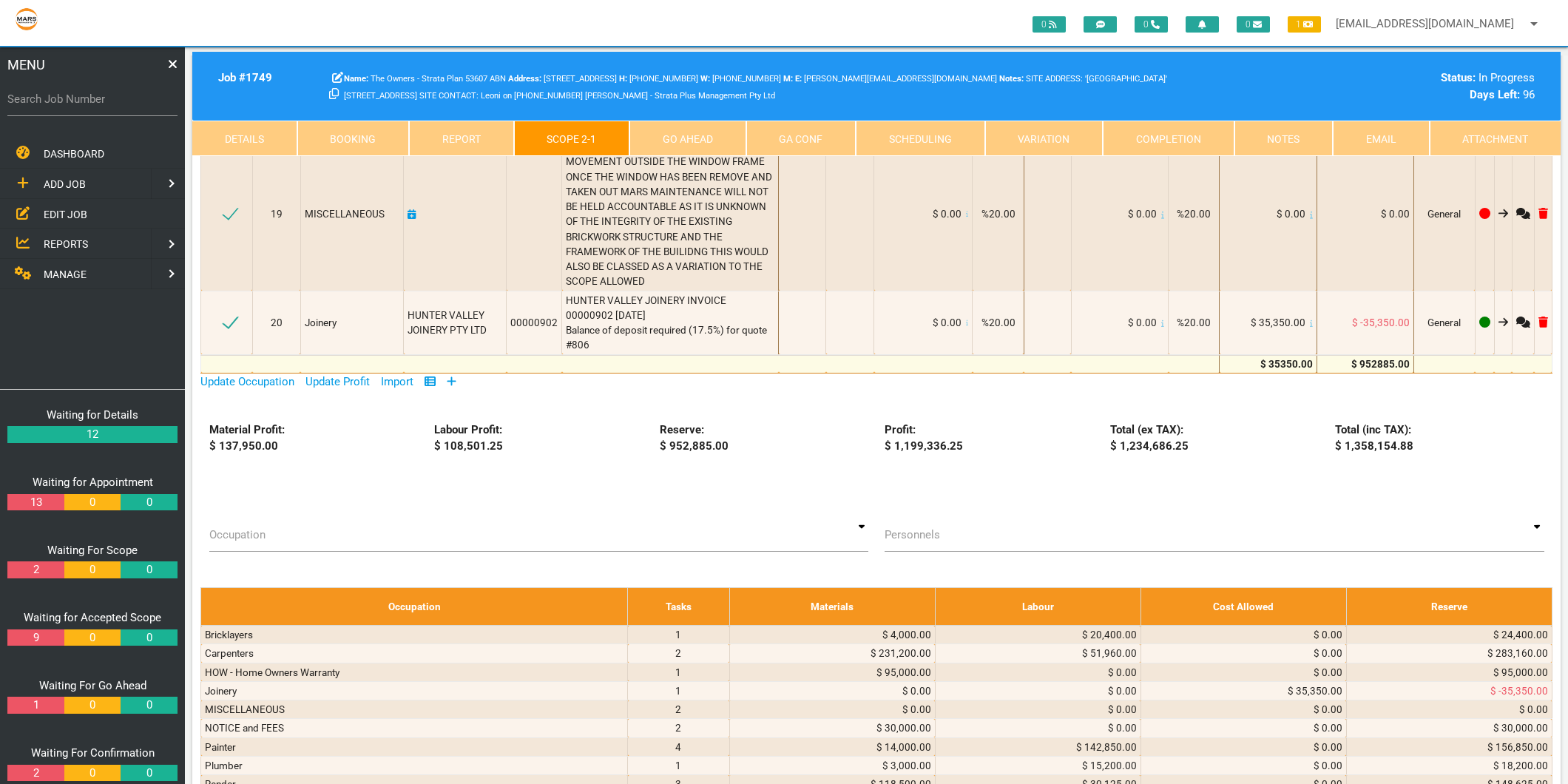
click at [452, 377] on icon at bounding box center [452, 381] width 9 height 9
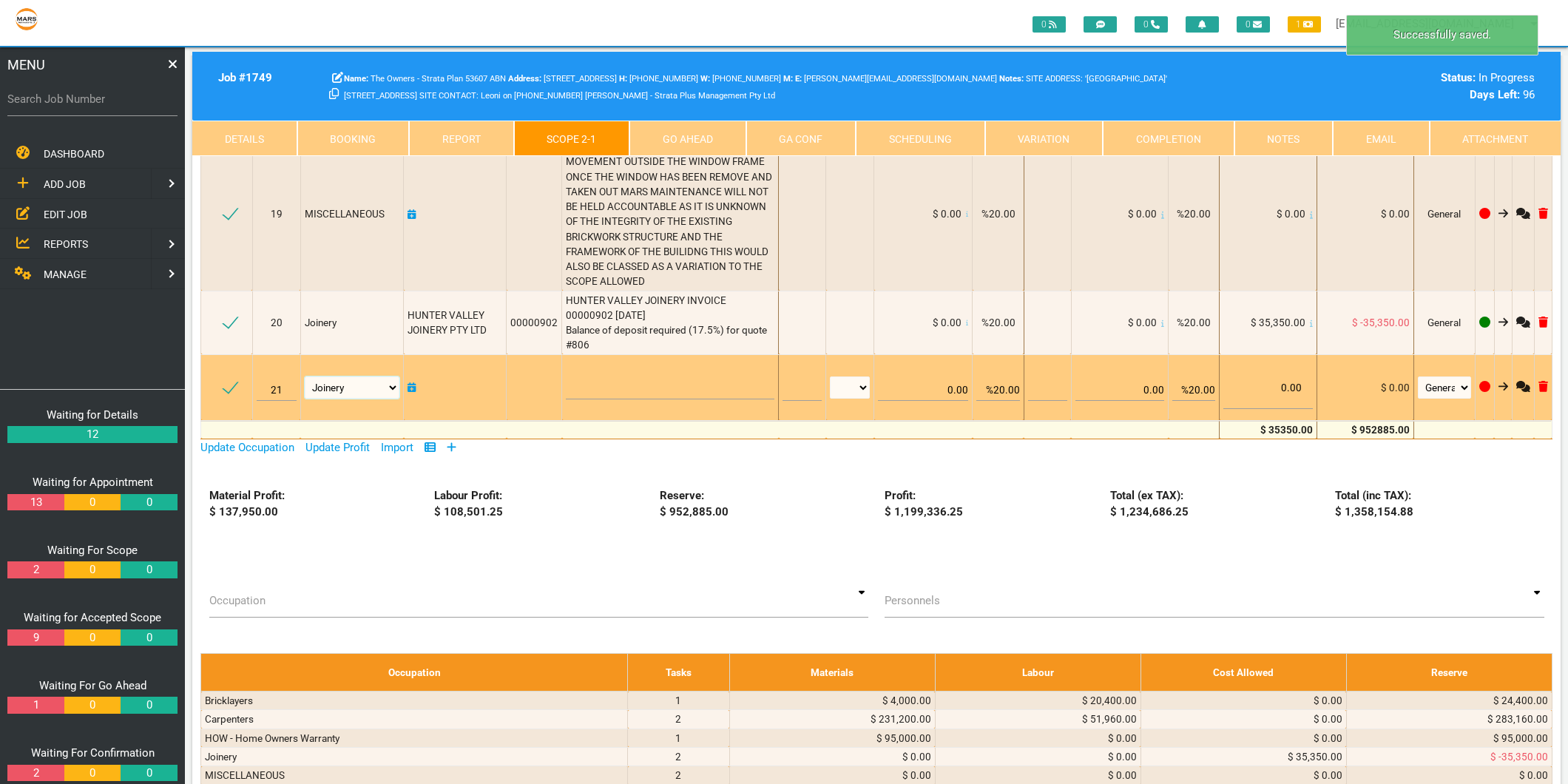
click at [381, 377] on select "Air Conditioning Asbestos Removal Awnings Blinds Bricklayers Building Inspectio…" at bounding box center [352, 388] width 96 height 22
select select "MISCELLANEOUS"
click at [305, 377] on select "Air Conditioning Asbestos Removal Awnings Blinds Bricklayers Building Inspectio…" at bounding box center [352, 388] width 96 height 22
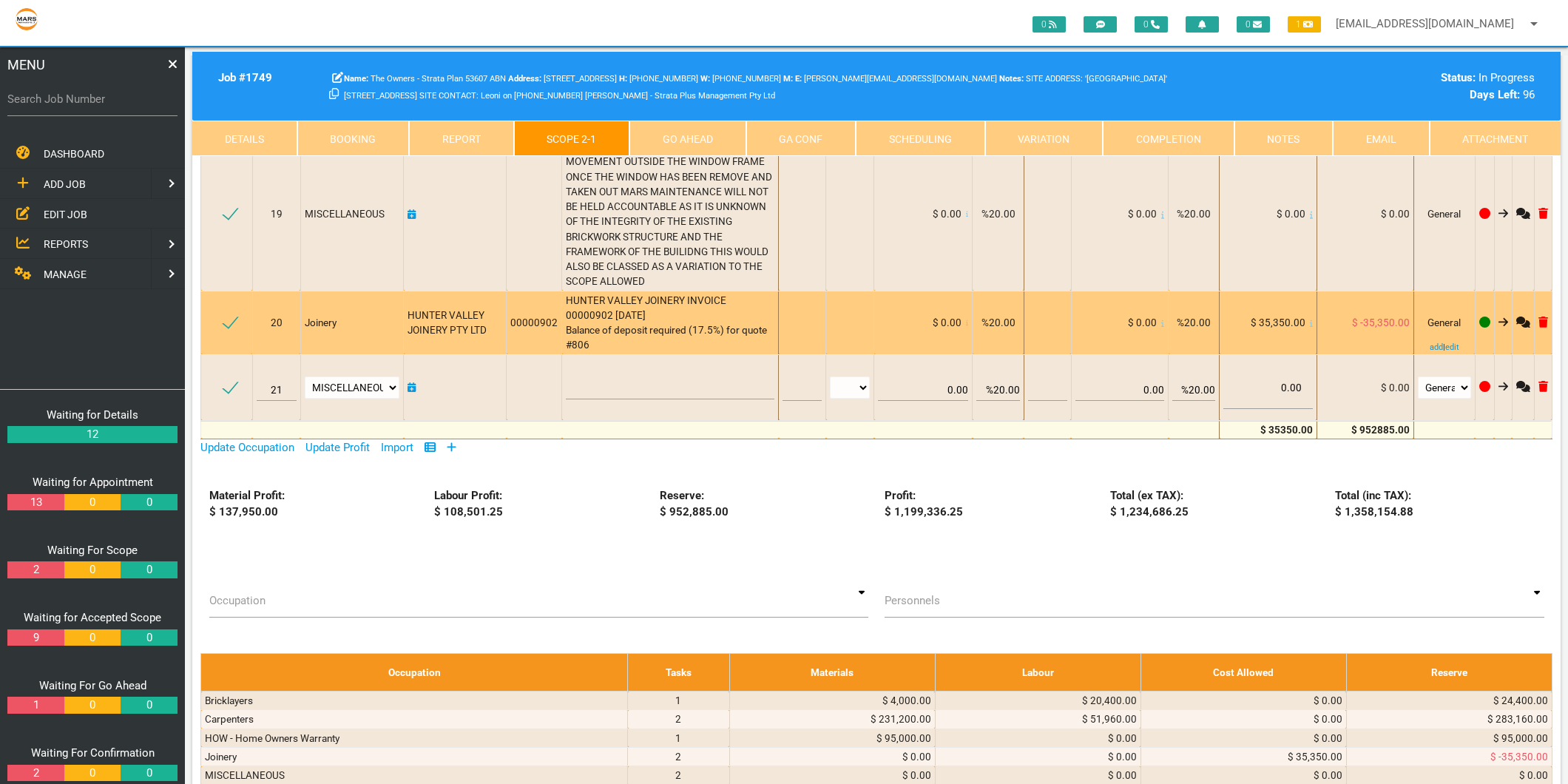
click at [598, 293] on div "HUNTER VALLEY JOINERY INVOICE 00000902 [DATE] Balance of deposit required (17.5…" at bounding box center [670, 323] width 209 height 60
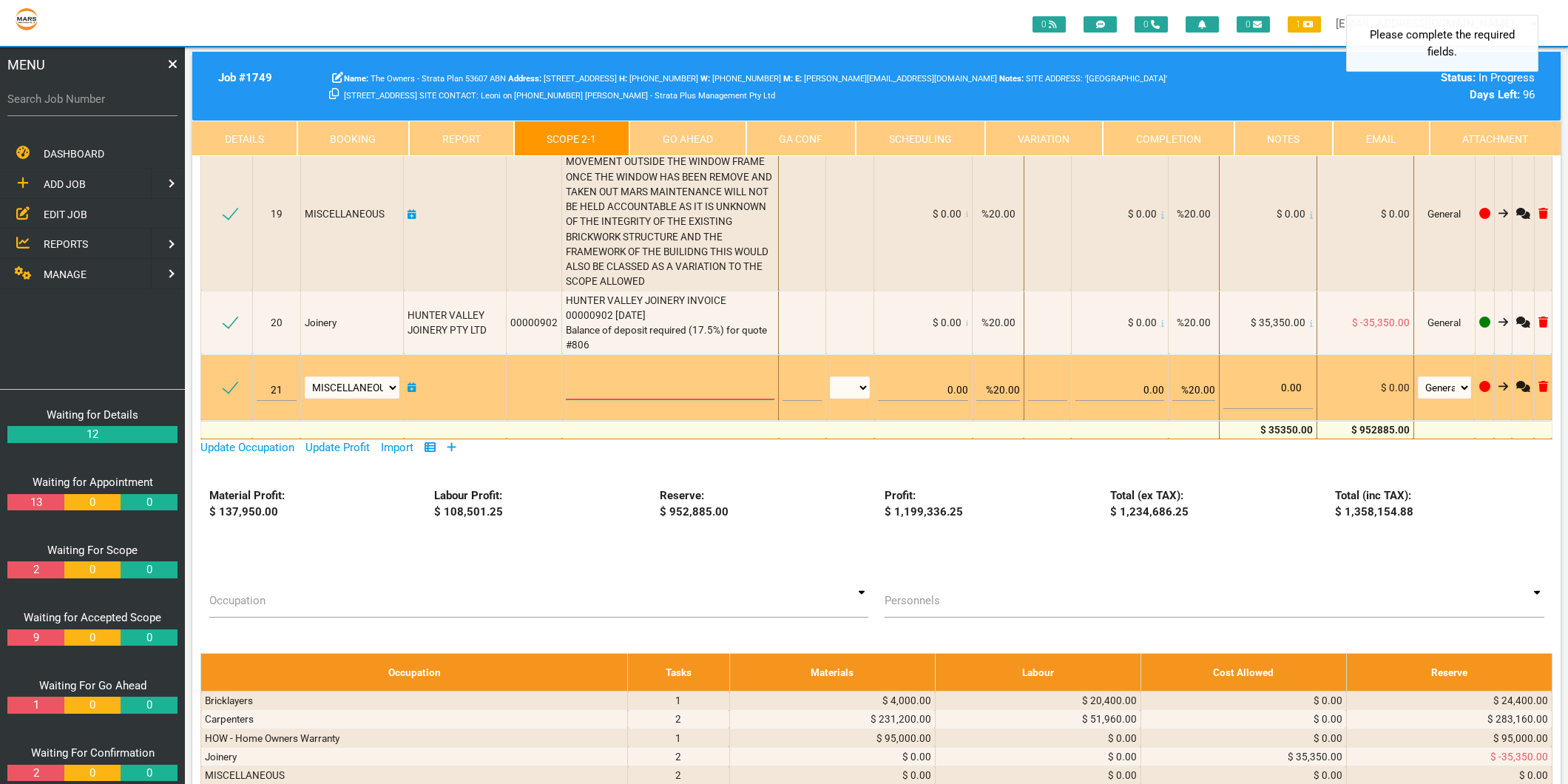
click at [598, 366] on textarea at bounding box center [670, 383] width 209 height 33
type textarea "n"
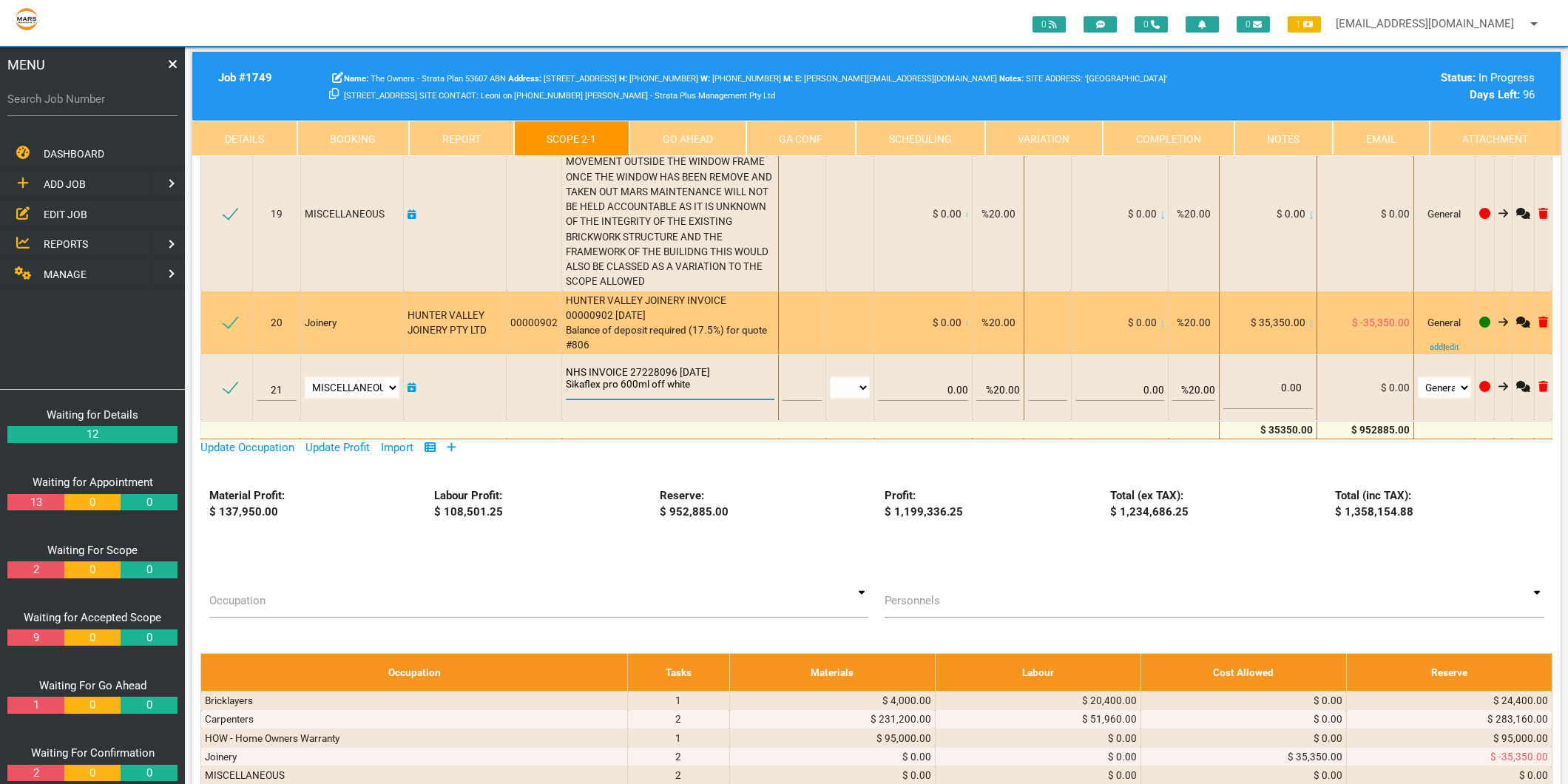
type textarea "NHS INVOICE 27228096 [DATE] Sikaflex pro 600ml off white"
click at [667, 293] on div "HUNTER VALLEY JOINERY INVOICE 00000902 [DATE] Balance of deposit required (17.5…" at bounding box center [670, 323] width 209 height 60
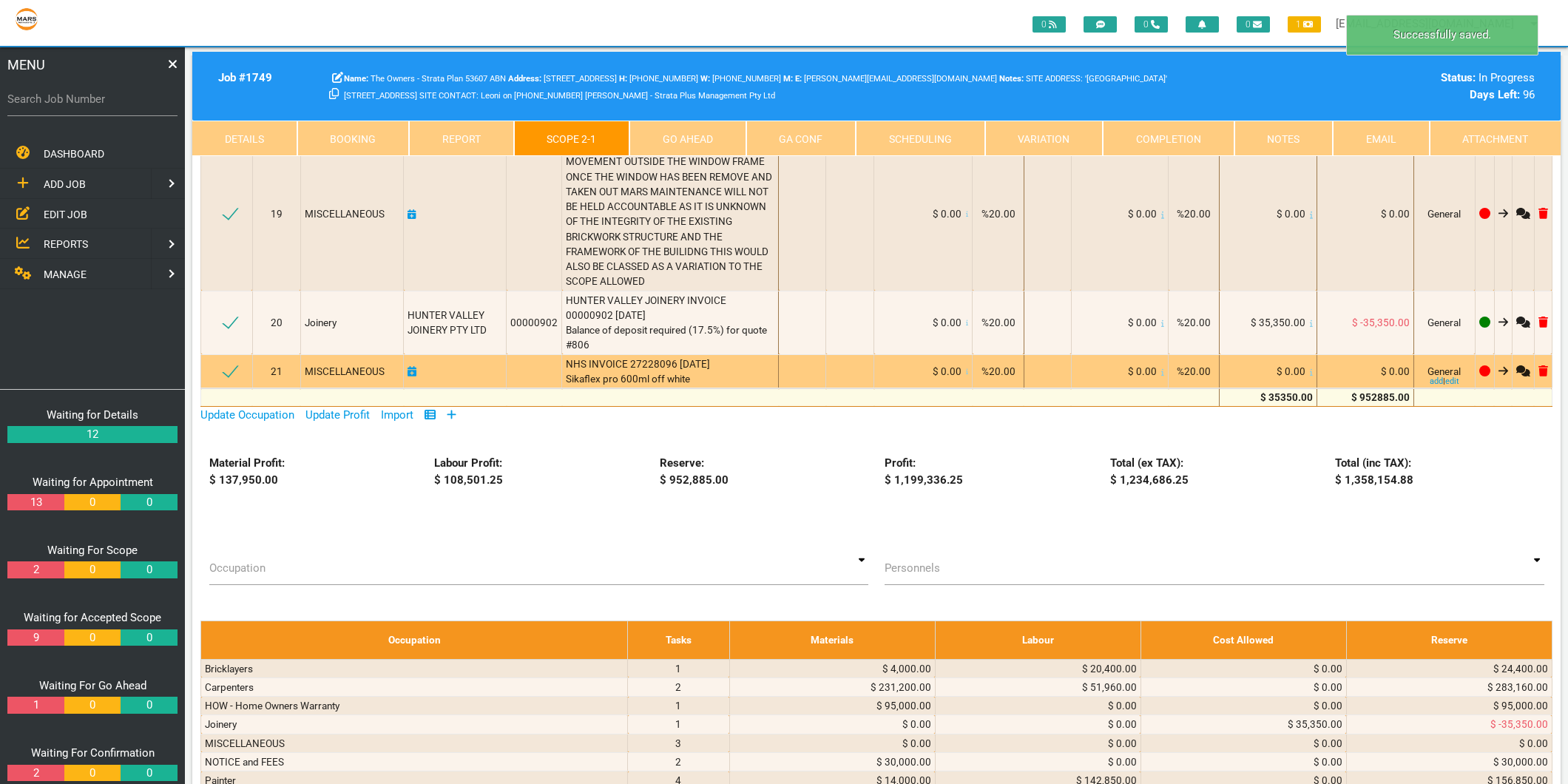
click at [1309, 369] on icon at bounding box center [1311, 372] width 3 height 7
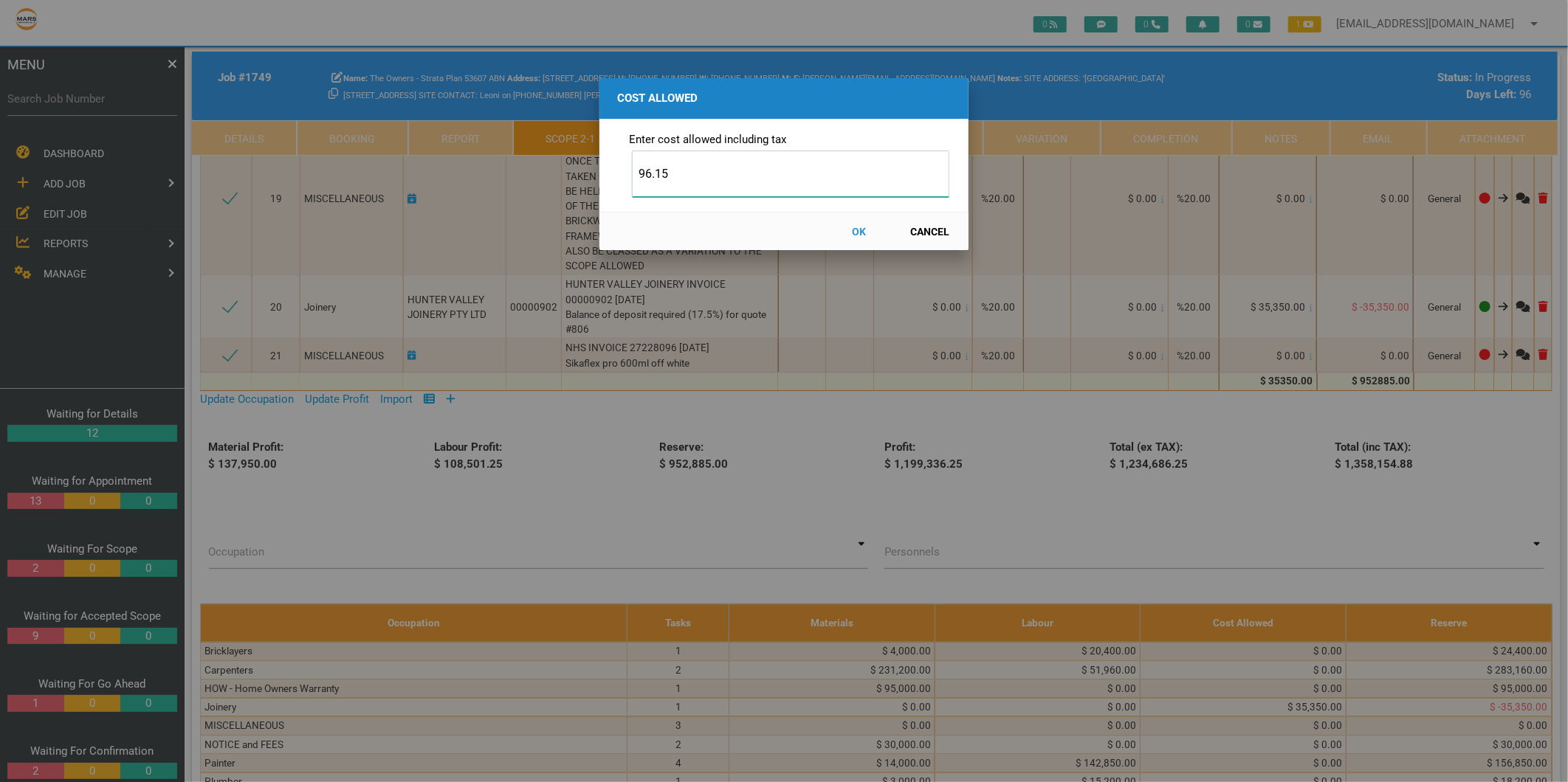
type input "96.15"
click at [861, 224] on button "OK" at bounding box center [859, 231] width 65 height 26
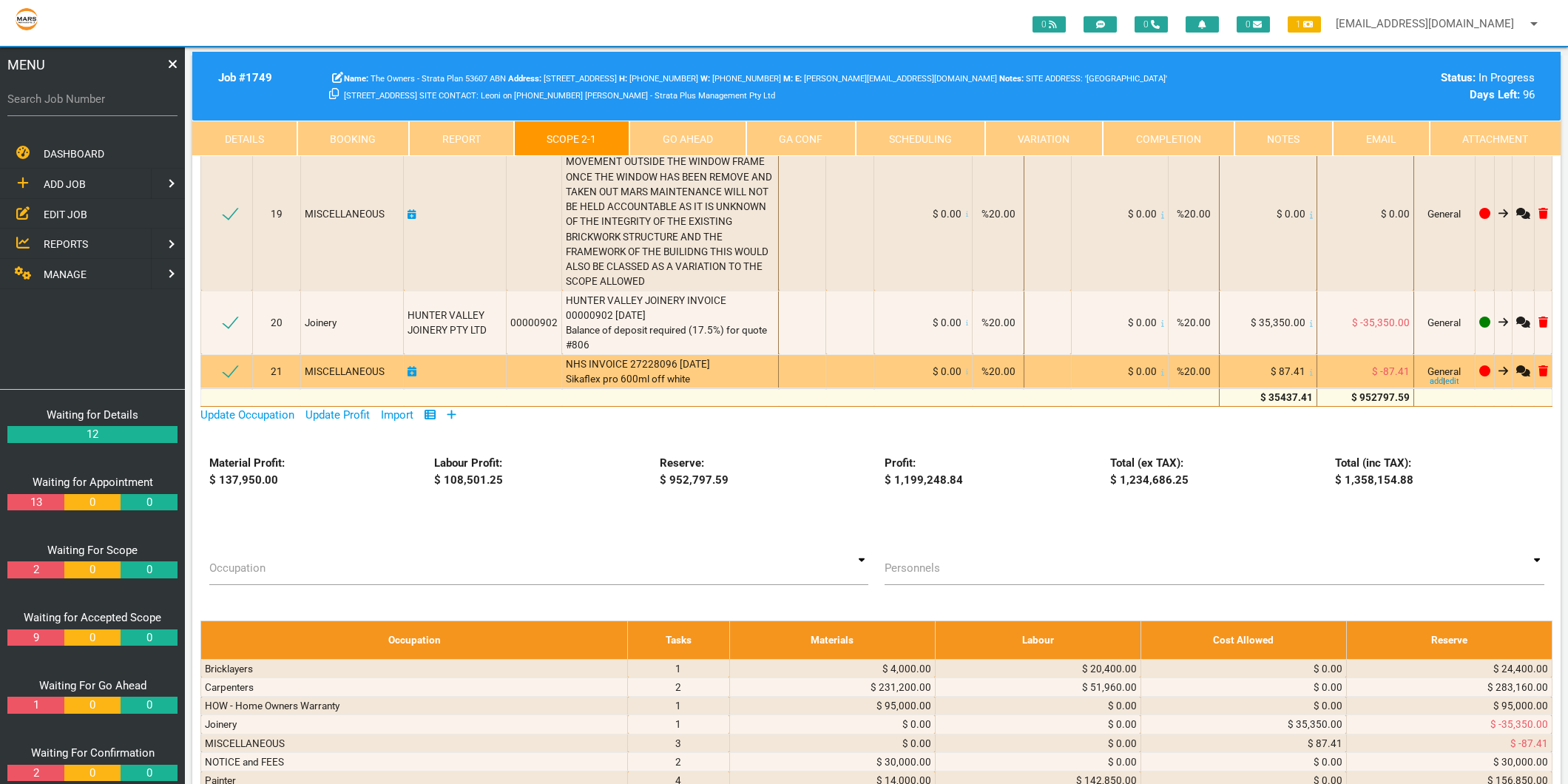
click at [410, 366] on icon at bounding box center [411, 371] width 9 height 10
select select "8"
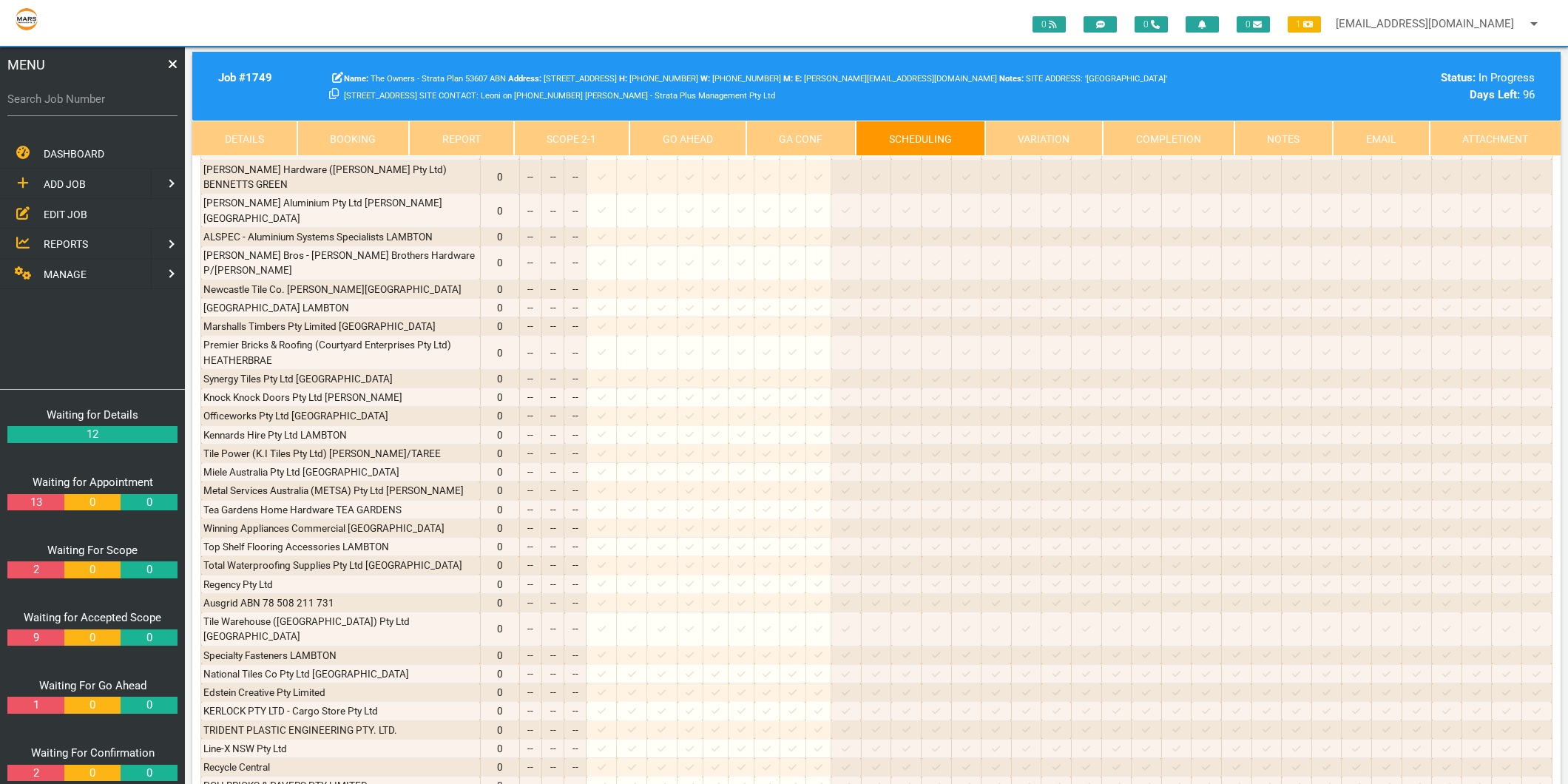
scroll to position [0, 0]
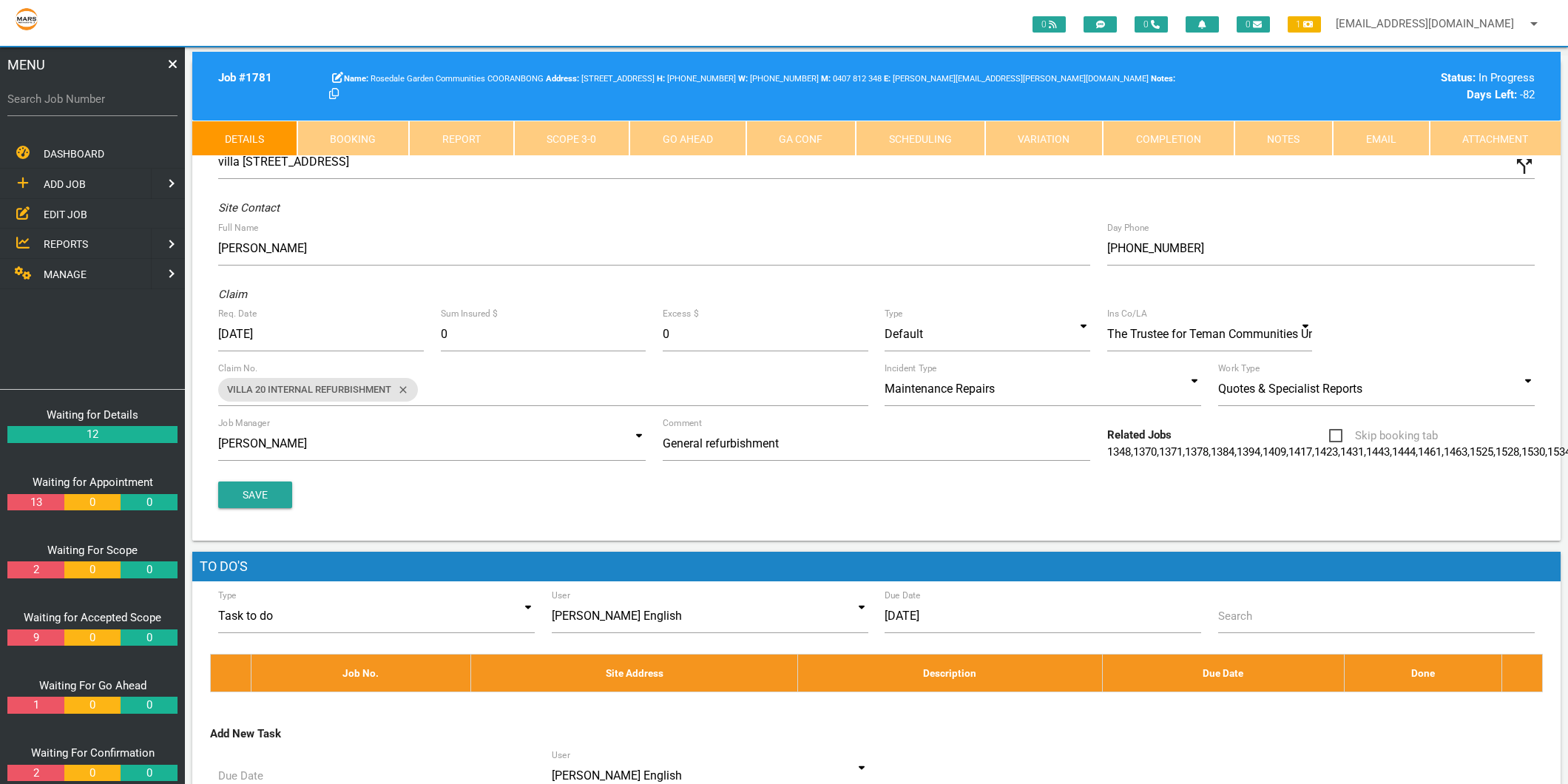
drag, startPoint x: 91, startPoint y: 268, endPoint x: 89, endPoint y: 260, distance: 8.2
click at [91, 268] on link "MANAGE" at bounding box center [74, 274] width 154 height 30
click at [81, 182] on span "PERSONNEL" at bounding box center [73, 183] width 59 height 12
click at [82, 208] on span "EDIT PERSONNEL" at bounding box center [85, 214] width 83 height 12
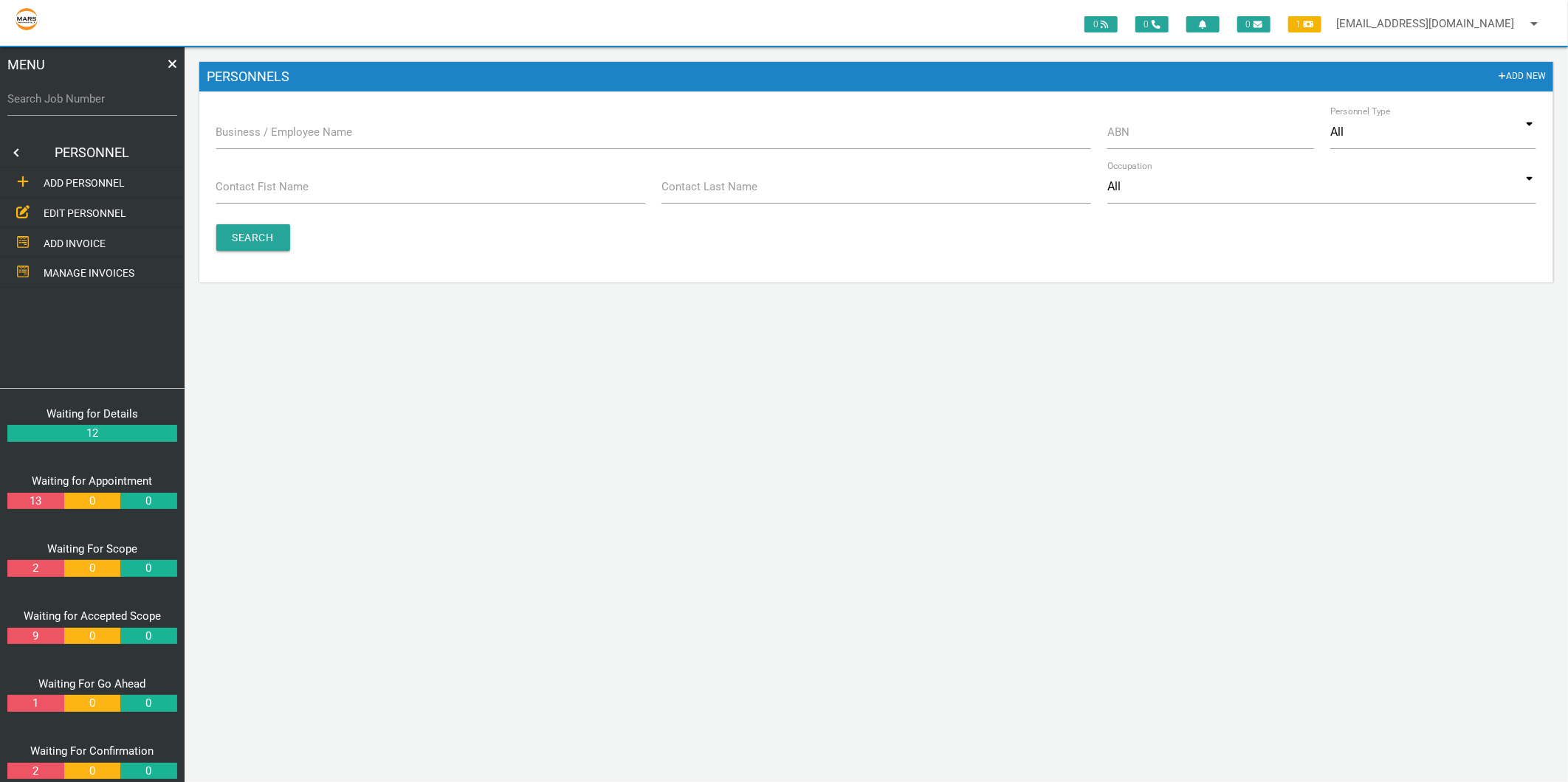
click at [248, 126] on label "Business / Employee Name" at bounding box center [284, 133] width 137 height 17
click at [248, 126] on input "Business / Employee Name" at bounding box center [653, 132] width 874 height 34
type input "b"
type input "nhs"
click at [247, 226] on input "Search" at bounding box center [253, 238] width 74 height 27
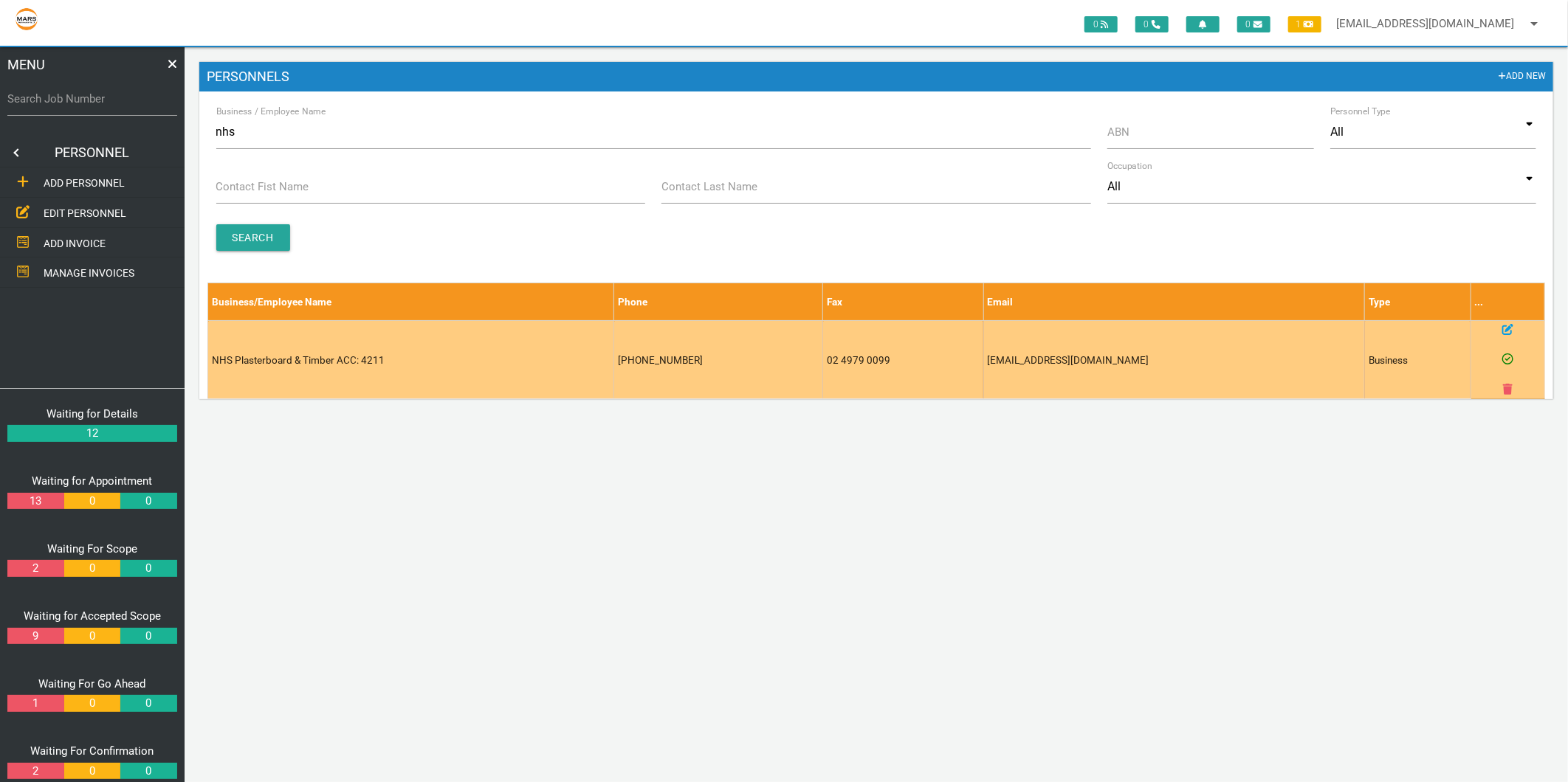
click at [1510, 326] on icon at bounding box center [1507, 330] width 11 height 11
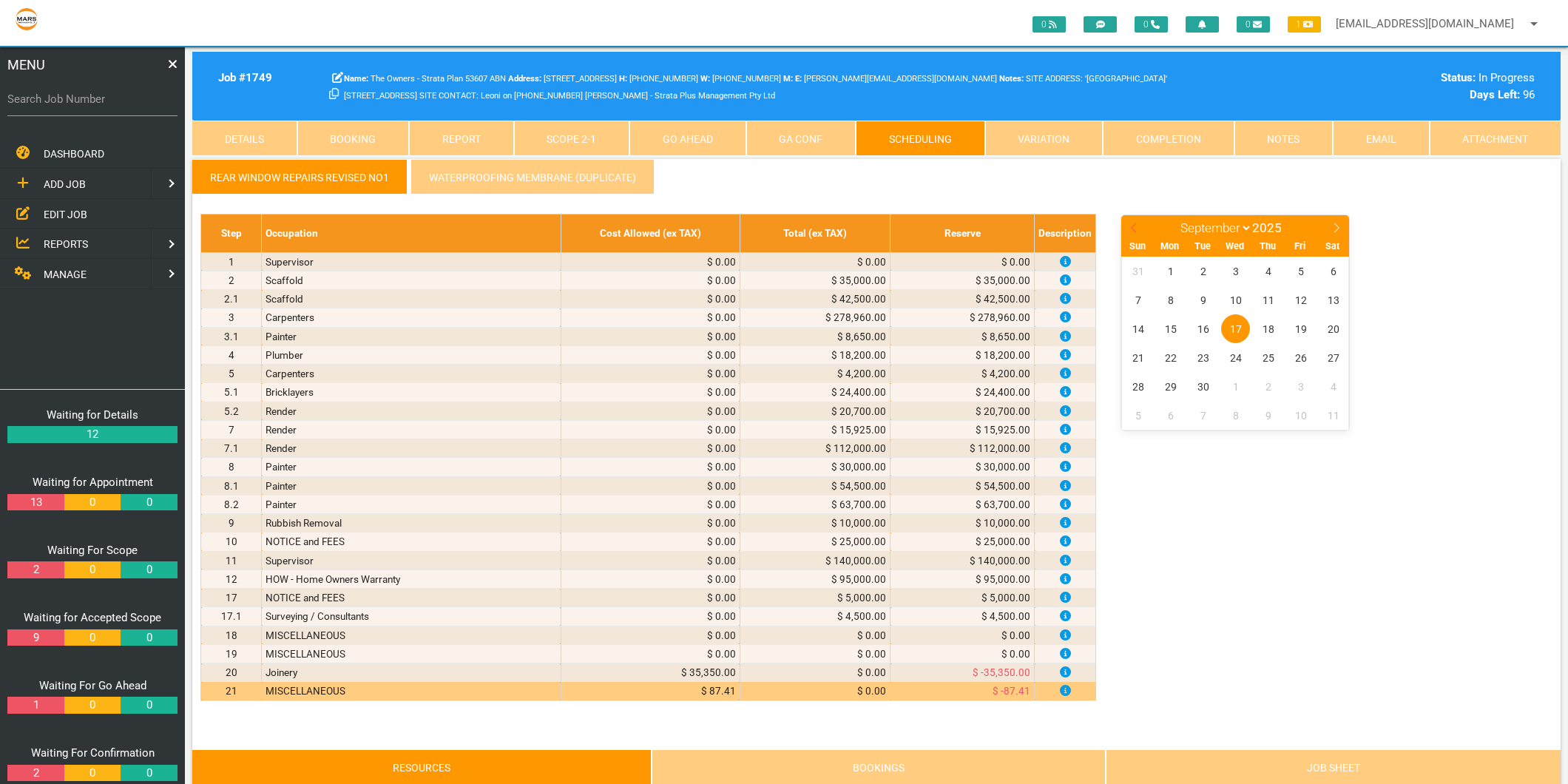
click at [1130, 224] on icon at bounding box center [1133, 228] width 10 height 10
select select "7"
click at [1199, 296] on span "5" at bounding box center [1203, 300] width 28 height 28
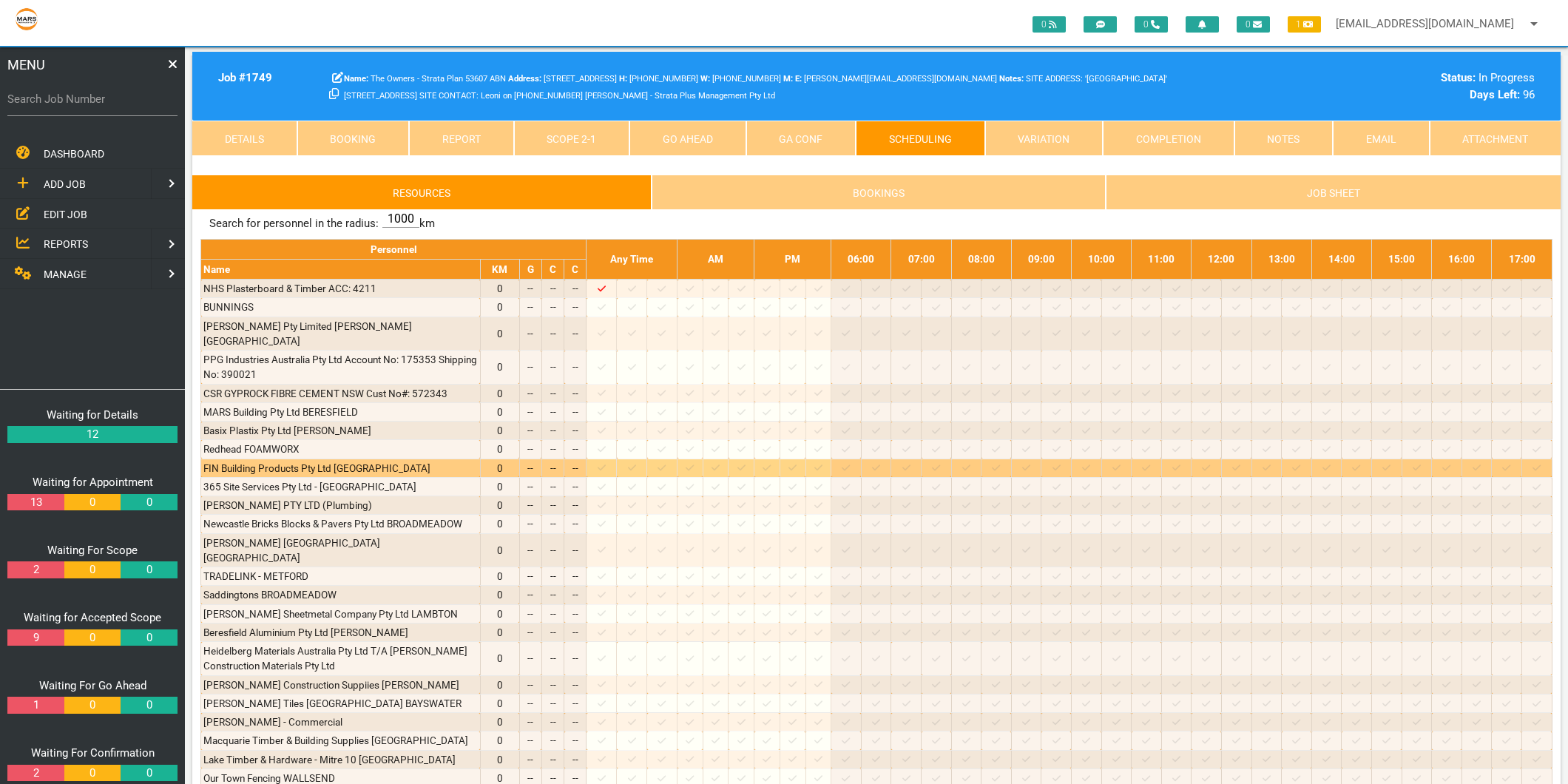
scroll to position [493, 0]
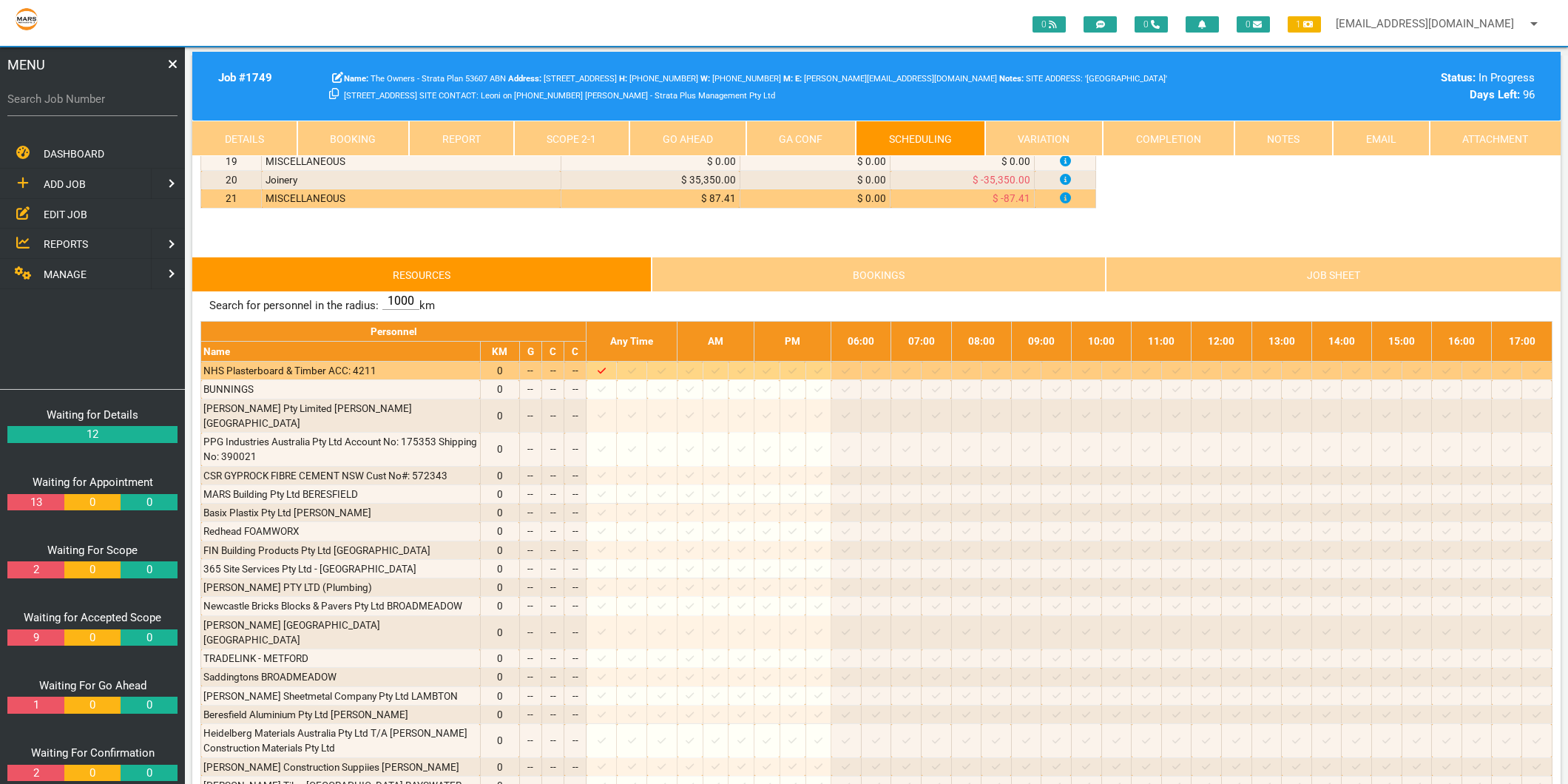
click at [636, 372] on icon at bounding box center [632, 371] width 8 height 9
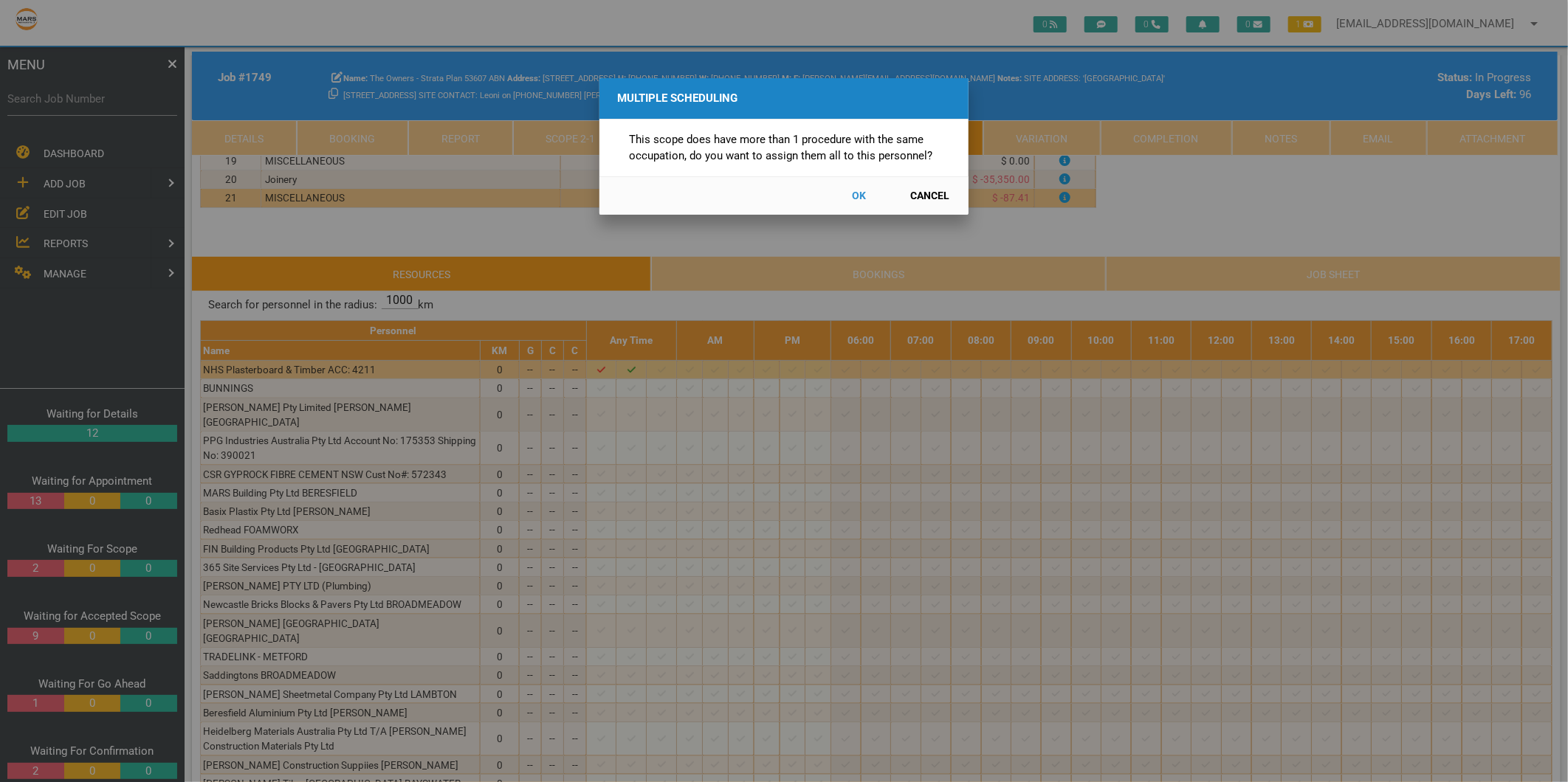
click at [926, 193] on button "Cancel" at bounding box center [930, 196] width 65 height 26
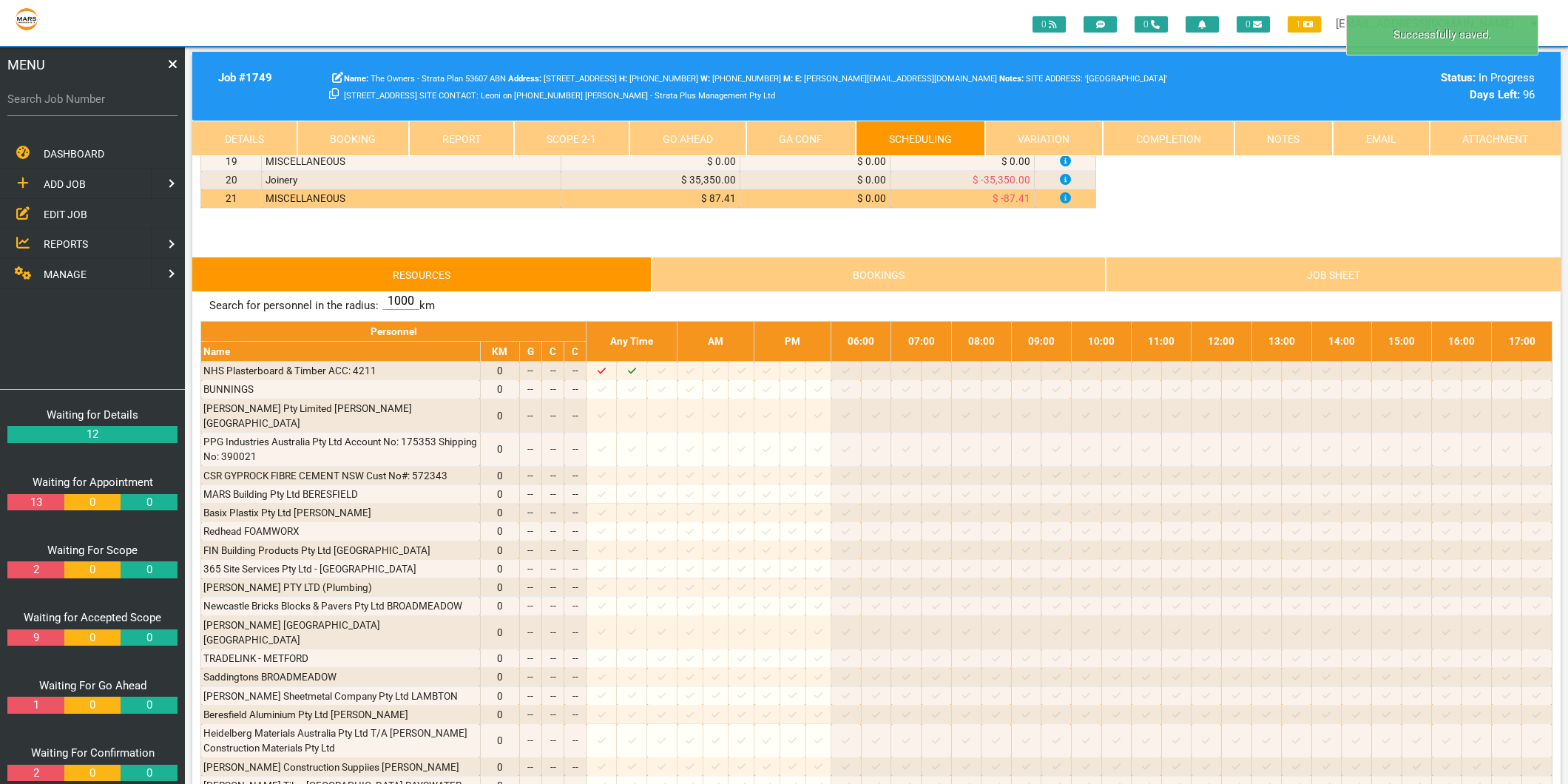
click at [566, 121] on link "Scope 2 - 1" at bounding box center [572, 138] width 116 height 36
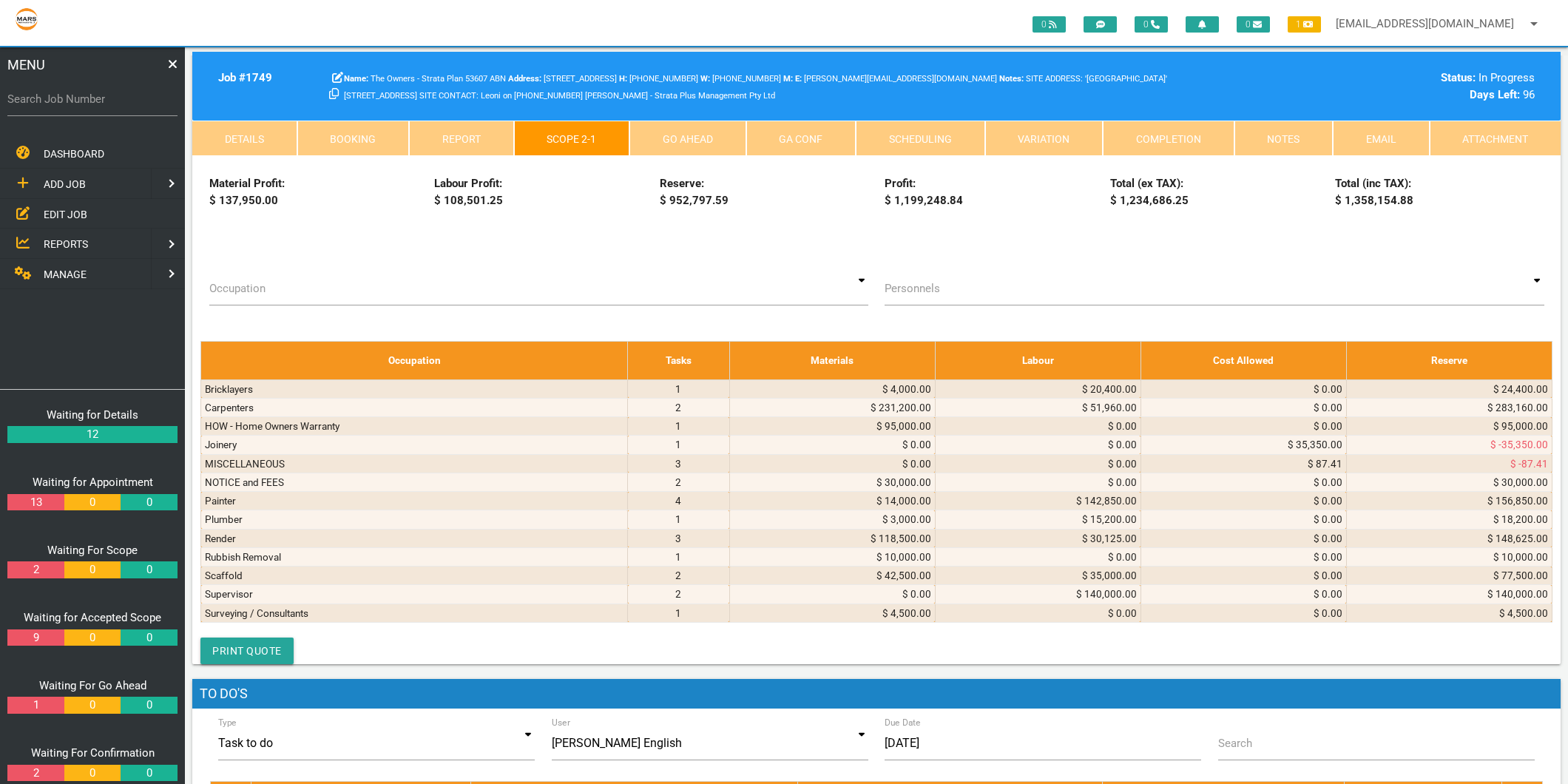
scroll to position [1480, 0]
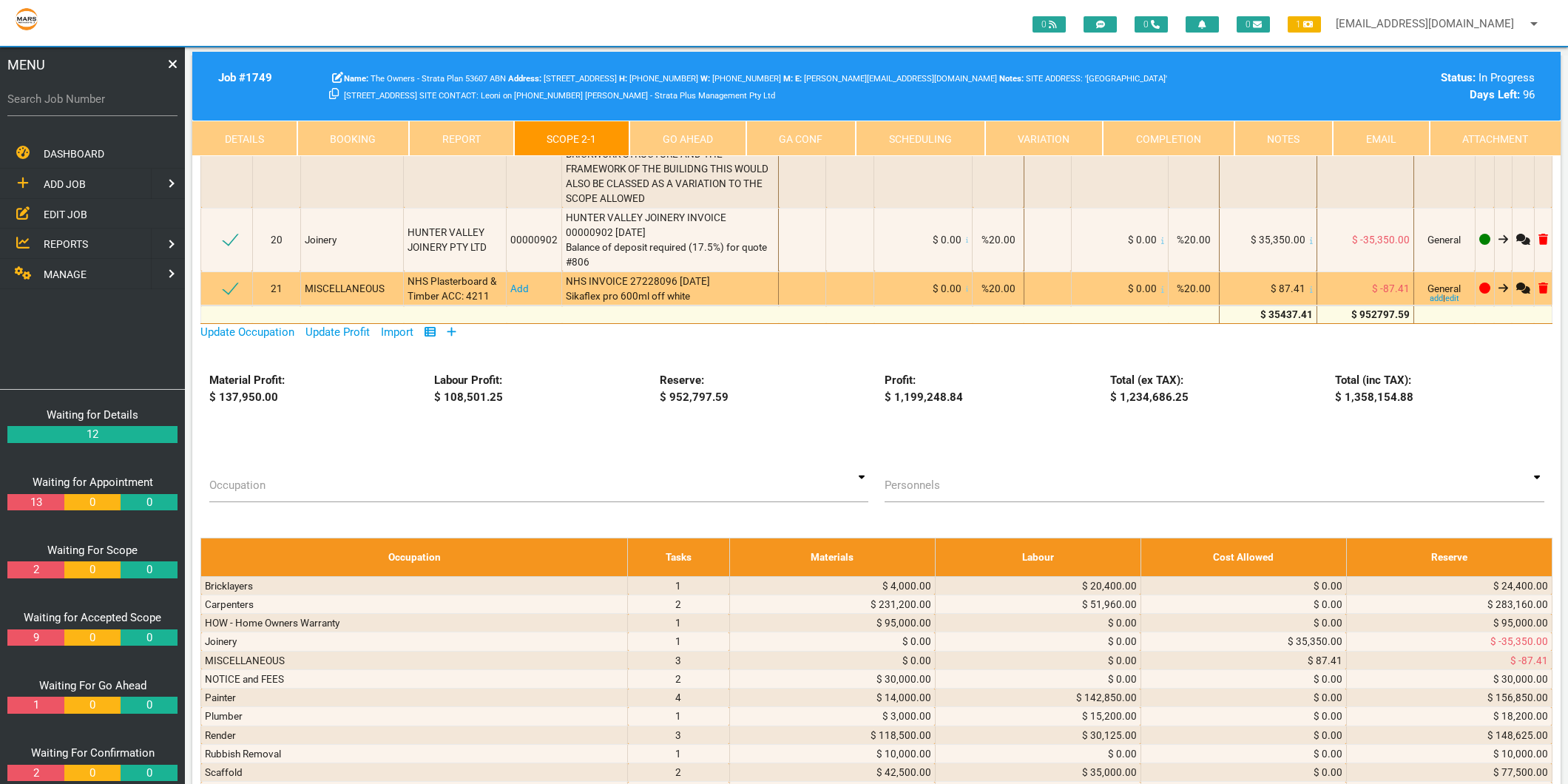
click at [510, 282] on link "Add" at bounding box center [519, 288] width 18 height 12
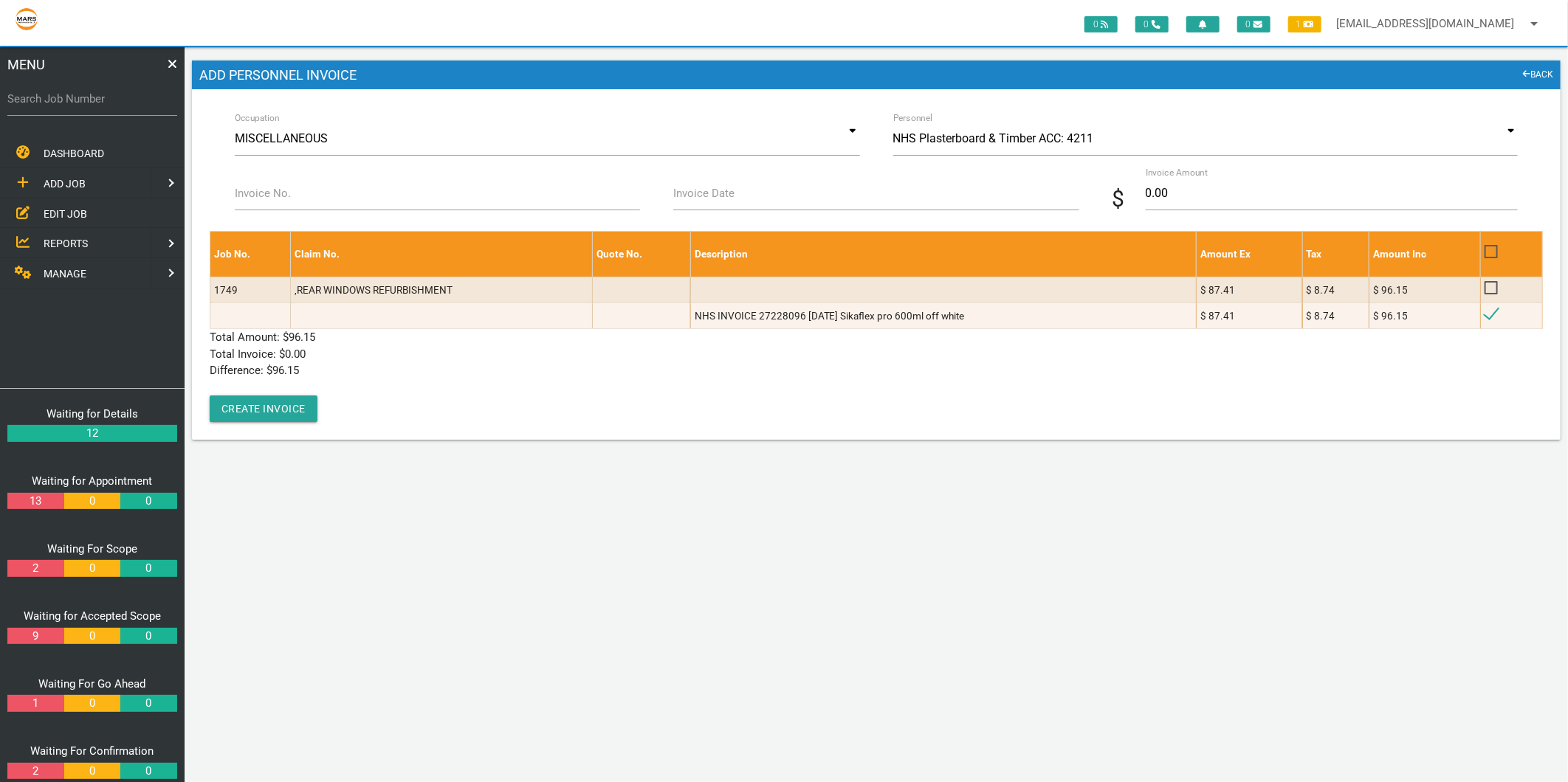
click at [378, 218] on div "Invoice No." at bounding box center [437, 204] width 439 height 54
click at [364, 194] on input "Invoice No." at bounding box center [436, 193] width 405 height 34
type input "2722809"
click at [705, 200] on label "Invoice Date" at bounding box center [704, 194] width 62 height 17
click at [705, 200] on input "Invoice Date" at bounding box center [875, 193] width 405 height 34
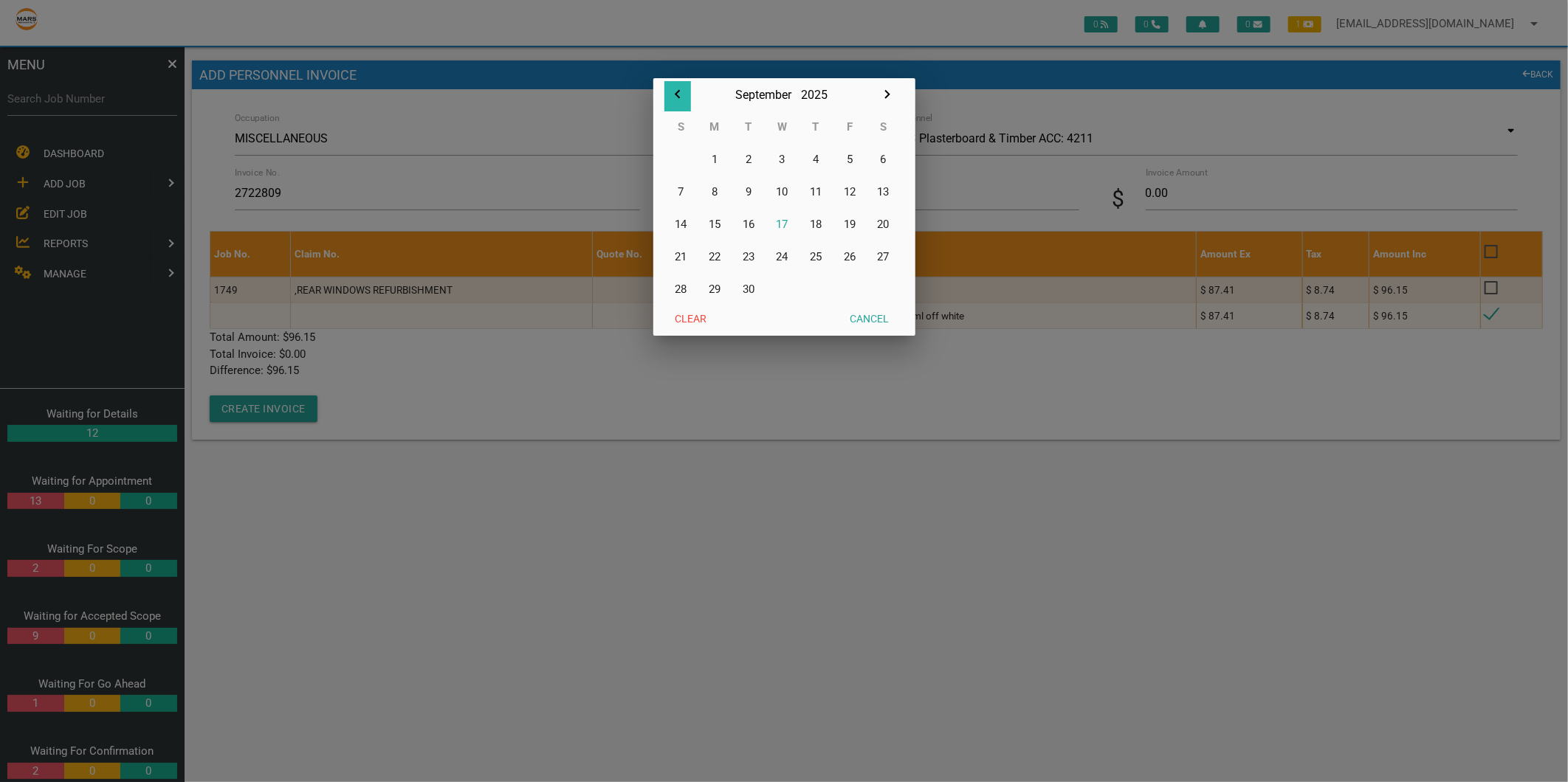
click at [679, 93] on icon "button" at bounding box center [677, 94] width 17 height 17
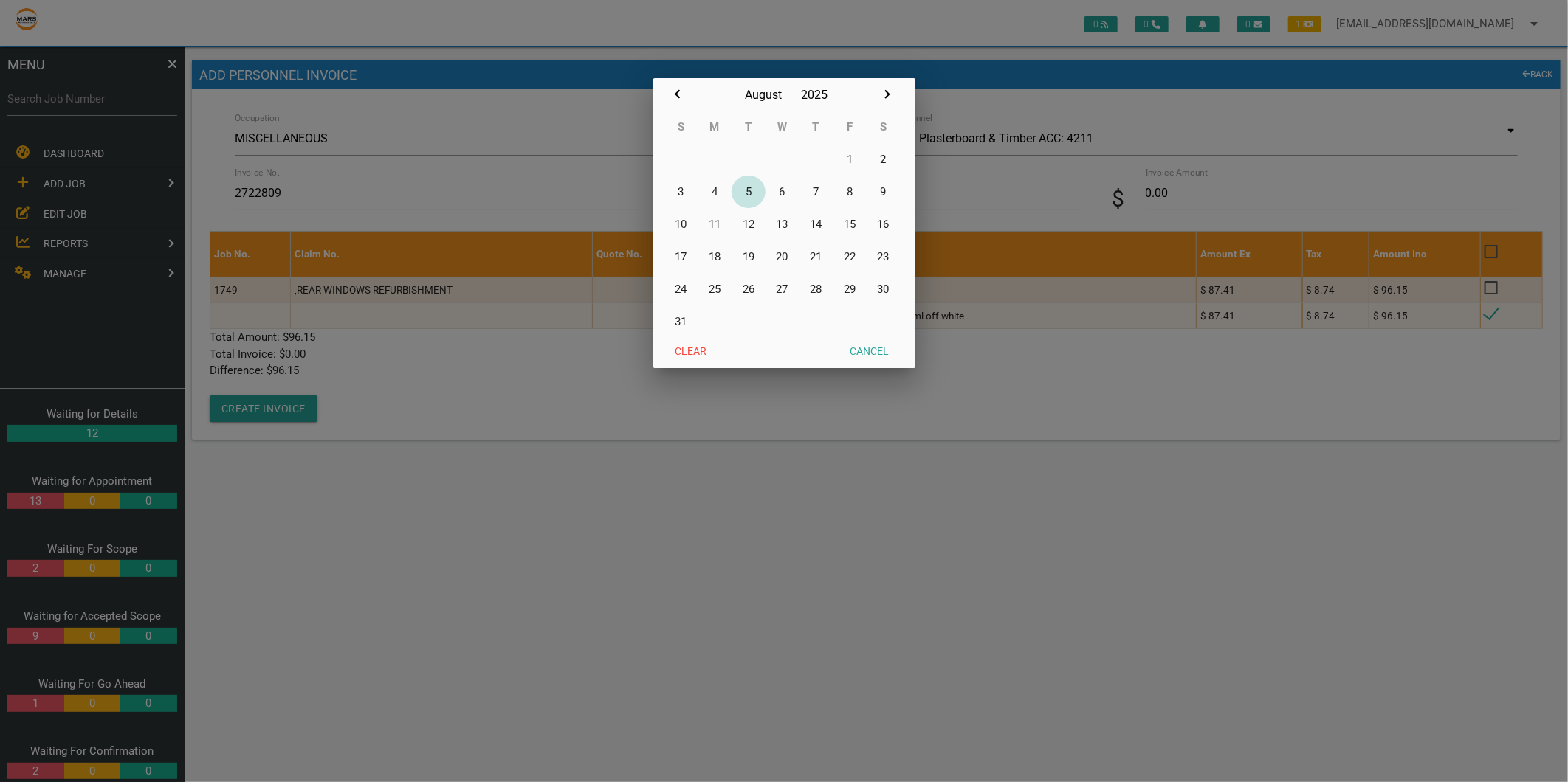
click at [750, 190] on button "5" at bounding box center [748, 192] width 34 height 32
type input "[DATE]"
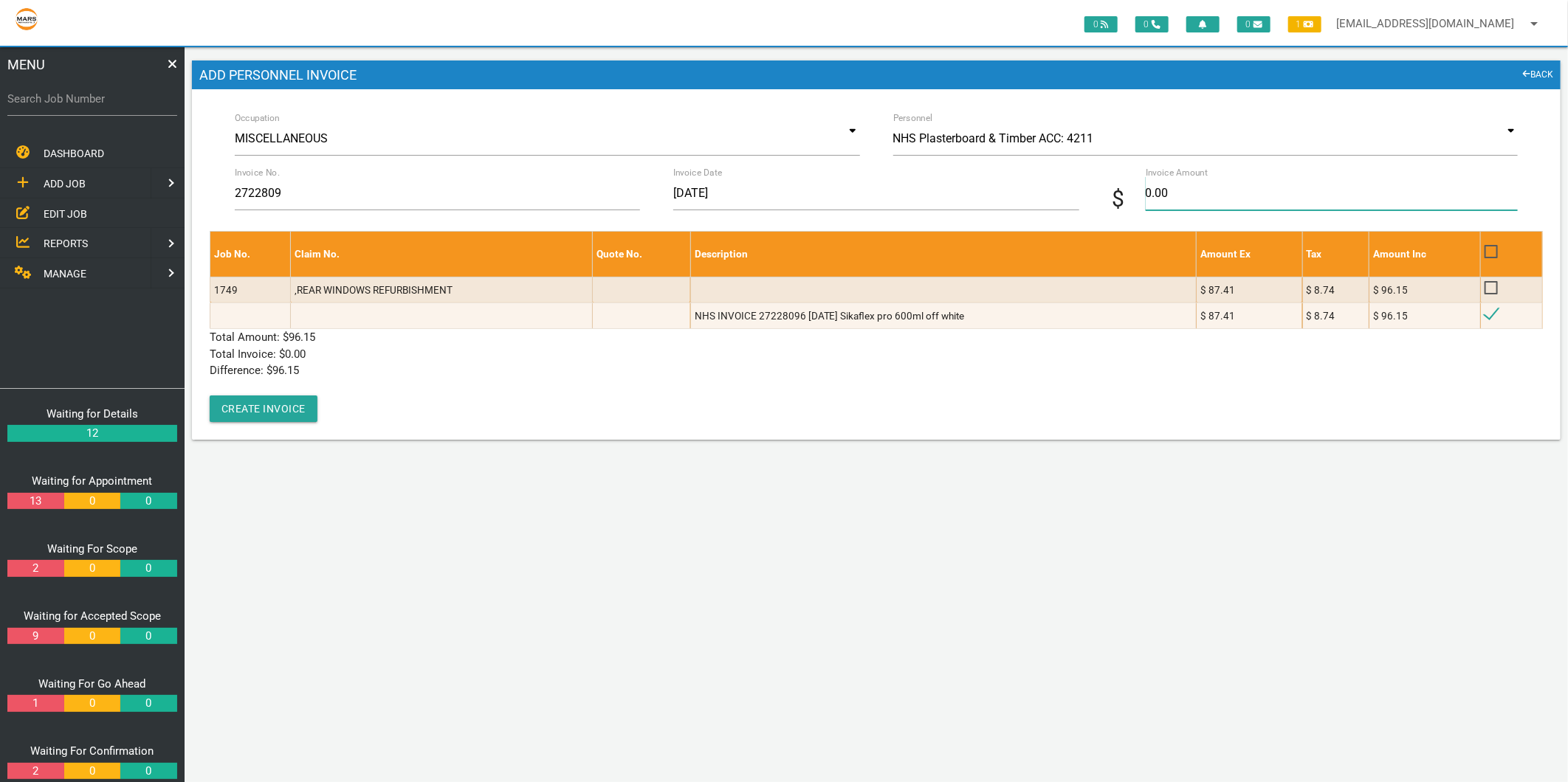
click at [1159, 183] on input "0.00" at bounding box center [1331, 193] width 372 height 34
type input "96.15"
click at [440, 427] on div "Occupation MISCELLANEOUS Accommodation Air Conditioning Appliance Installation …" at bounding box center [876, 264] width 1368 height 350
click at [305, 412] on button "Create Invoice" at bounding box center [264, 409] width 108 height 27
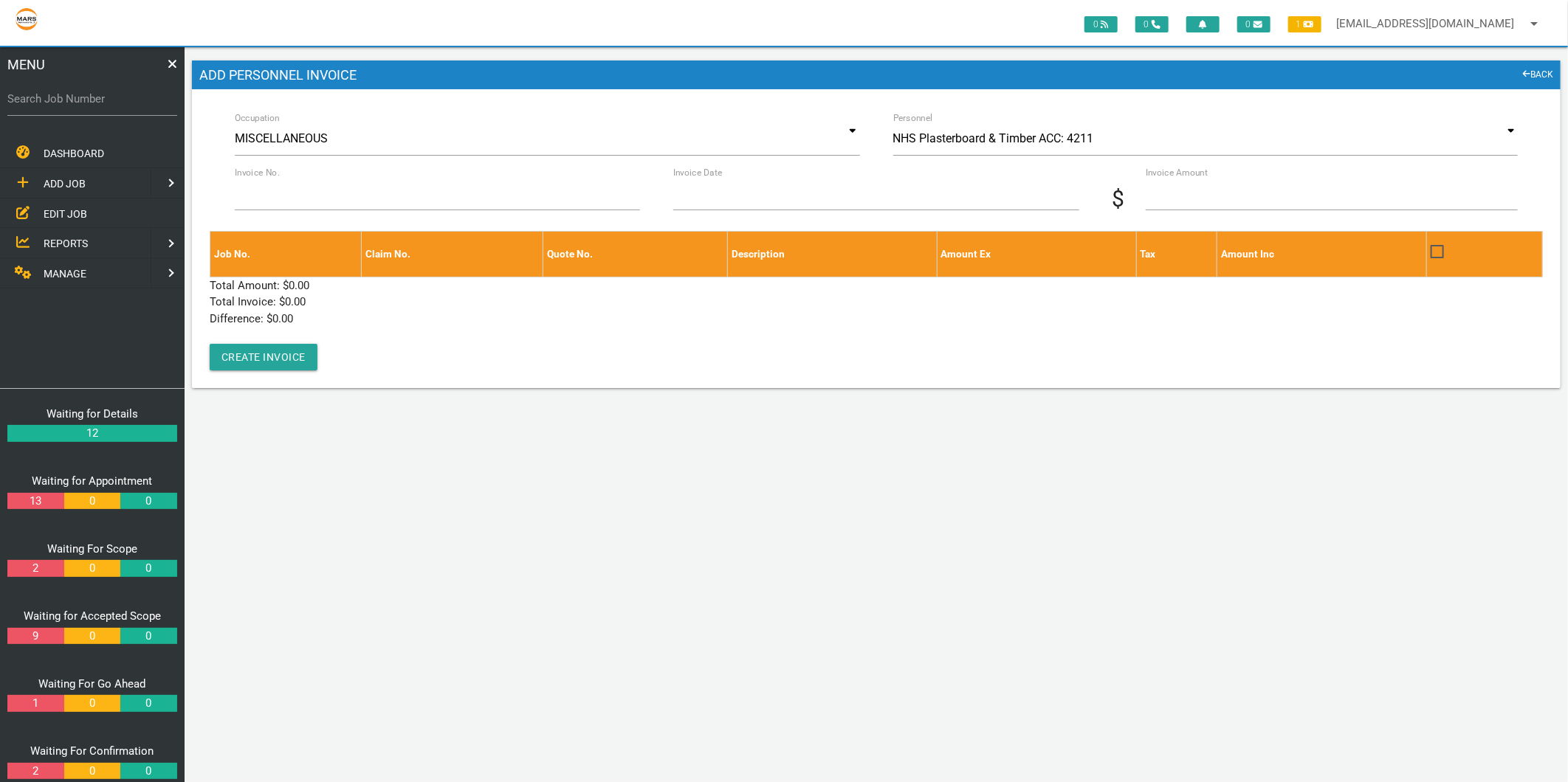
click at [75, 212] on span "EDIT JOB" at bounding box center [65, 213] width 43 height 12
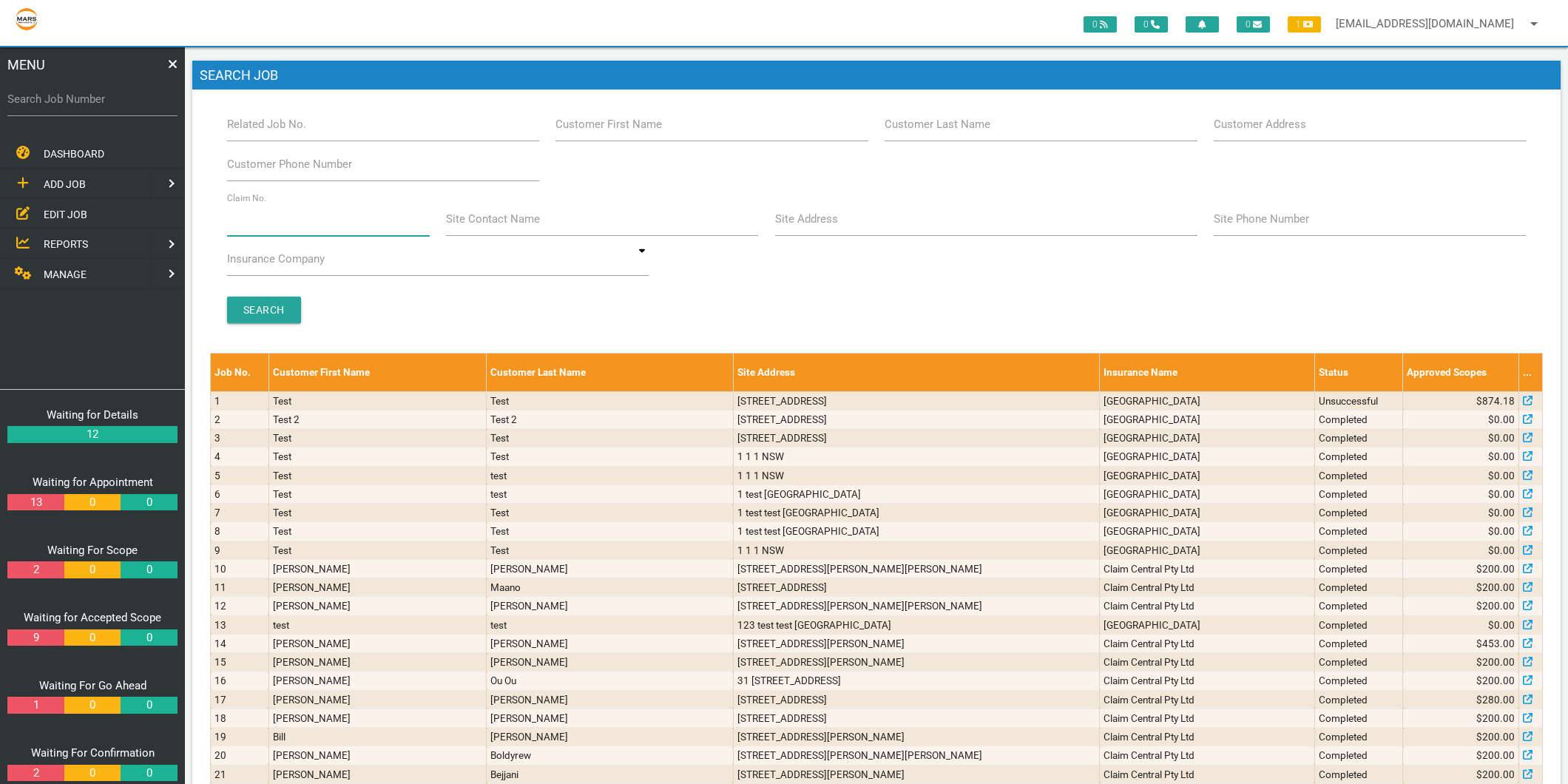
click at [313, 223] on input "Claim No." at bounding box center [328, 218] width 202 height 34
type input "villa 20"
click at [293, 308] on input "Search" at bounding box center [264, 310] width 74 height 27
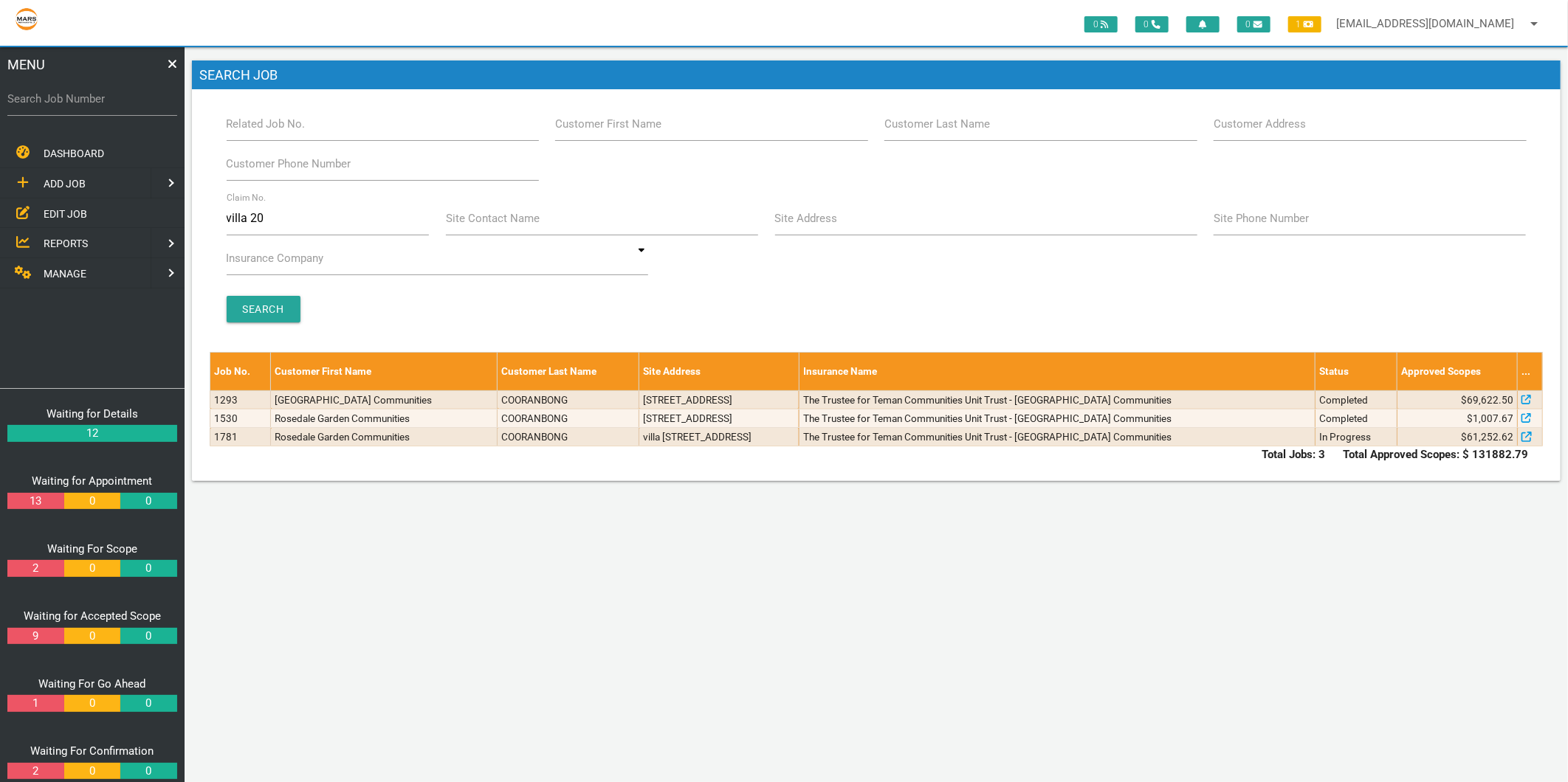
click at [89, 101] on label "Search Job Number" at bounding box center [92, 99] width 170 height 17
click at [89, 101] on input "Search Job Number" at bounding box center [92, 99] width 170 height 34
type input "1499"
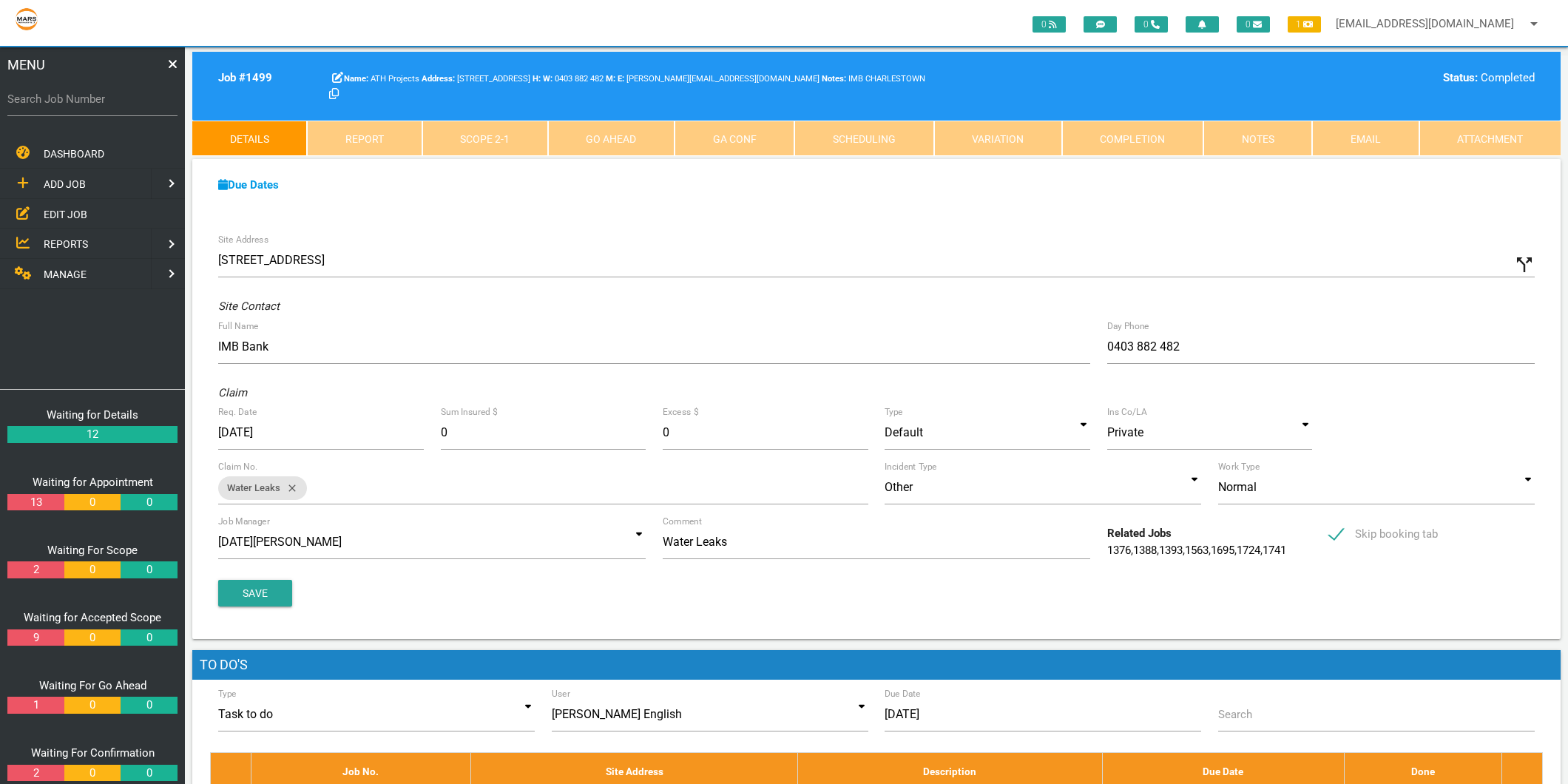
click at [1525, 141] on link "Attachment" at bounding box center [1490, 138] width 142 height 36
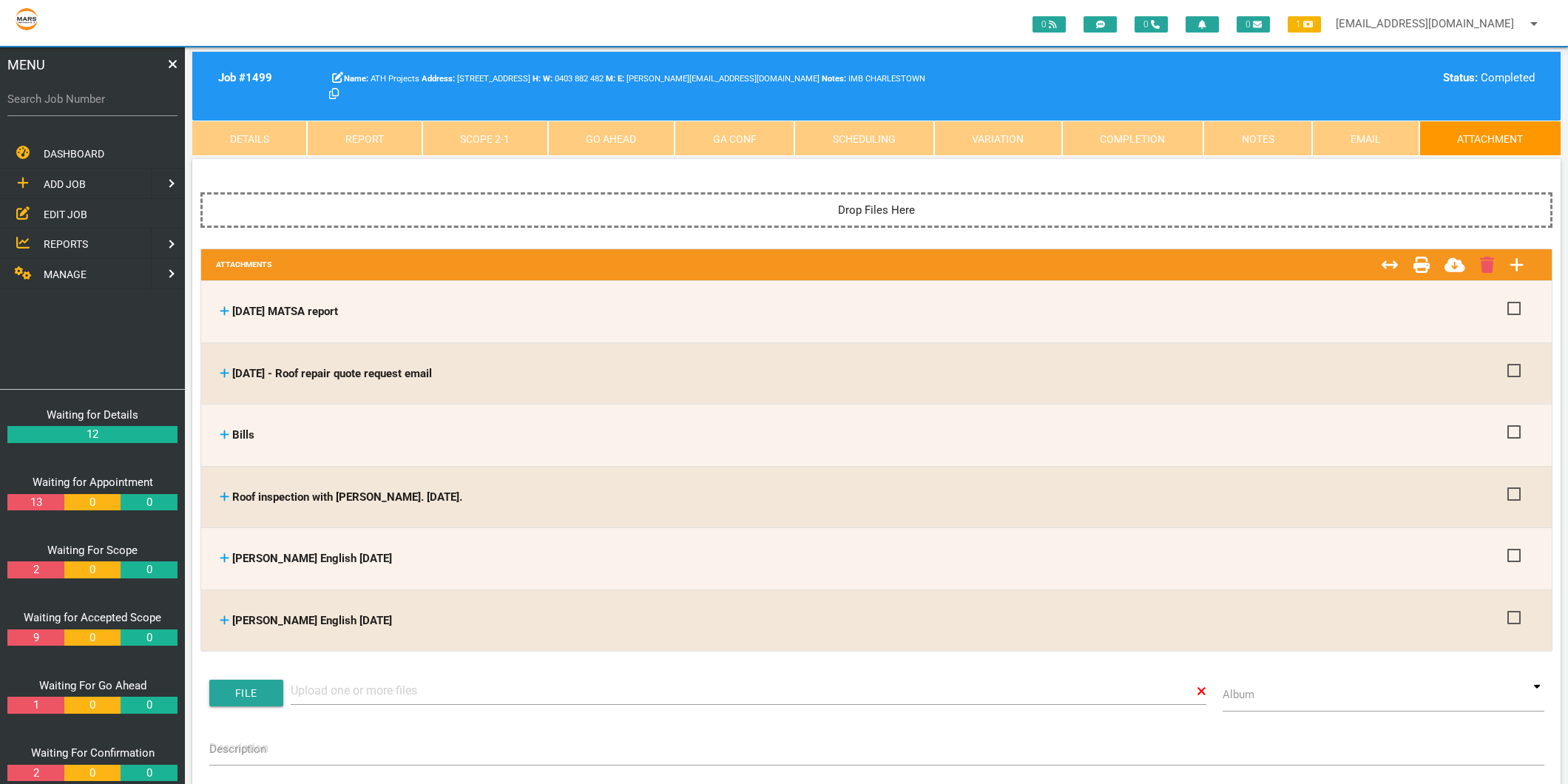
click at [115, 101] on label "Search Job Number" at bounding box center [92, 100] width 170 height 17
click at [115, 101] on input "Search Job Number" at bounding box center [92, 99] width 170 height 34
type input "1780"
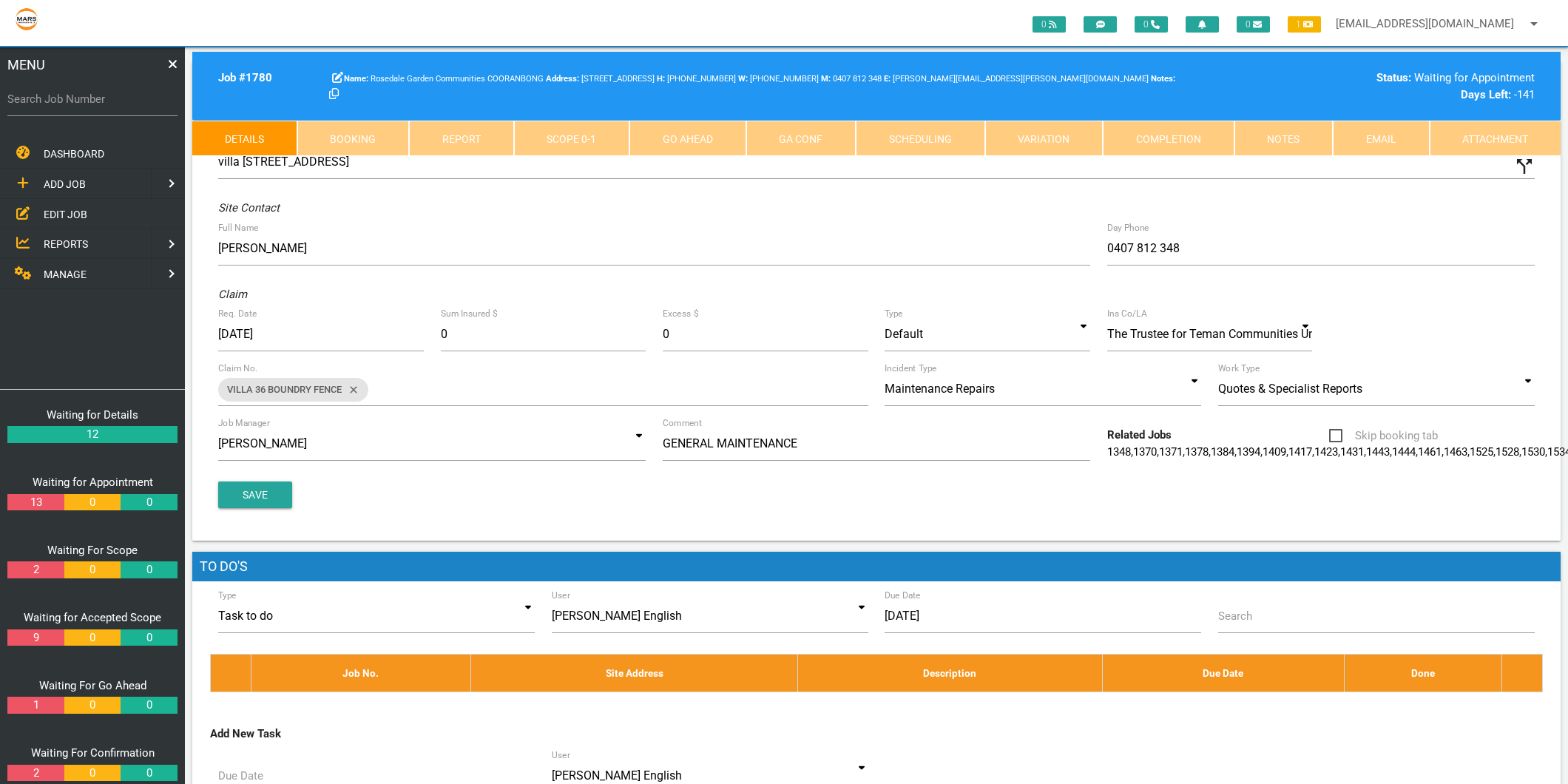
click at [1473, 152] on link "Attachment" at bounding box center [1495, 138] width 131 height 36
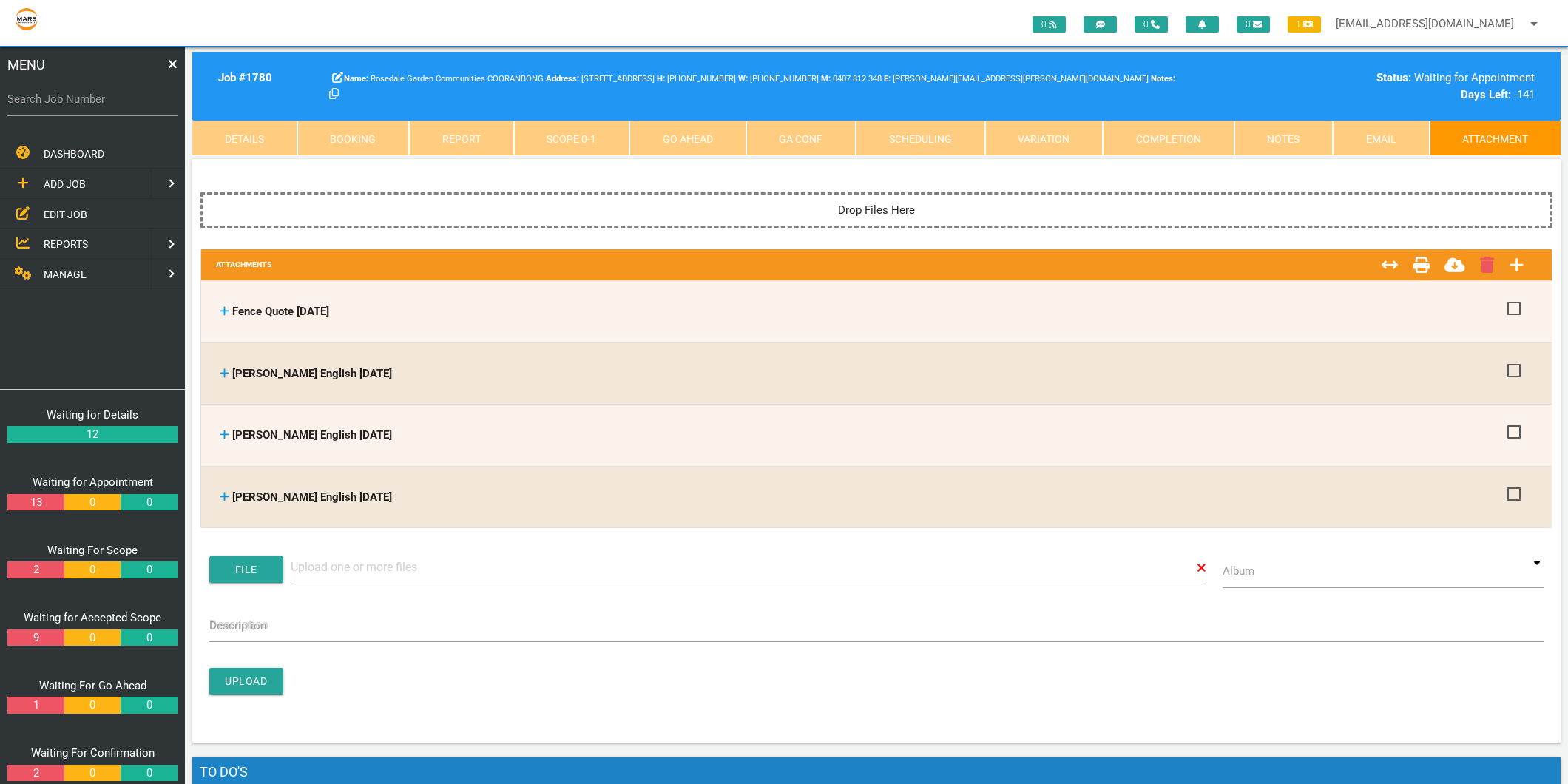
click at [66, 98] on label "Search Job Number" at bounding box center [92, 100] width 170 height 17
click at [66, 98] on input "Search Job Number" at bounding box center [92, 99] width 170 height 34
type input "1749"
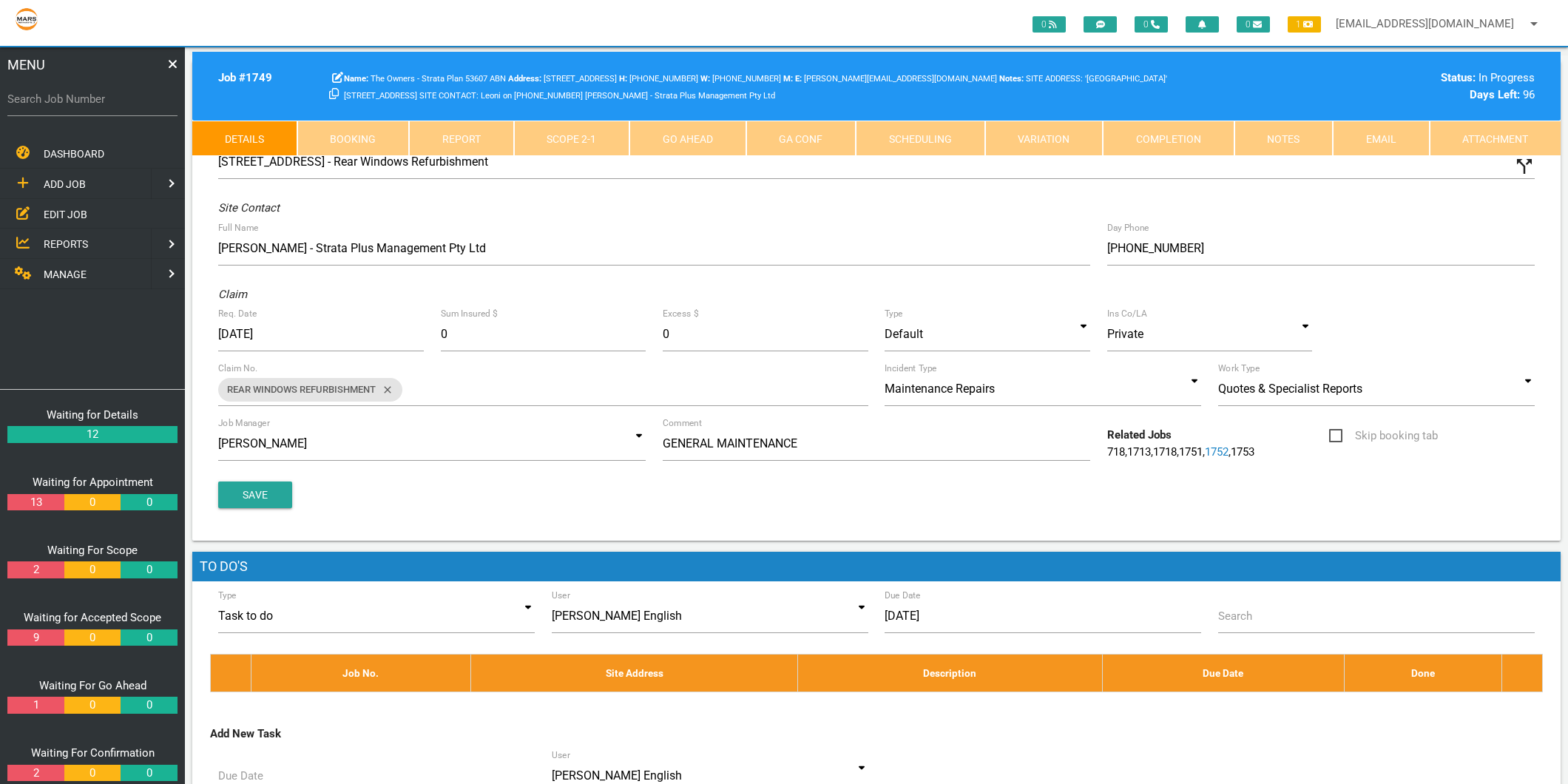
click at [1502, 141] on link "Attachment" at bounding box center [1495, 138] width 131 height 36
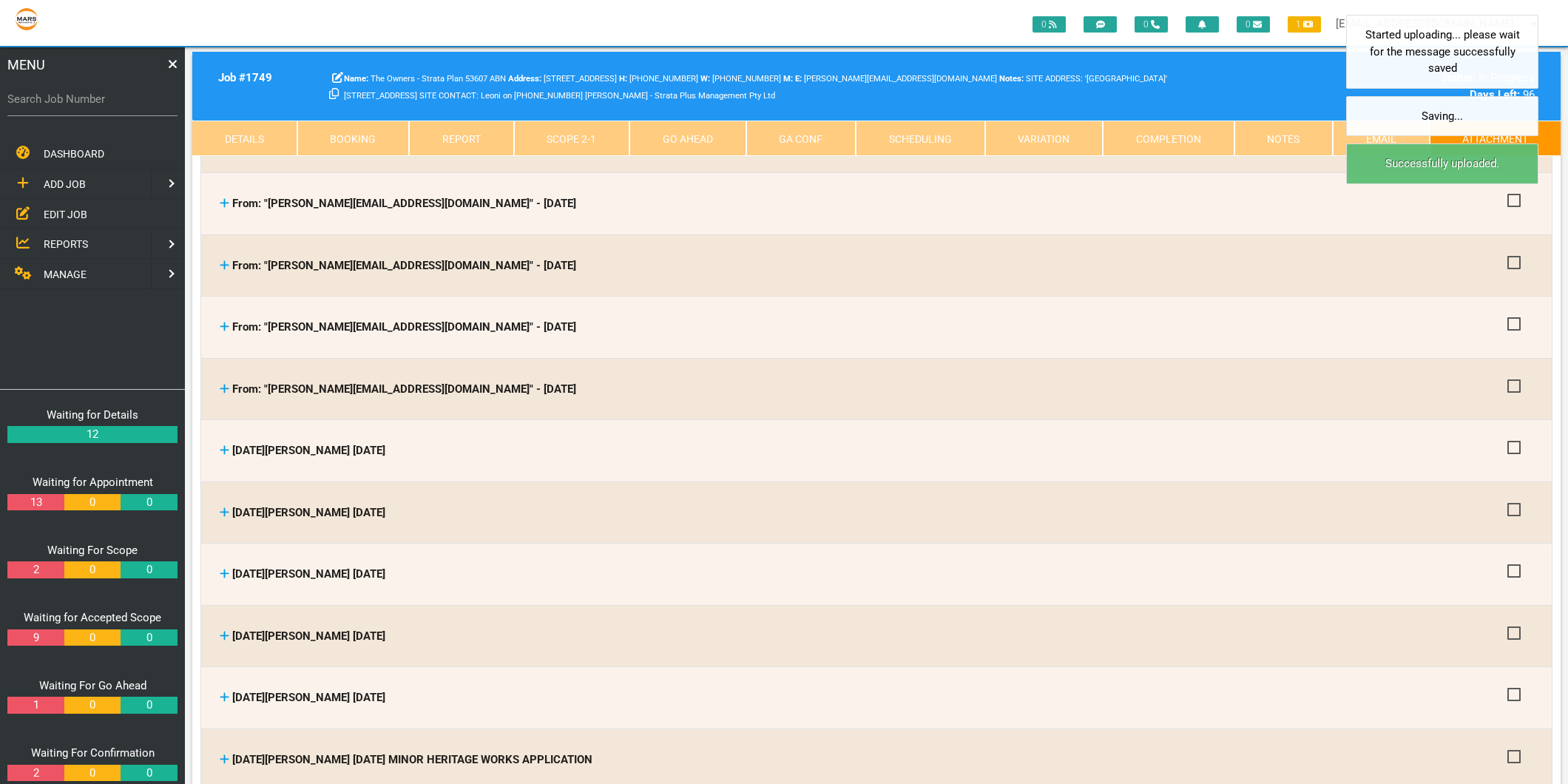
scroll to position [657, 0]
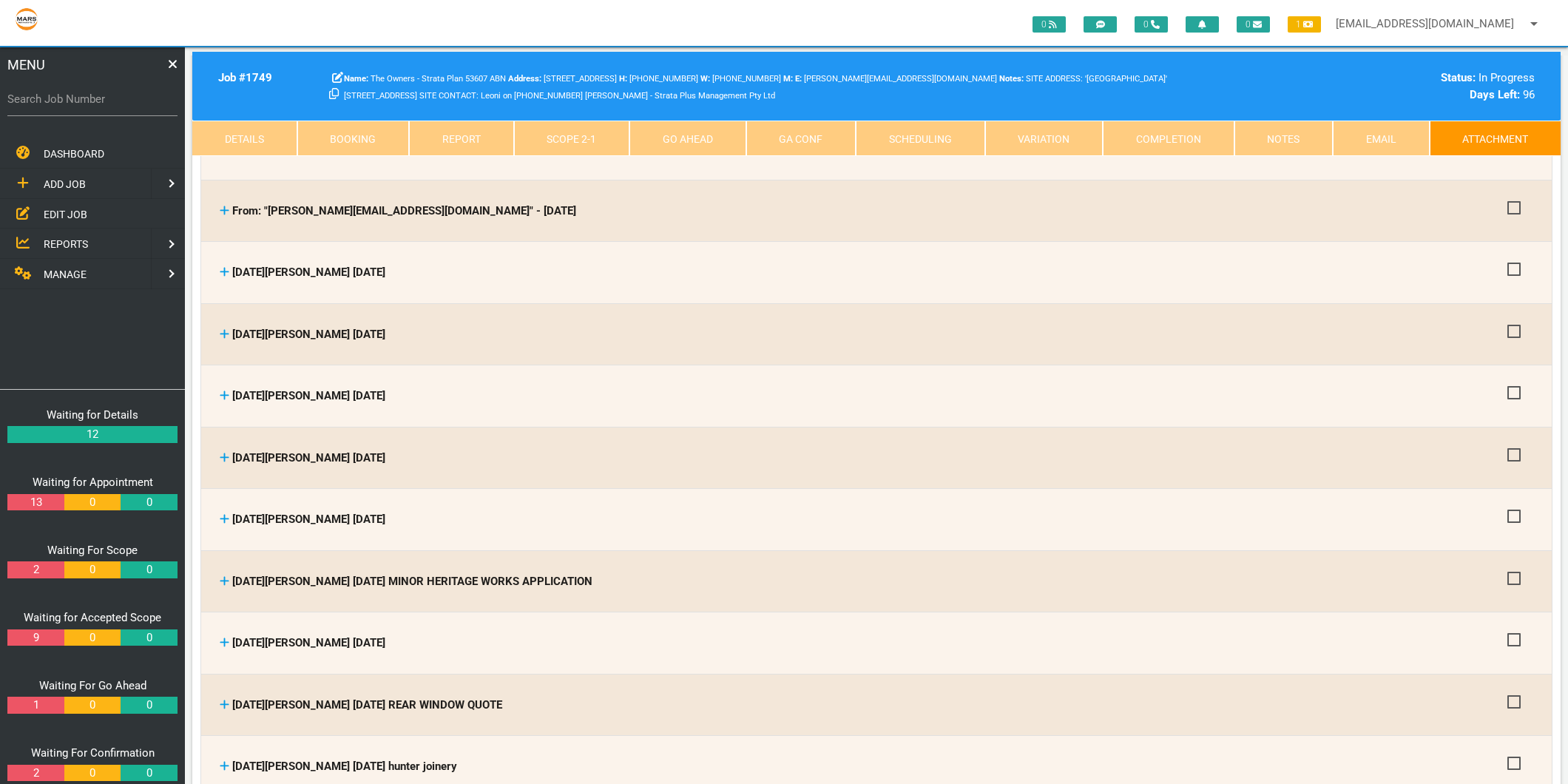
click at [120, 95] on label "Search Job Number" at bounding box center [92, 100] width 170 height 17
click at [120, 95] on input "Search Job Number" at bounding box center [92, 99] width 170 height 34
type input "1671"
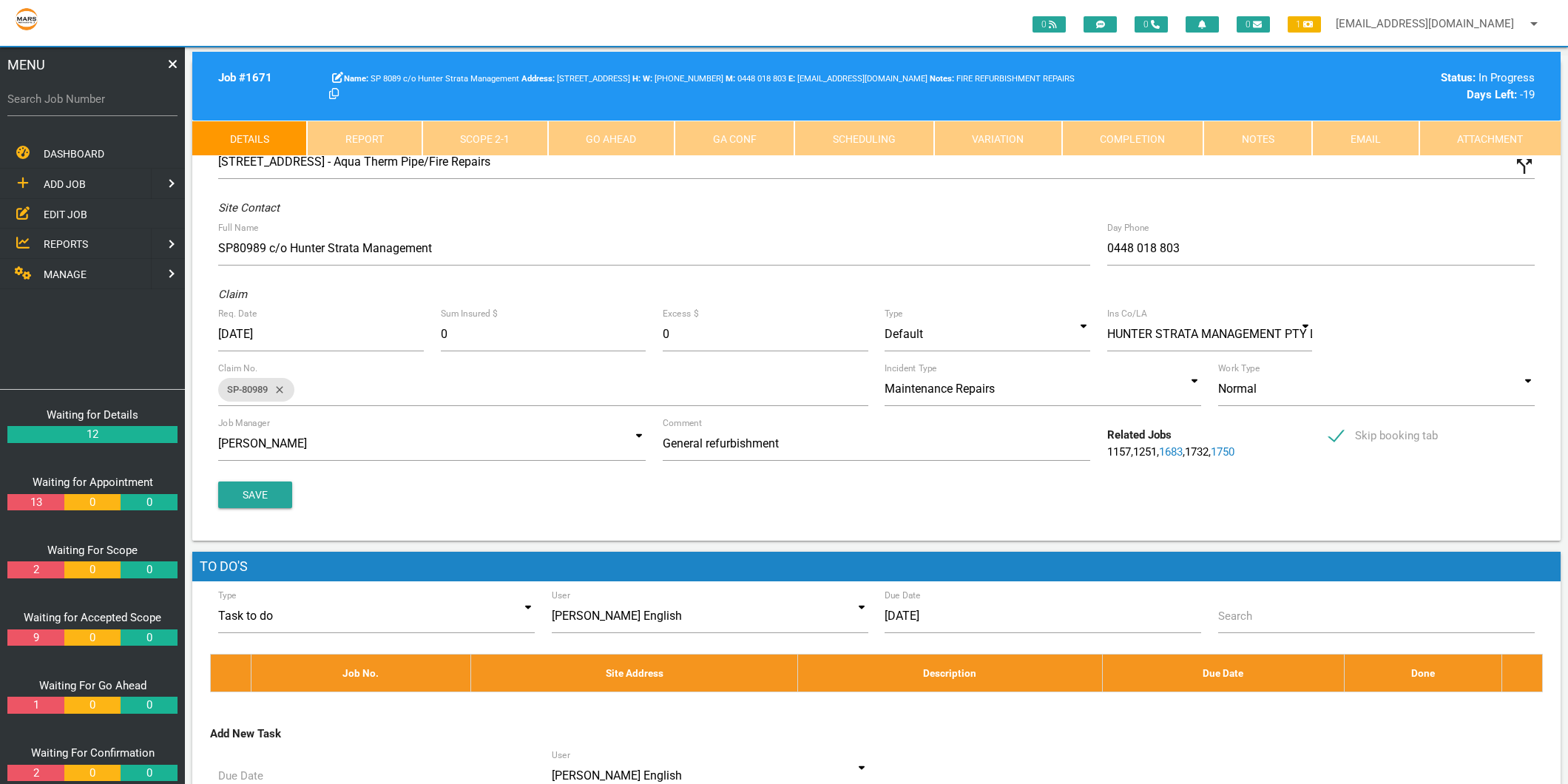
click at [503, 141] on link "Scope 2 - 1" at bounding box center [485, 138] width 126 height 36
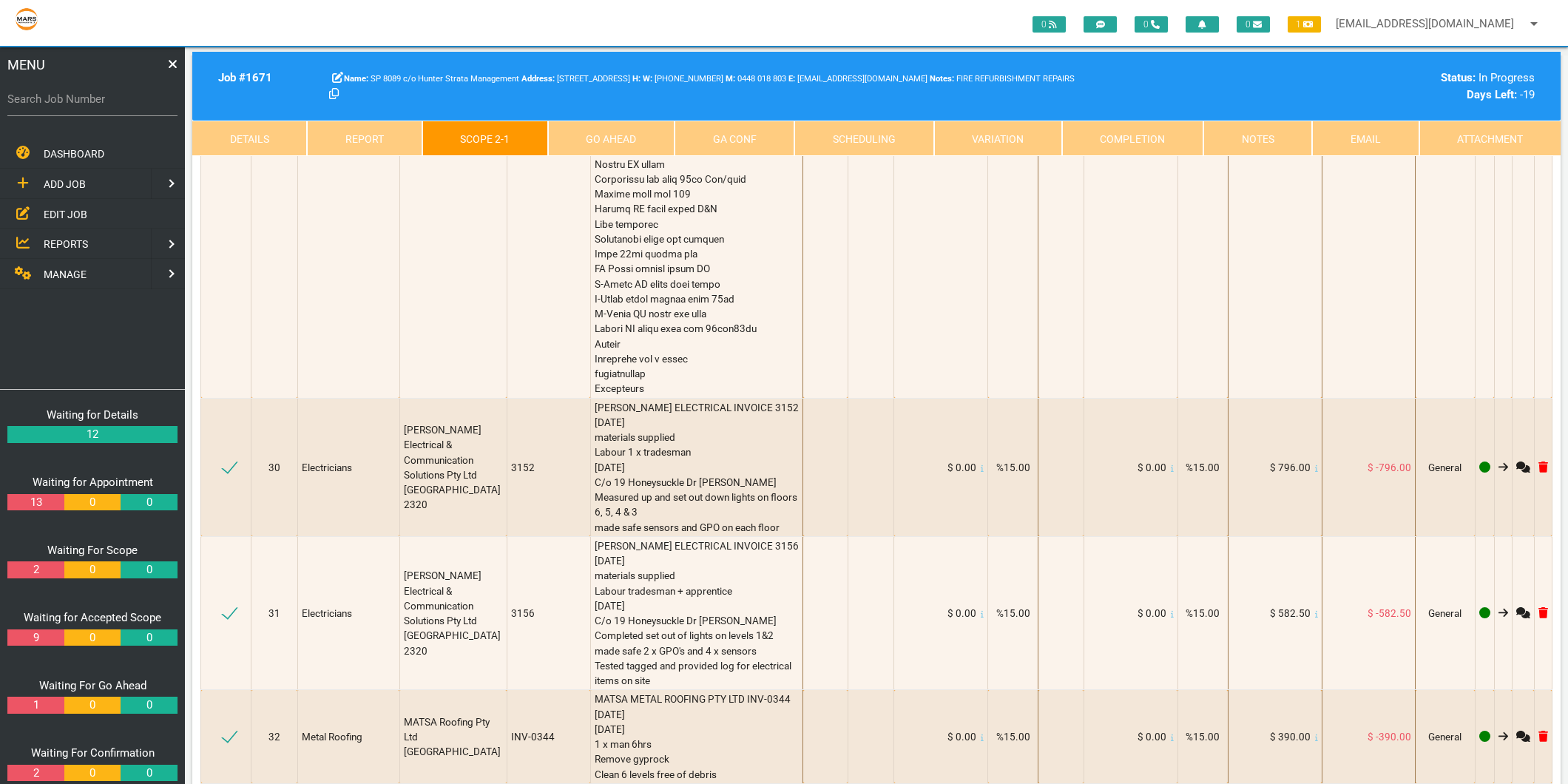
scroll to position [3699, 0]
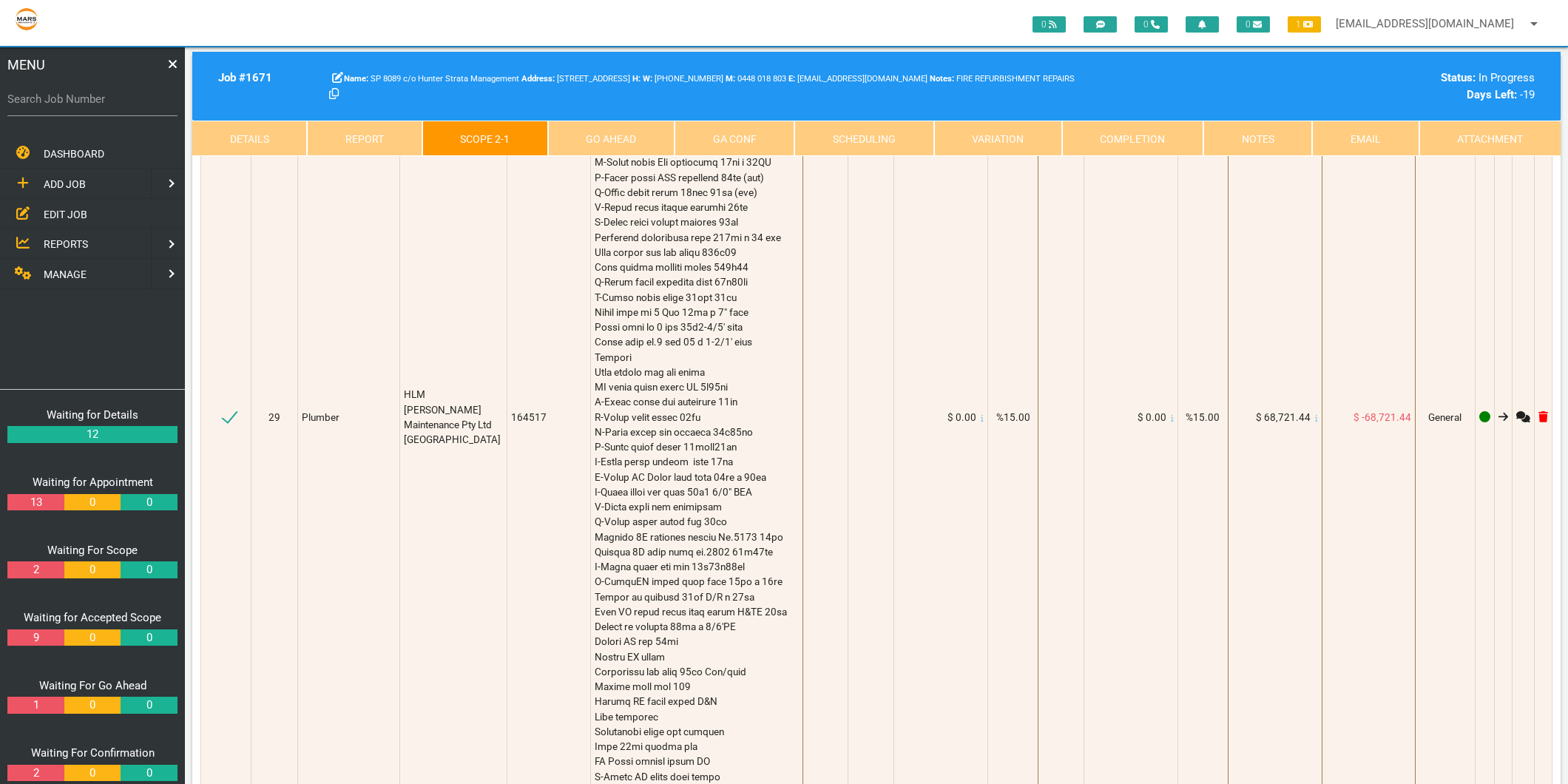
click at [1490, 143] on link "Attachment" at bounding box center [1490, 138] width 142 height 36
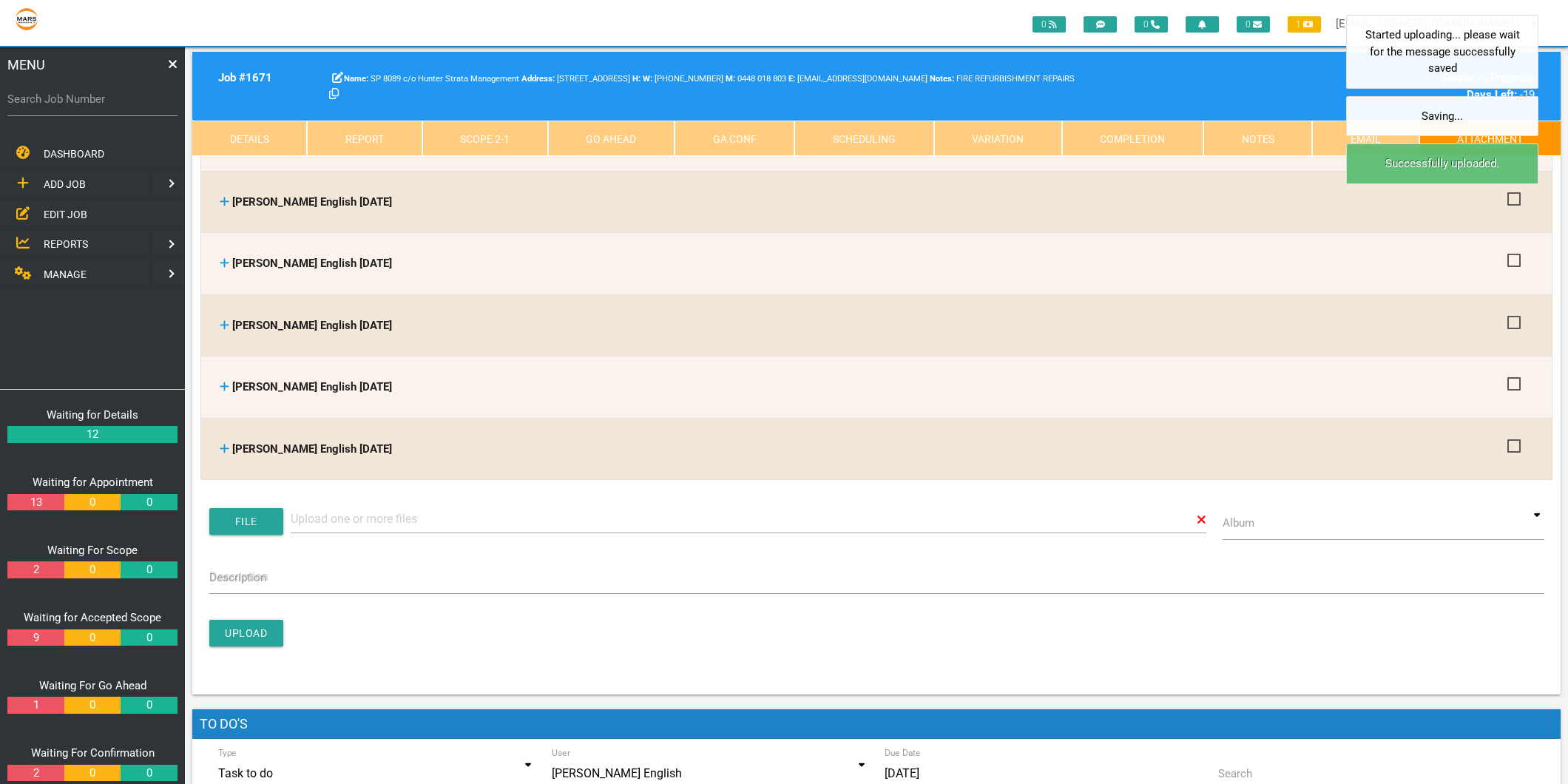
scroll to position [2302, 0]
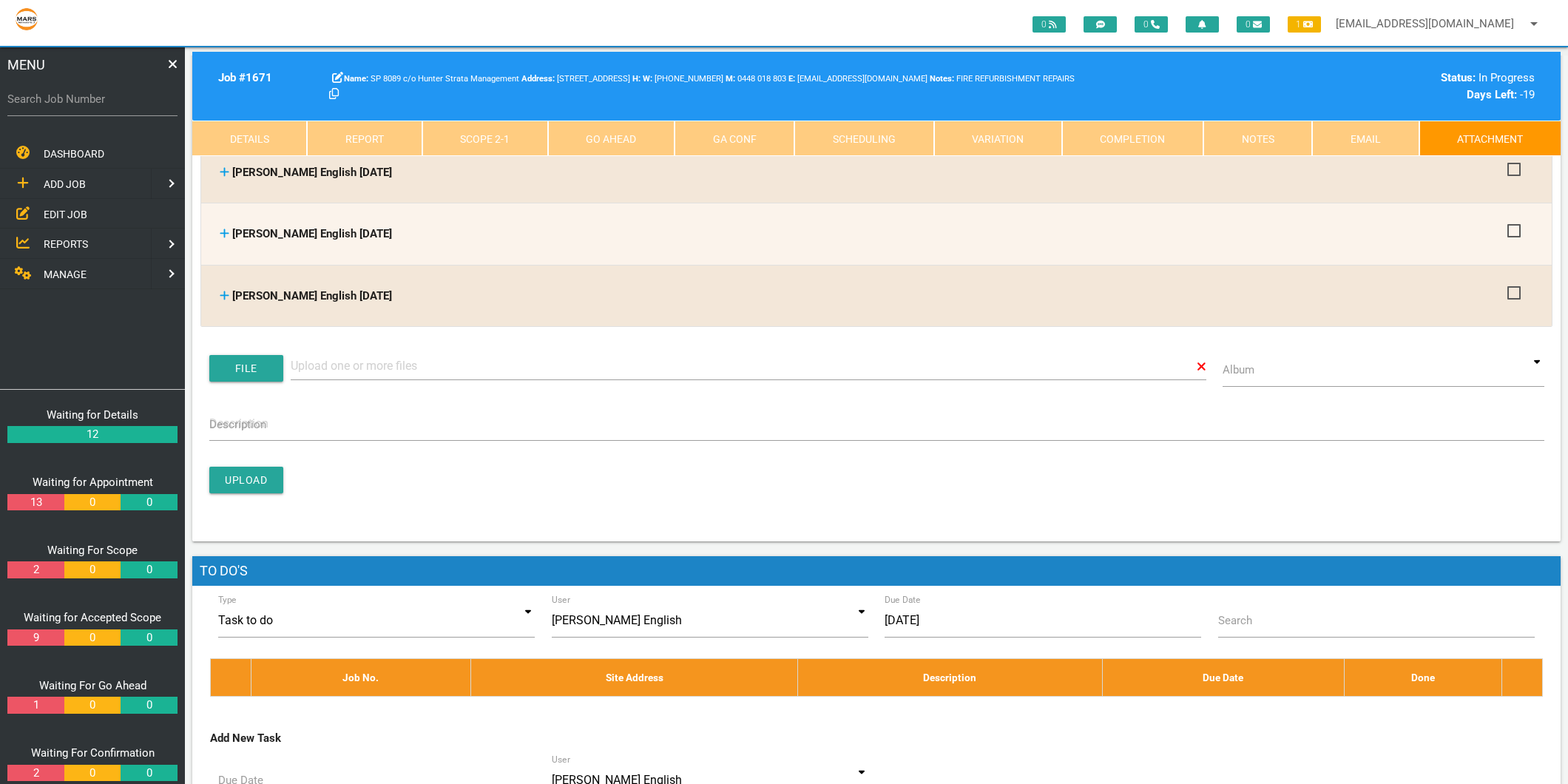
click at [130, 97] on label "Search Job Number" at bounding box center [92, 100] width 170 height 17
click at [130, 97] on input "Search Job Number" at bounding box center [92, 99] width 170 height 34
type input "1743"
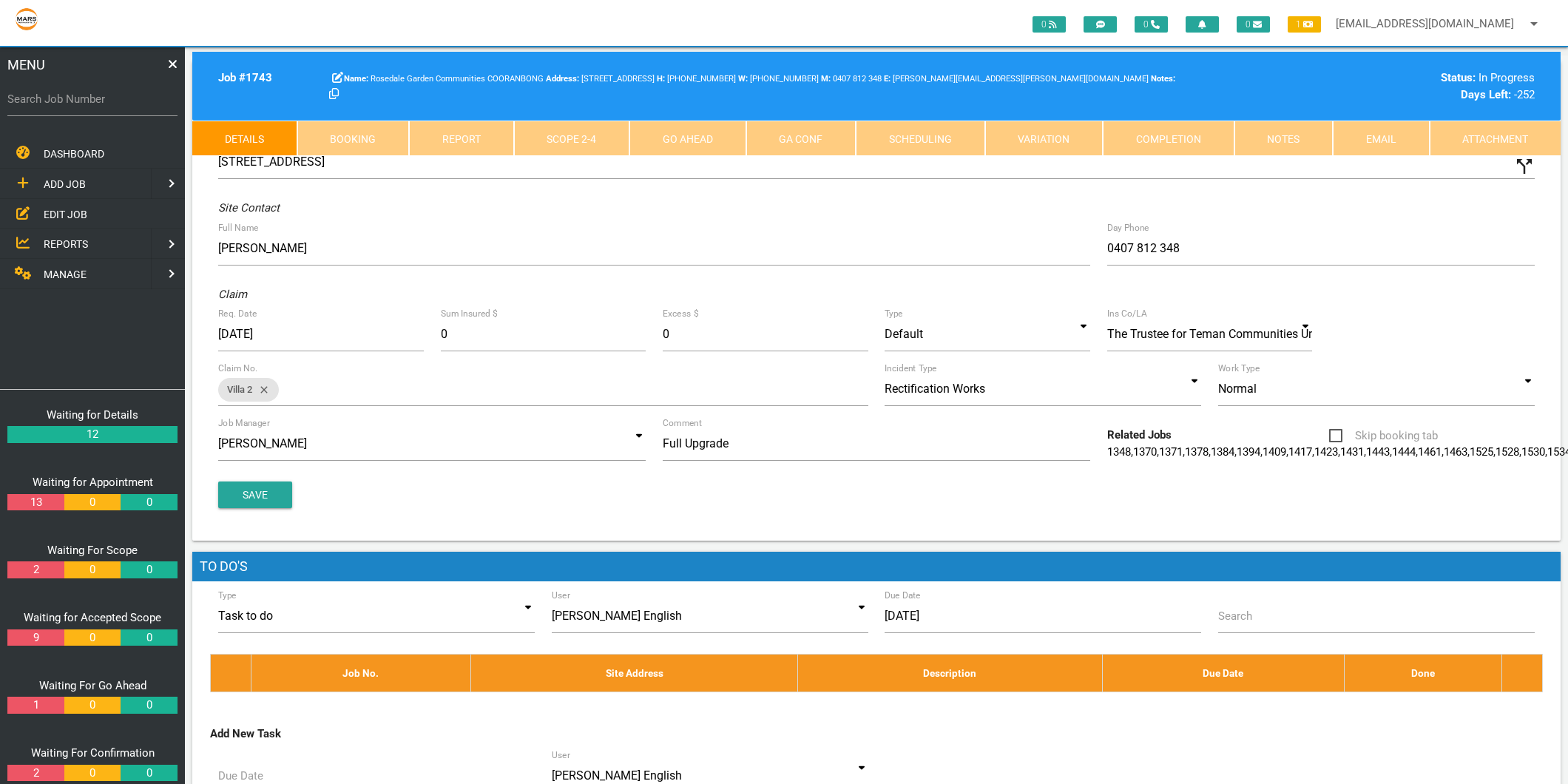
click at [1509, 129] on link "Attachment" at bounding box center [1495, 138] width 131 height 36
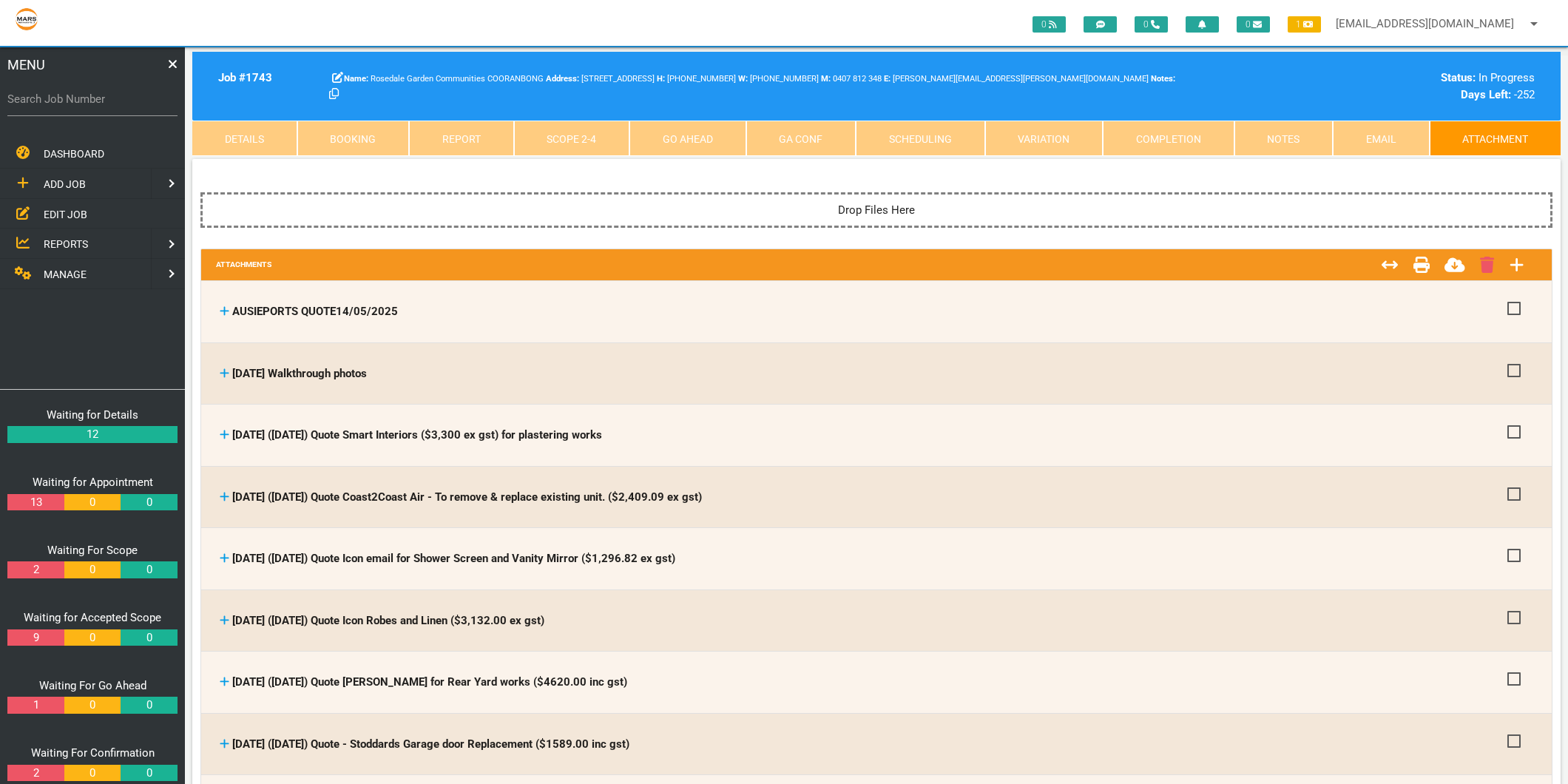
click at [61, 104] on label "Search Job Number" at bounding box center [92, 100] width 170 height 17
click at [61, 104] on input "Search Job Number" at bounding box center [92, 99] width 170 height 34
type input "1775"
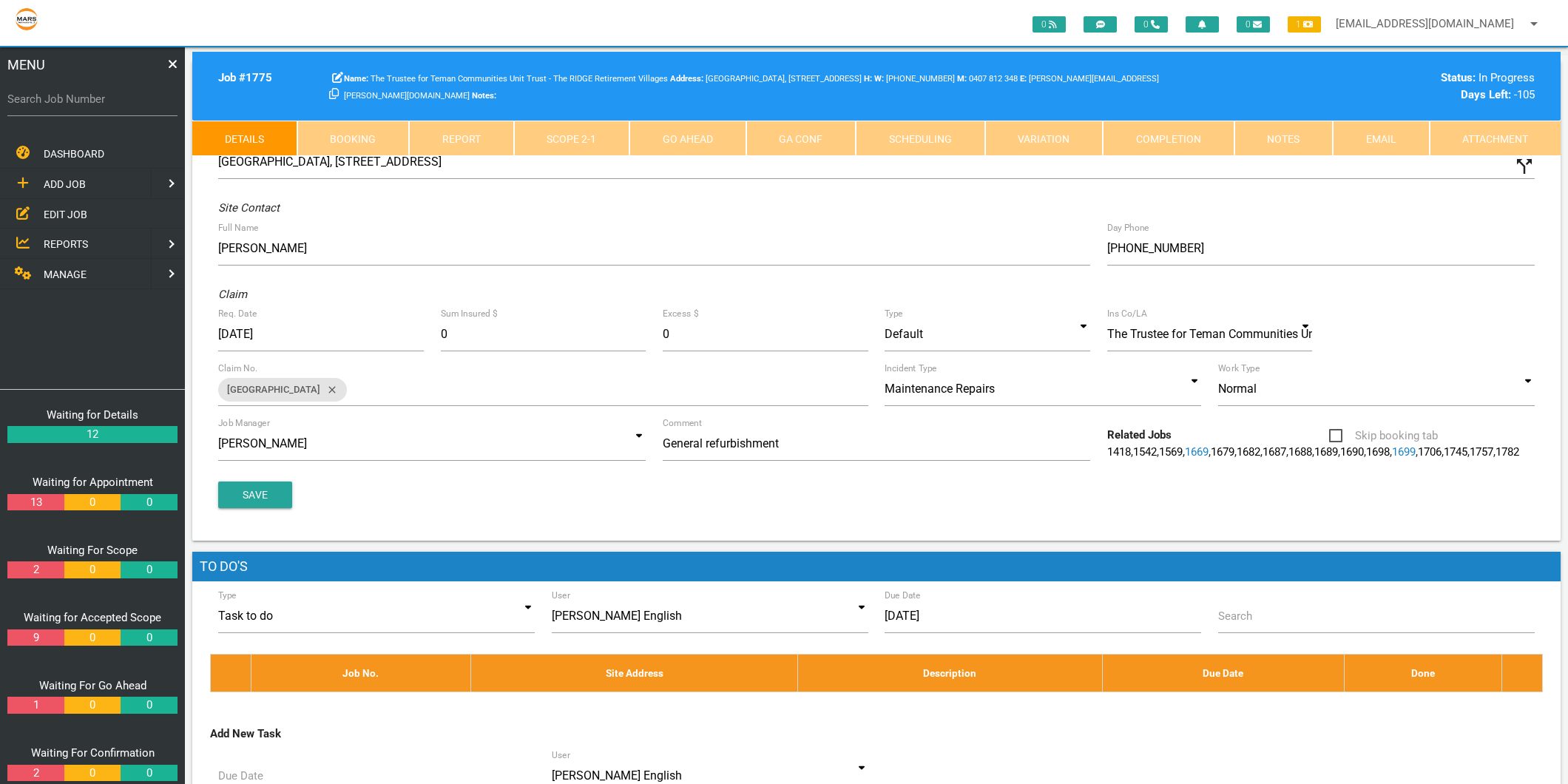
click at [1494, 127] on link "Attachment" at bounding box center [1495, 138] width 131 height 36
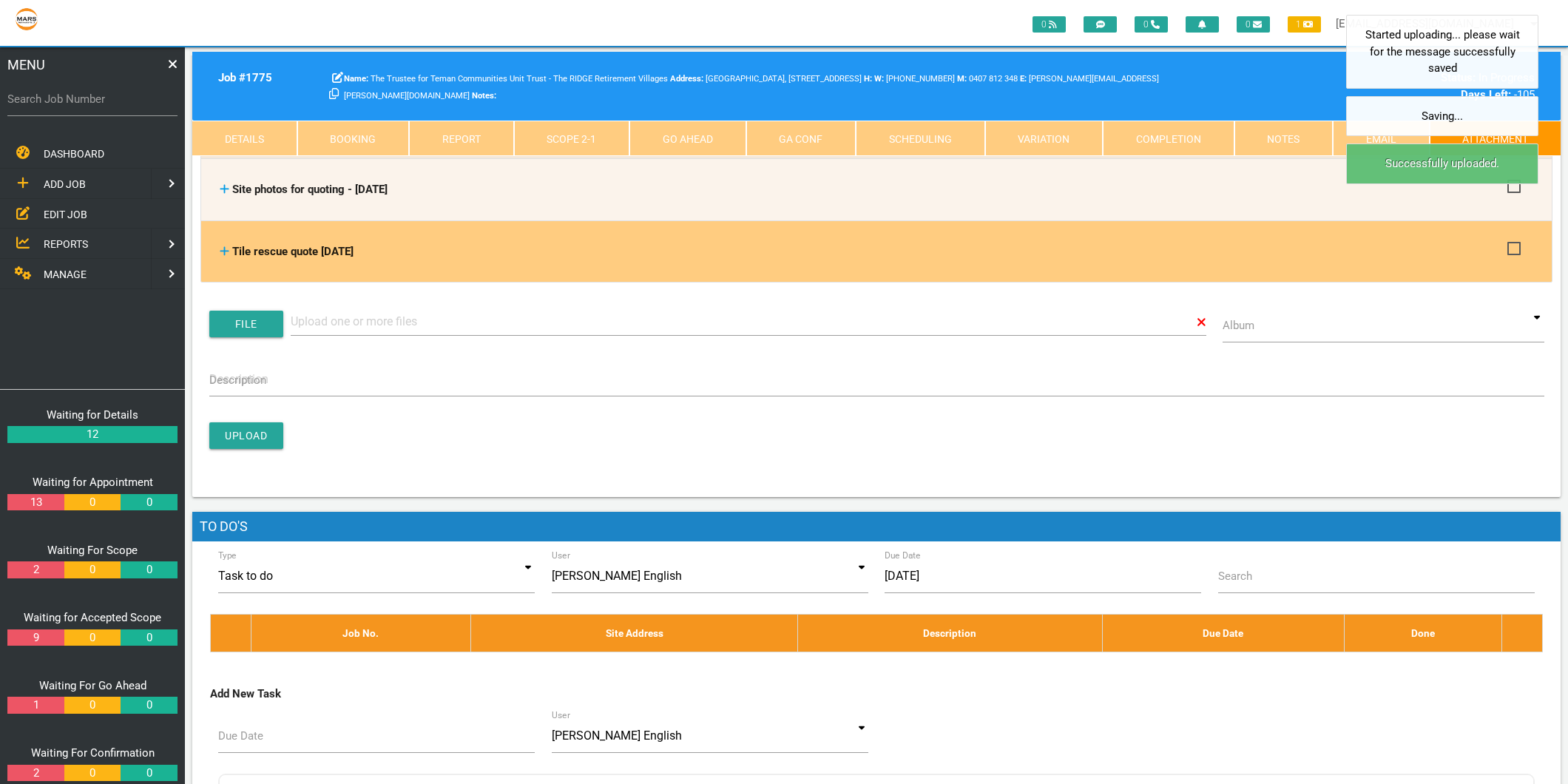
scroll to position [493, 0]
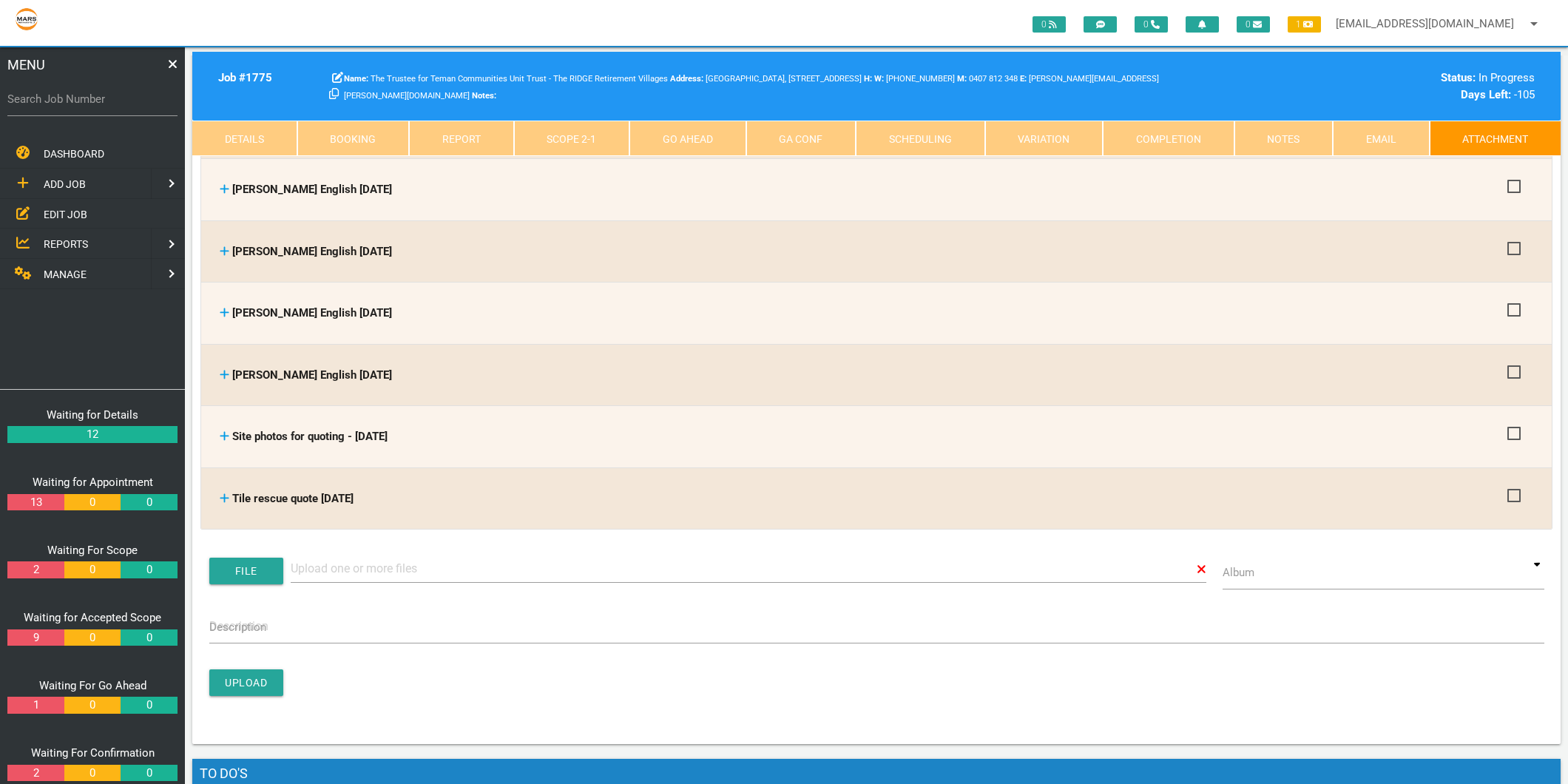
click at [54, 93] on label "Search Job Number" at bounding box center [92, 100] width 170 height 17
click at [54, 93] on input "Search Job Number" at bounding box center [92, 99] width 170 height 34
type input "1766"
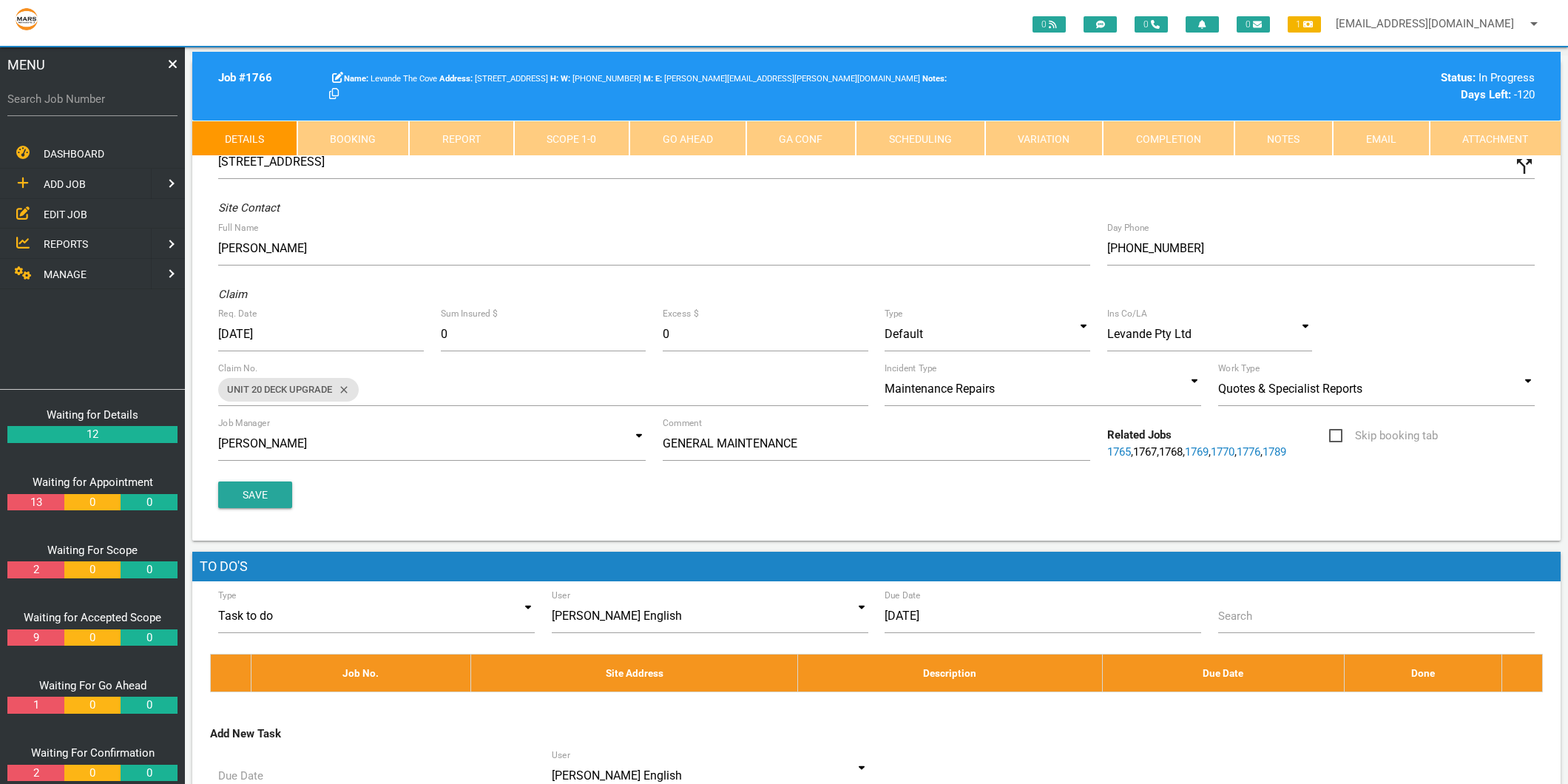
click at [1505, 138] on link "Attachment" at bounding box center [1495, 138] width 131 height 36
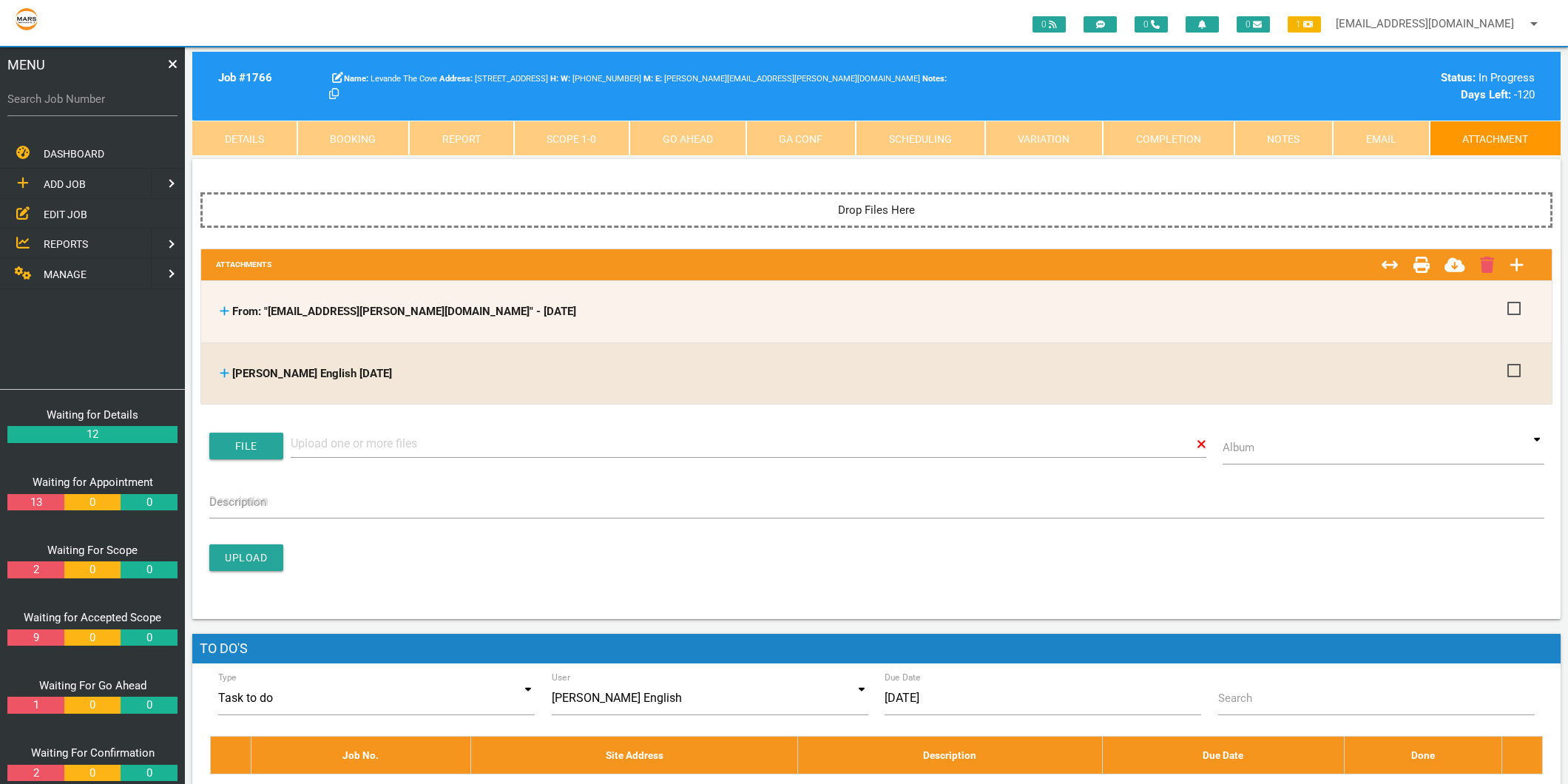
click at [87, 95] on label "Search Job Number" at bounding box center [92, 100] width 170 height 17
click at [87, 95] on input "Search Job Number" at bounding box center [92, 99] width 170 height 34
type input "11634"
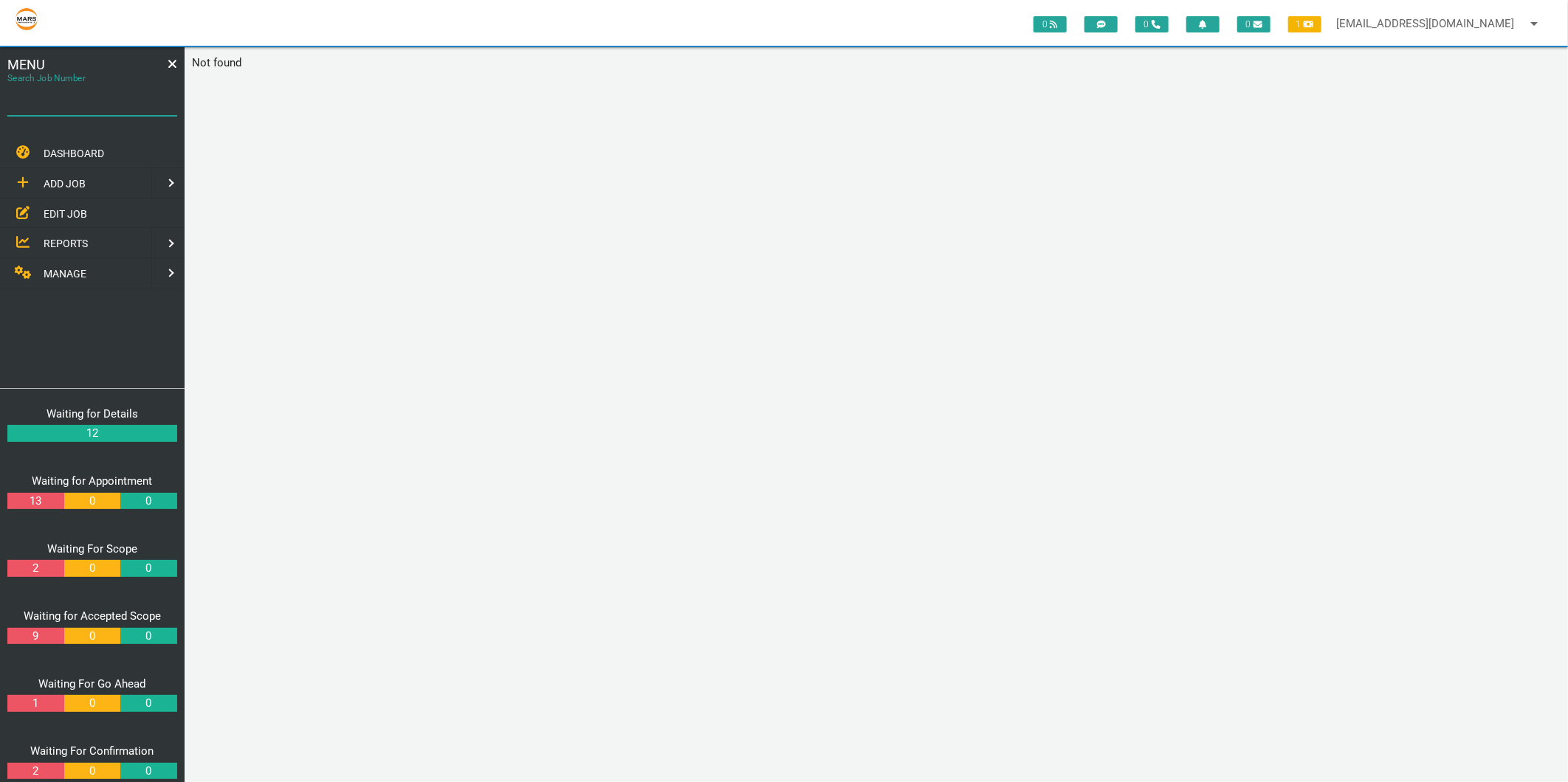
click at [99, 87] on div "Search Job Number" at bounding box center [92, 102] width 170 height 40
type input "1634"
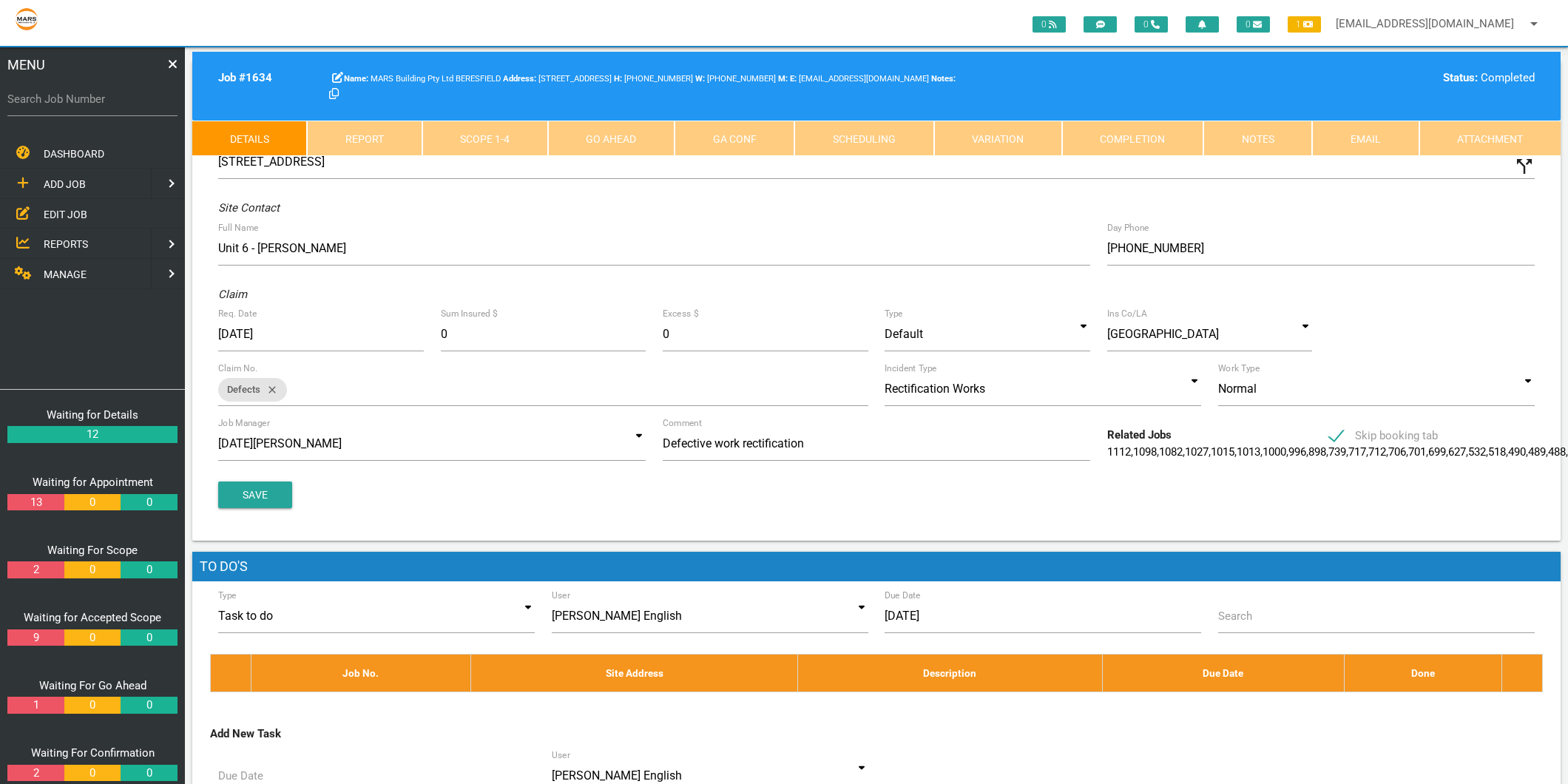
click at [1162, 135] on link "Completion" at bounding box center [1132, 138] width 142 height 36
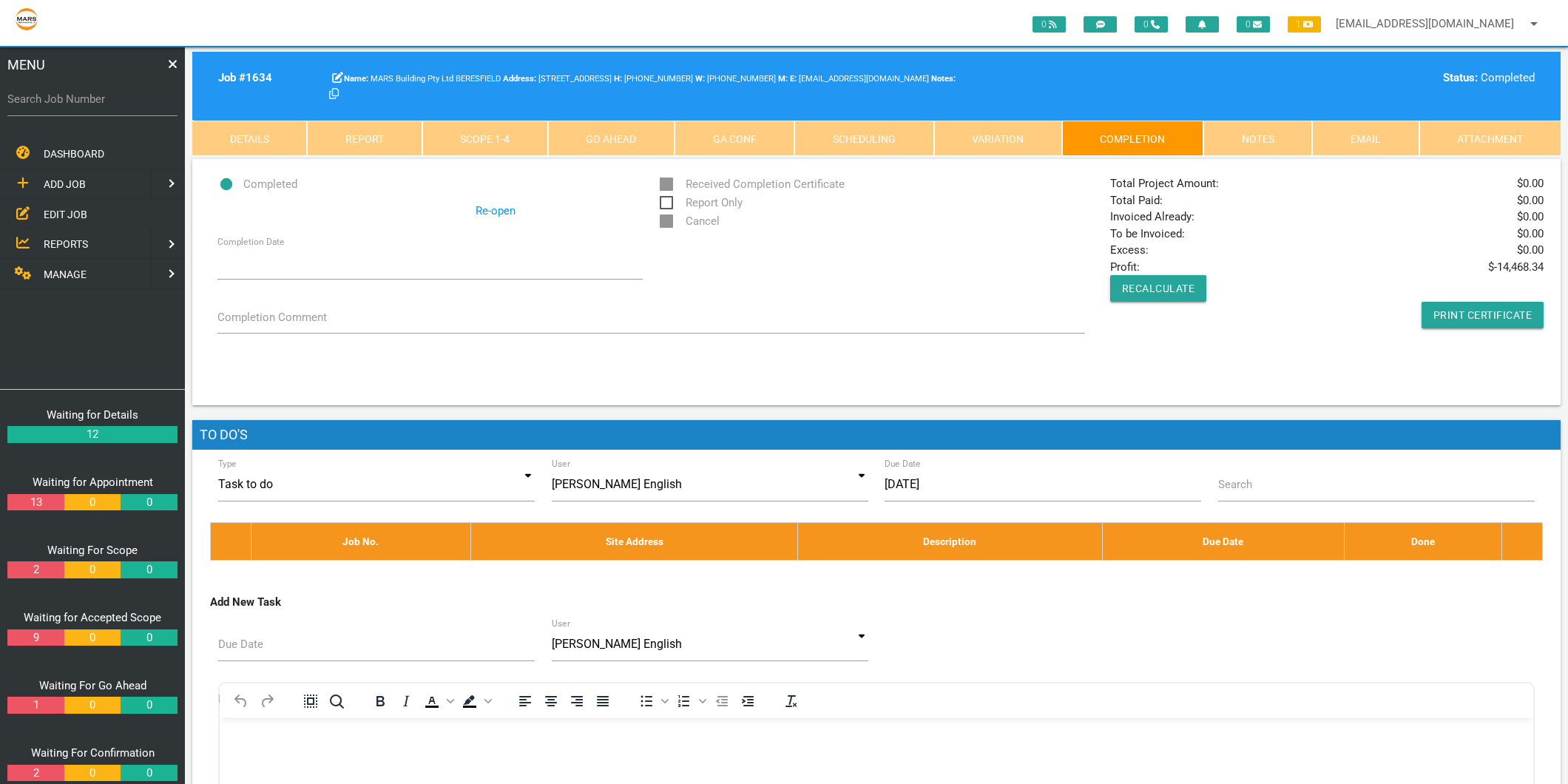
click at [1423, 141] on link "Attachment" at bounding box center [1490, 138] width 142 height 36
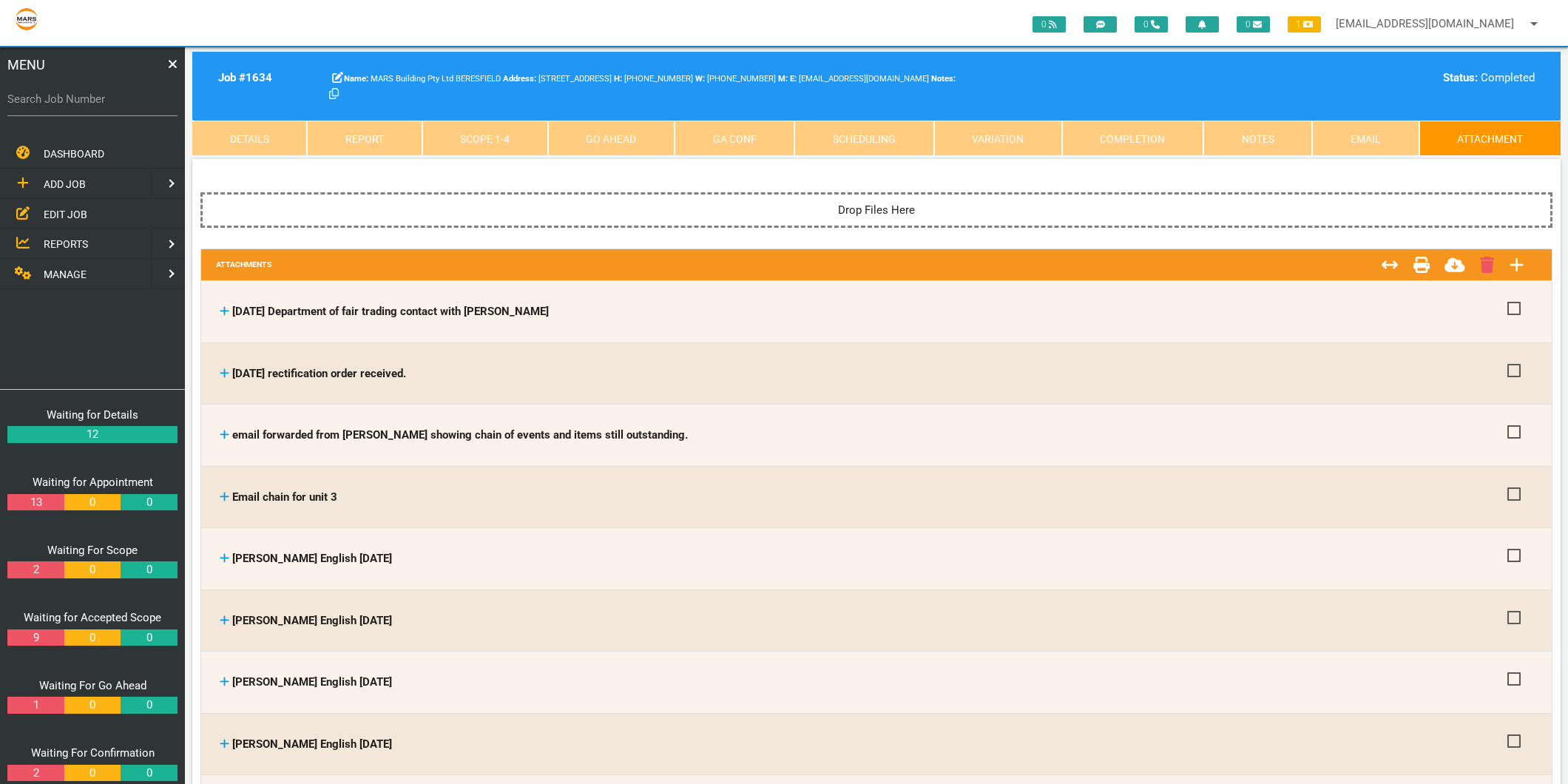
click at [64, 100] on label "Search Job Number" at bounding box center [92, 100] width 170 height 17
click at [64, 100] on input "Search Job Number" at bounding box center [92, 99] width 170 height 34
type input "1746"
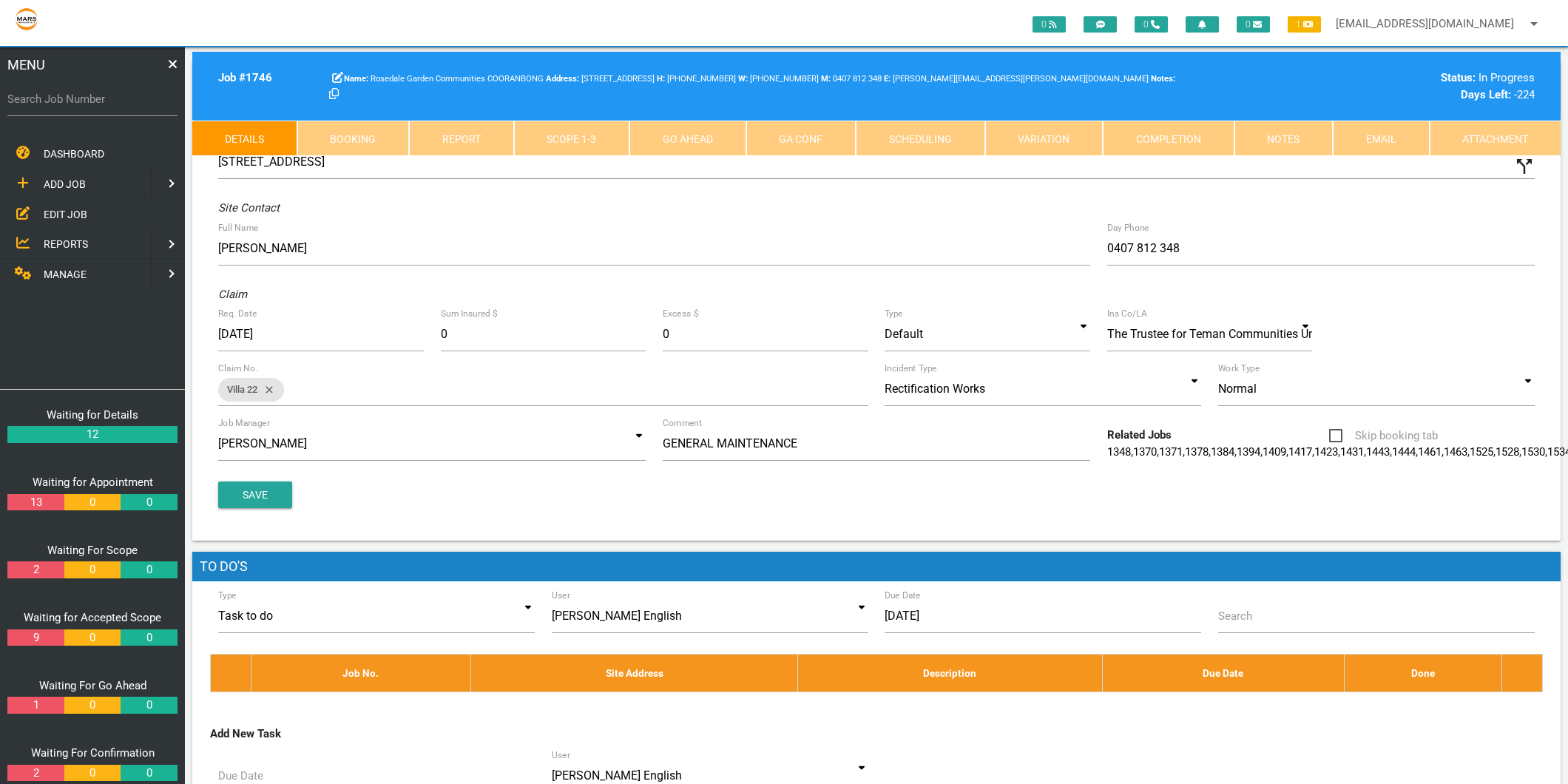
click at [1169, 131] on link "Completion" at bounding box center [1168, 138] width 131 height 36
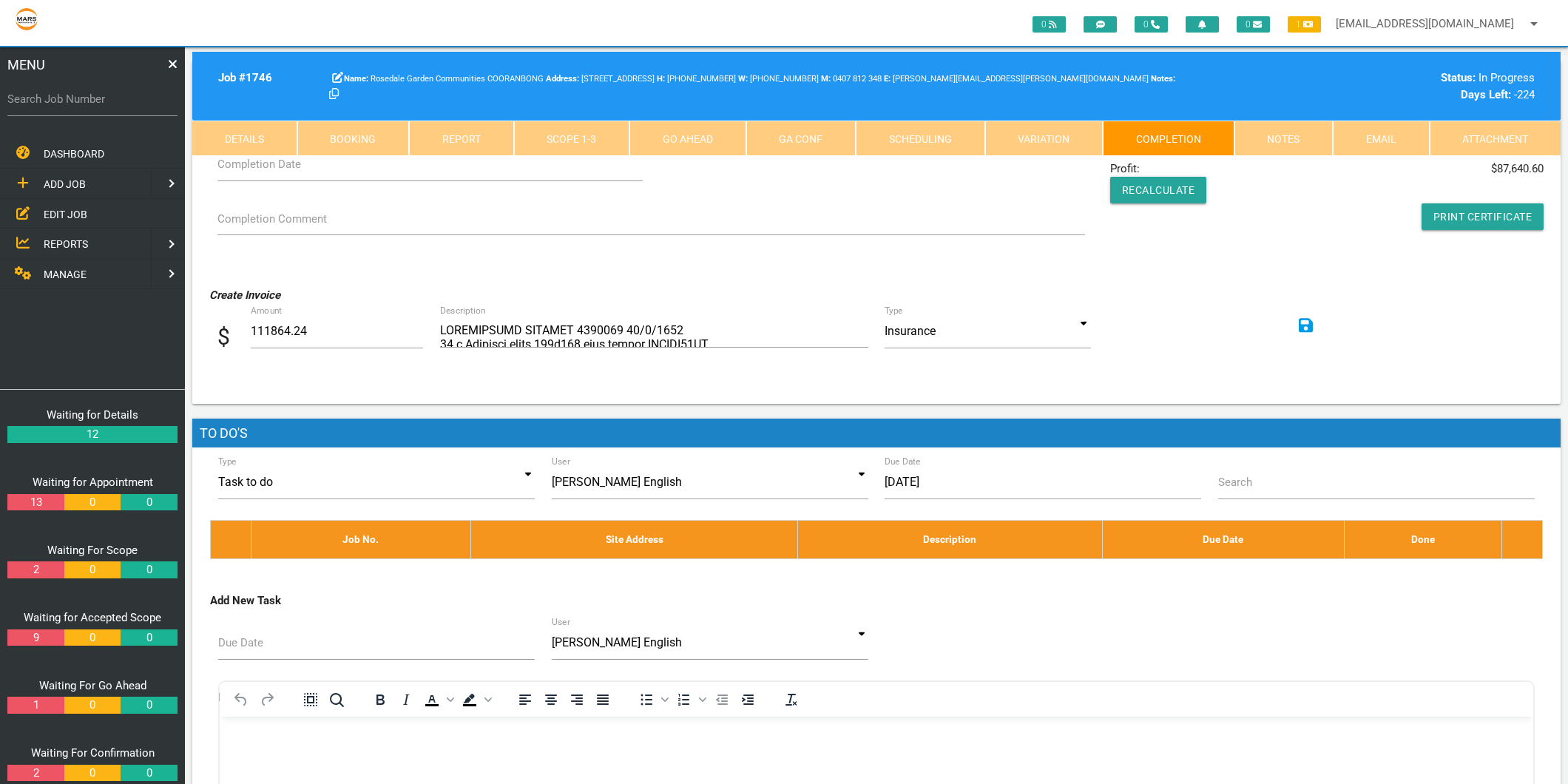
click at [1490, 129] on link "Attachment" at bounding box center [1495, 138] width 131 height 36
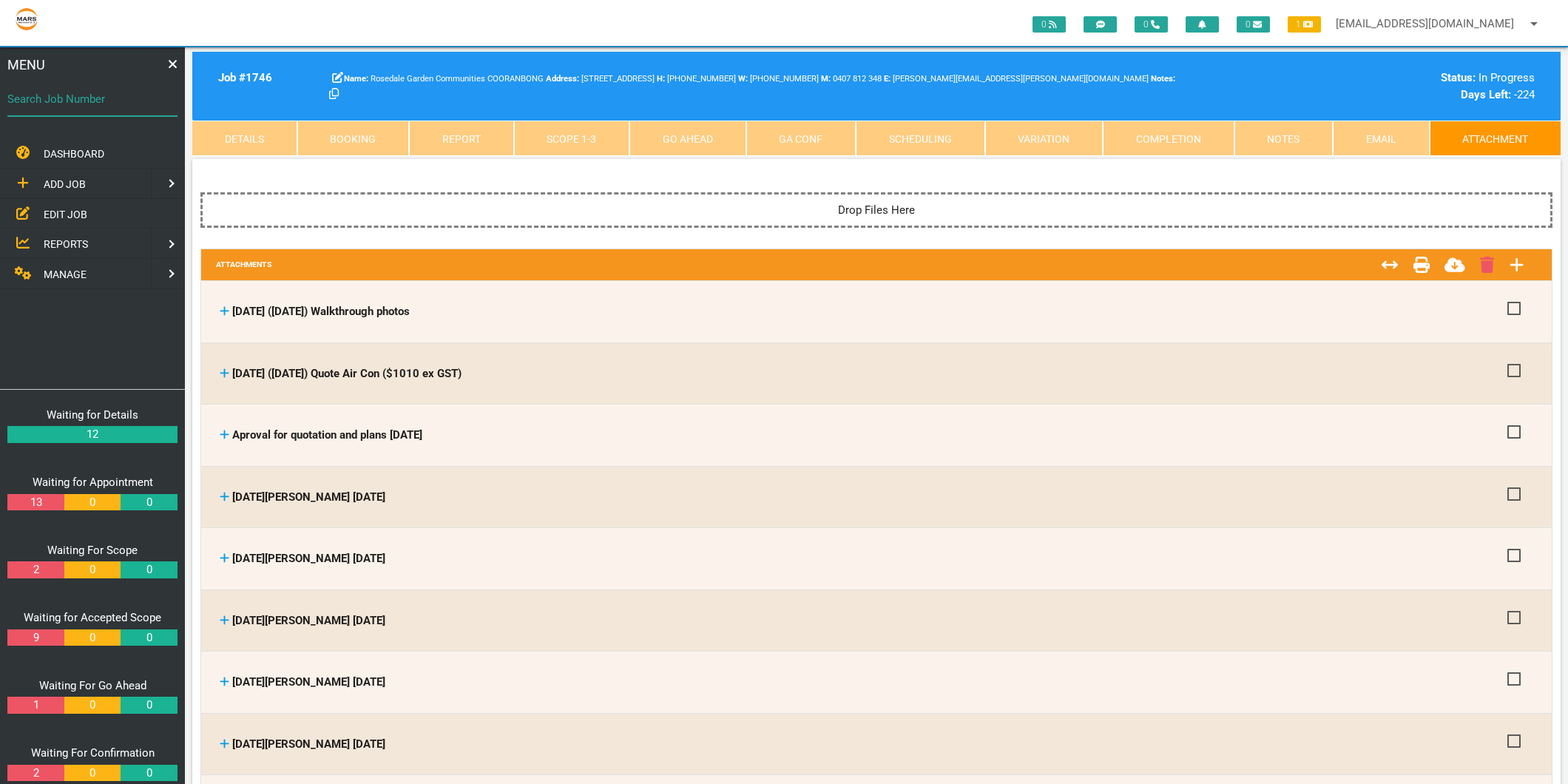
click at [22, 85] on input "Search Job Number" at bounding box center [92, 99] width 170 height 34
type input "1740"
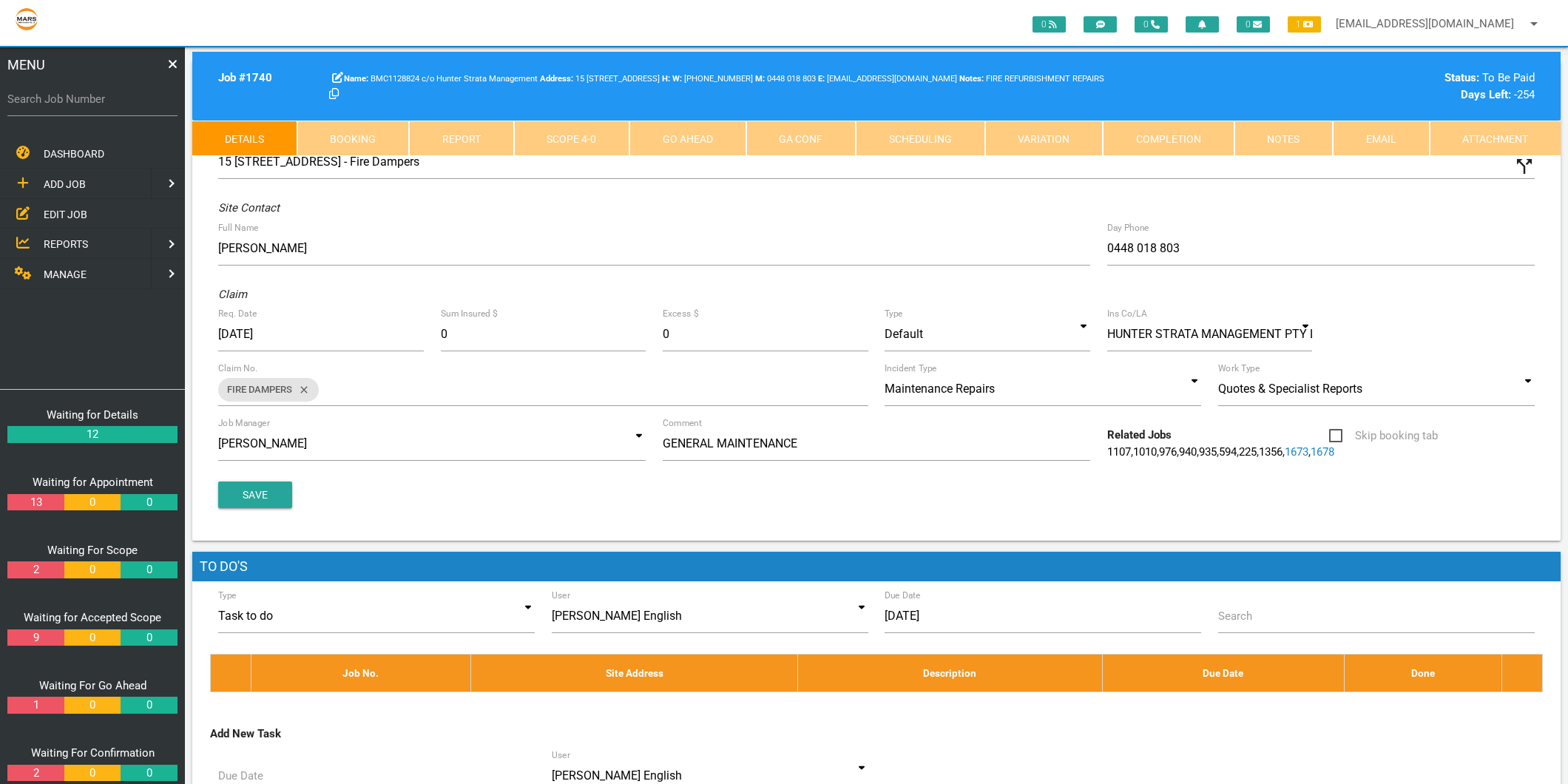
click at [1536, 135] on link "Attachment" at bounding box center [1495, 138] width 131 height 36
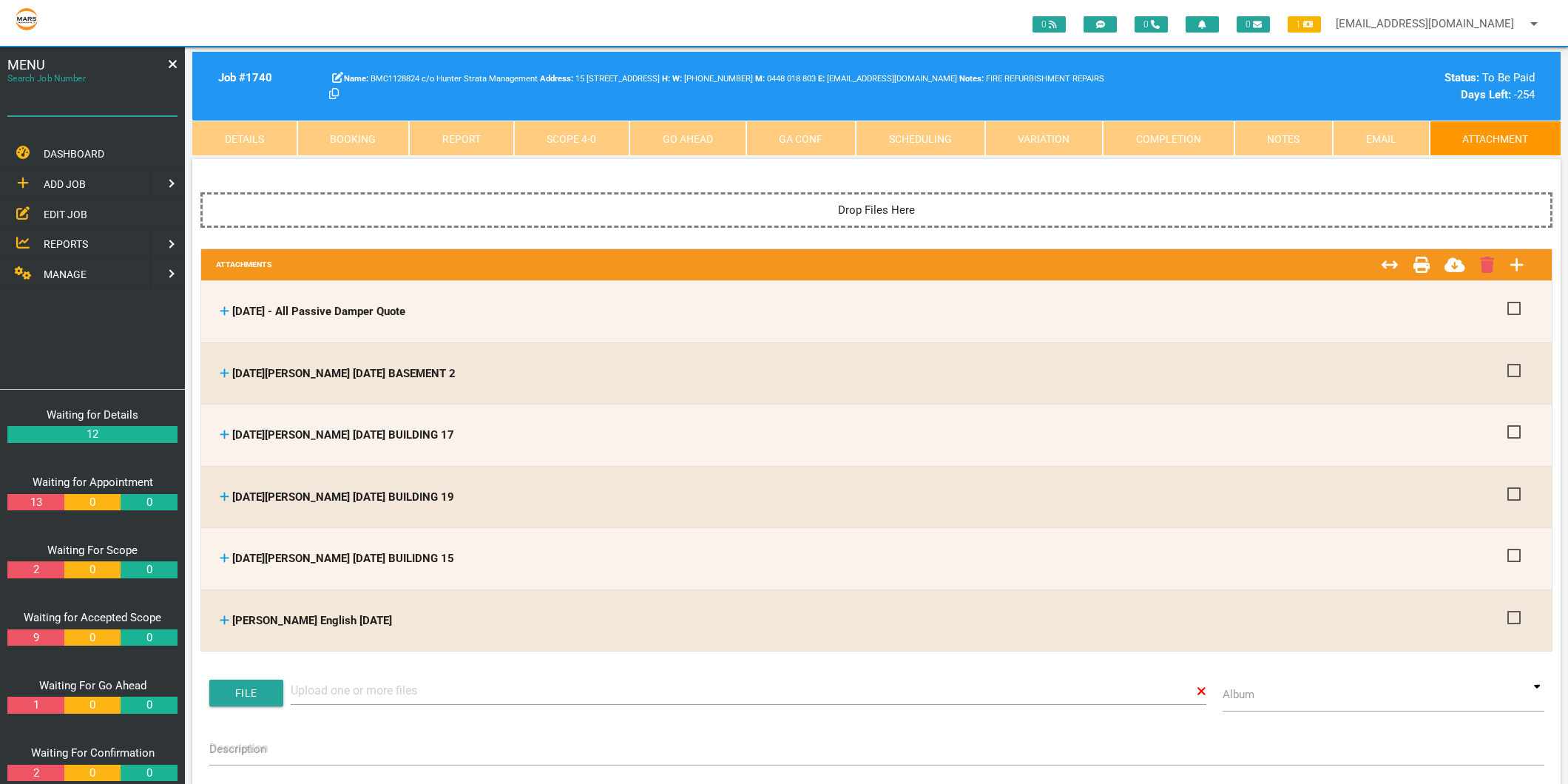
click at [78, 114] on input "Search Job Number" at bounding box center [92, 99] width 170 height 34
type input "1774"
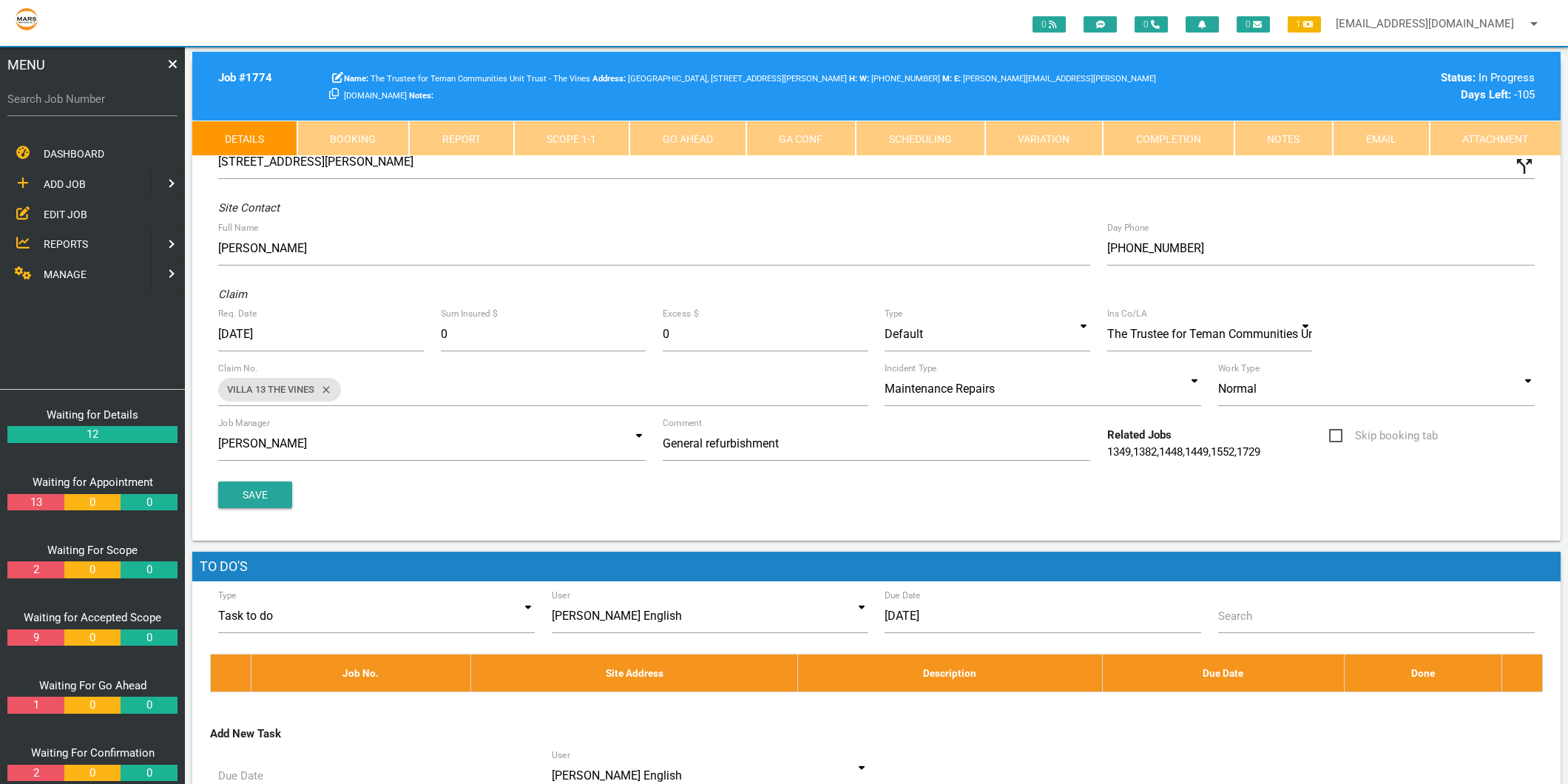
click at [1457, 123] on link "Attachment" at bounding box center [1495, 138] width 131 height 36
